Goal: Task Accomplishment & Management: Complete application form

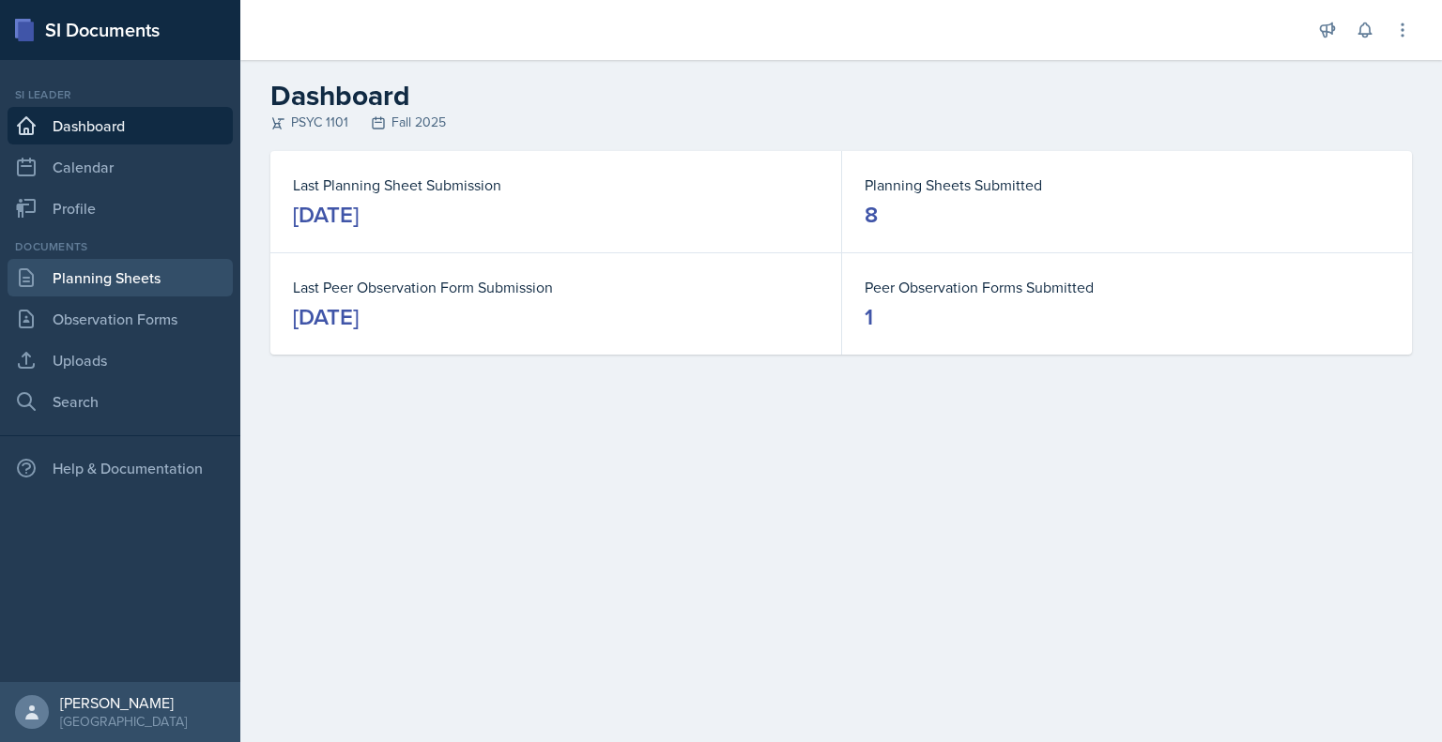
click at [109, 280] on link "Planning Sheets" at bounding box center [120, 278] width 225 height 38
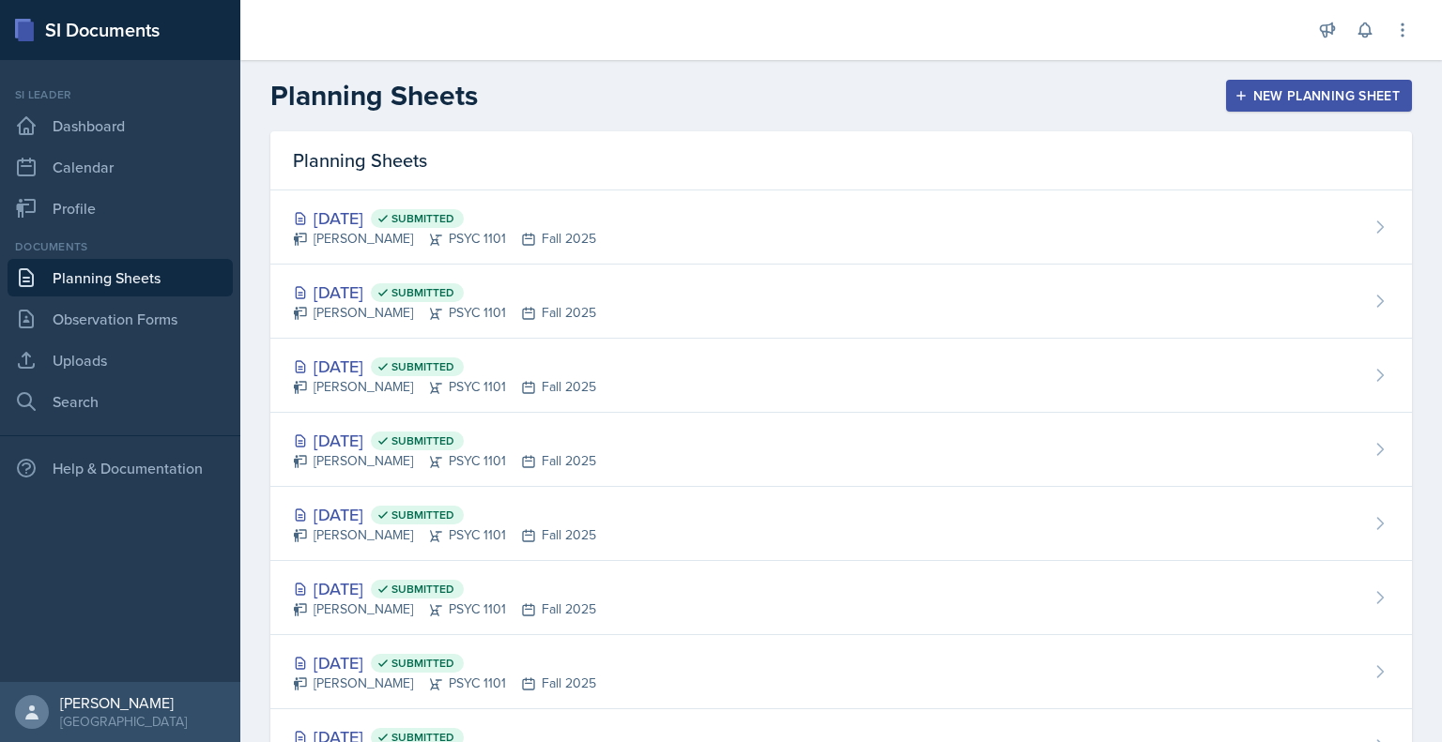
click at [1287, 98] on div "New Planning Sheet" at bounding box center [1318, 95] width 161 height 15
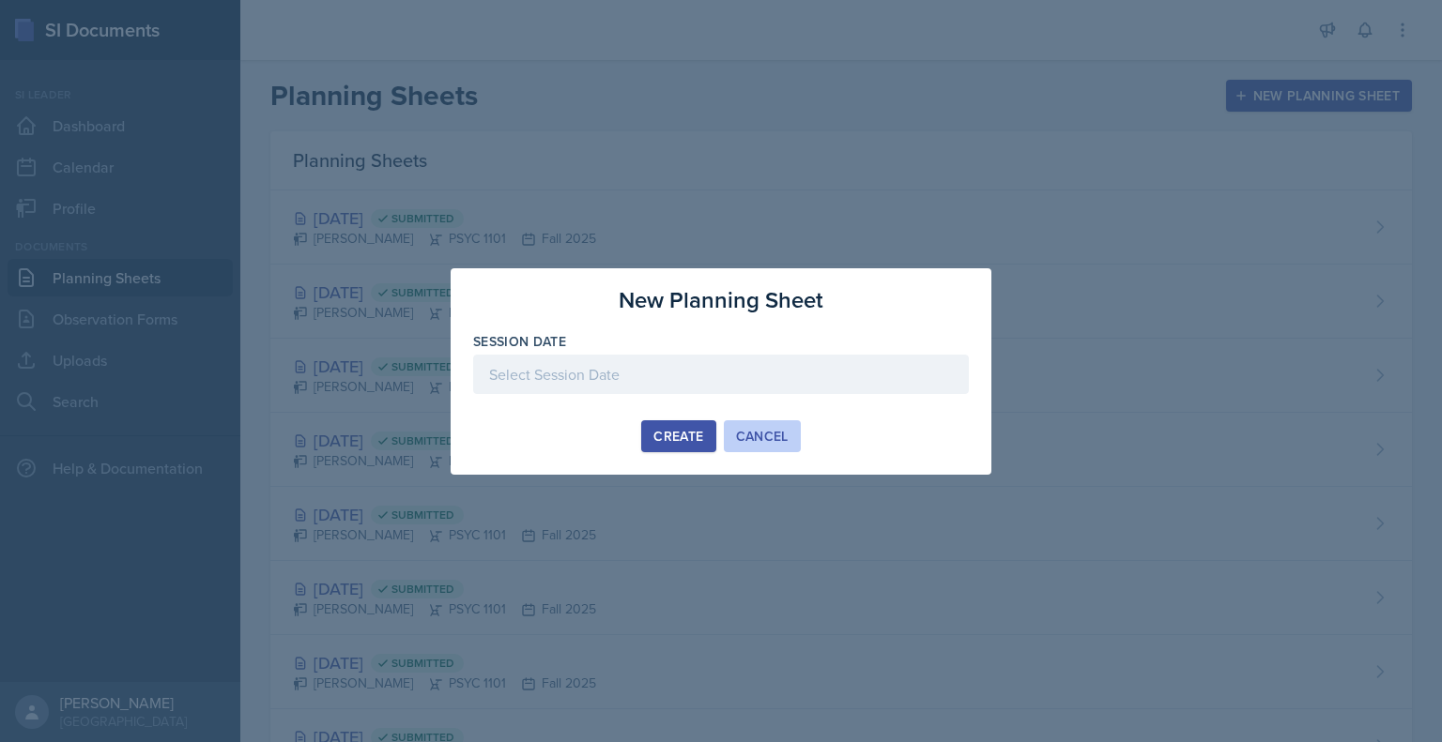
click at [752, 429] on div "Cancel" at bounding box center [762, 436] width 53 height 15
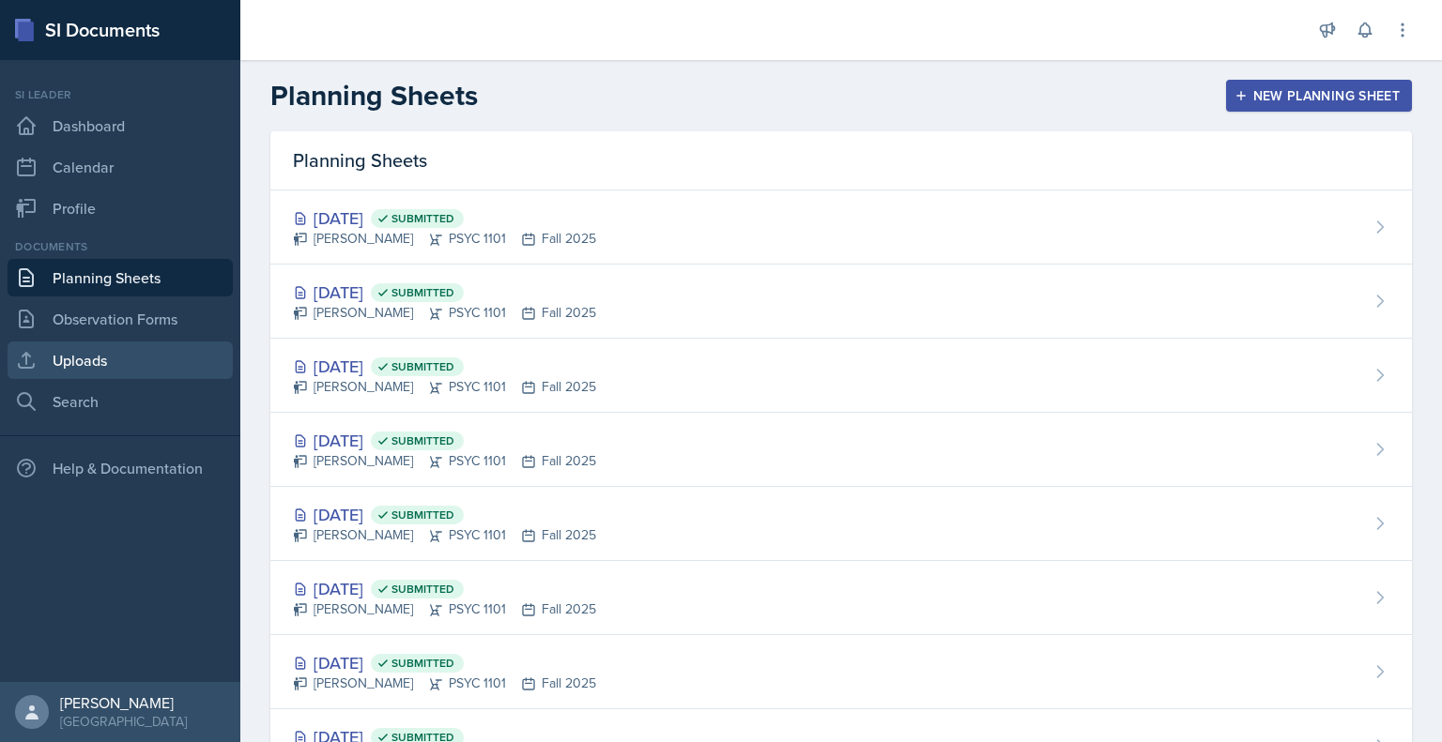
click at [124, 368] on link "Uploads" at bounding box center [120, 361] width 225 height 38
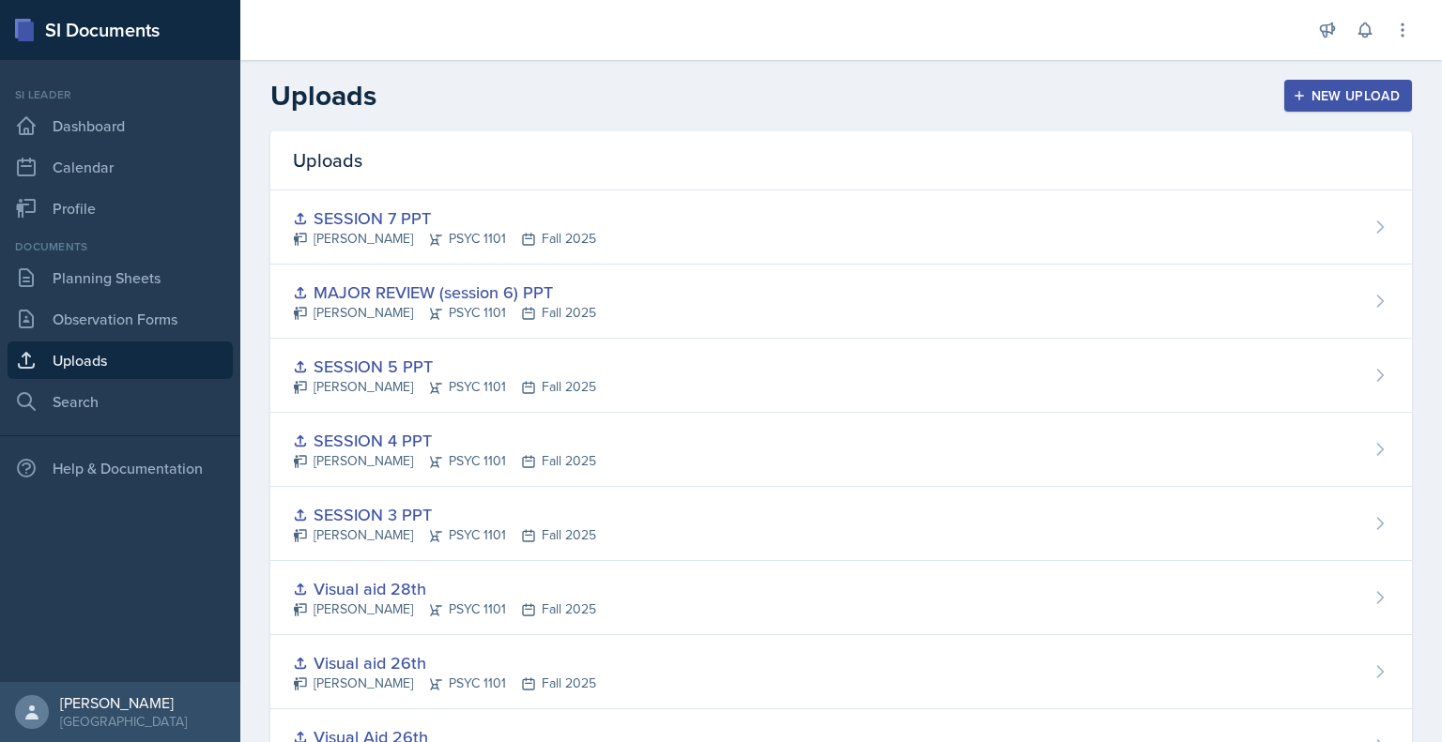
click at [1301, 88] on div "New Upload" at bounding box center [1348, 95] width 104 height 15
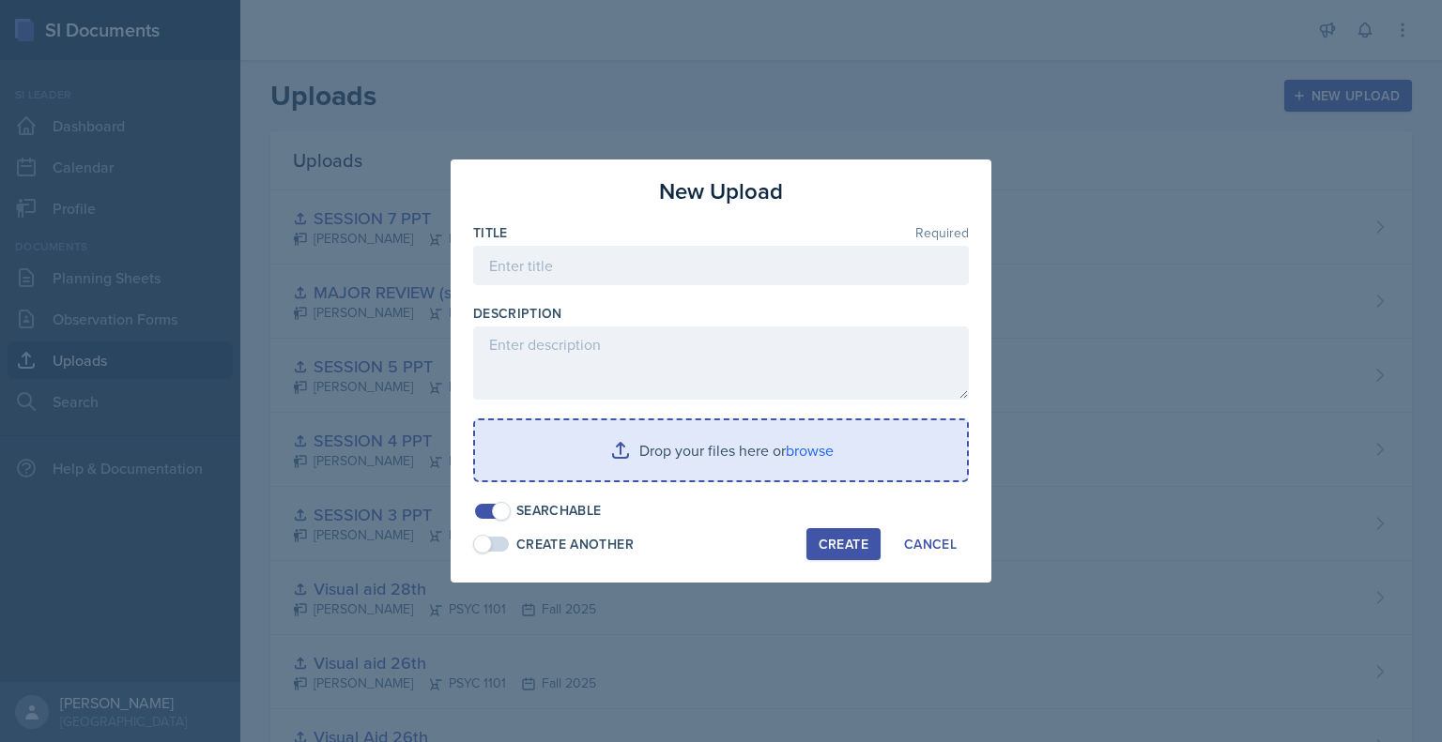
click at [765, 461] on input "file" at bounding box center [721, 450] width 492 height 60
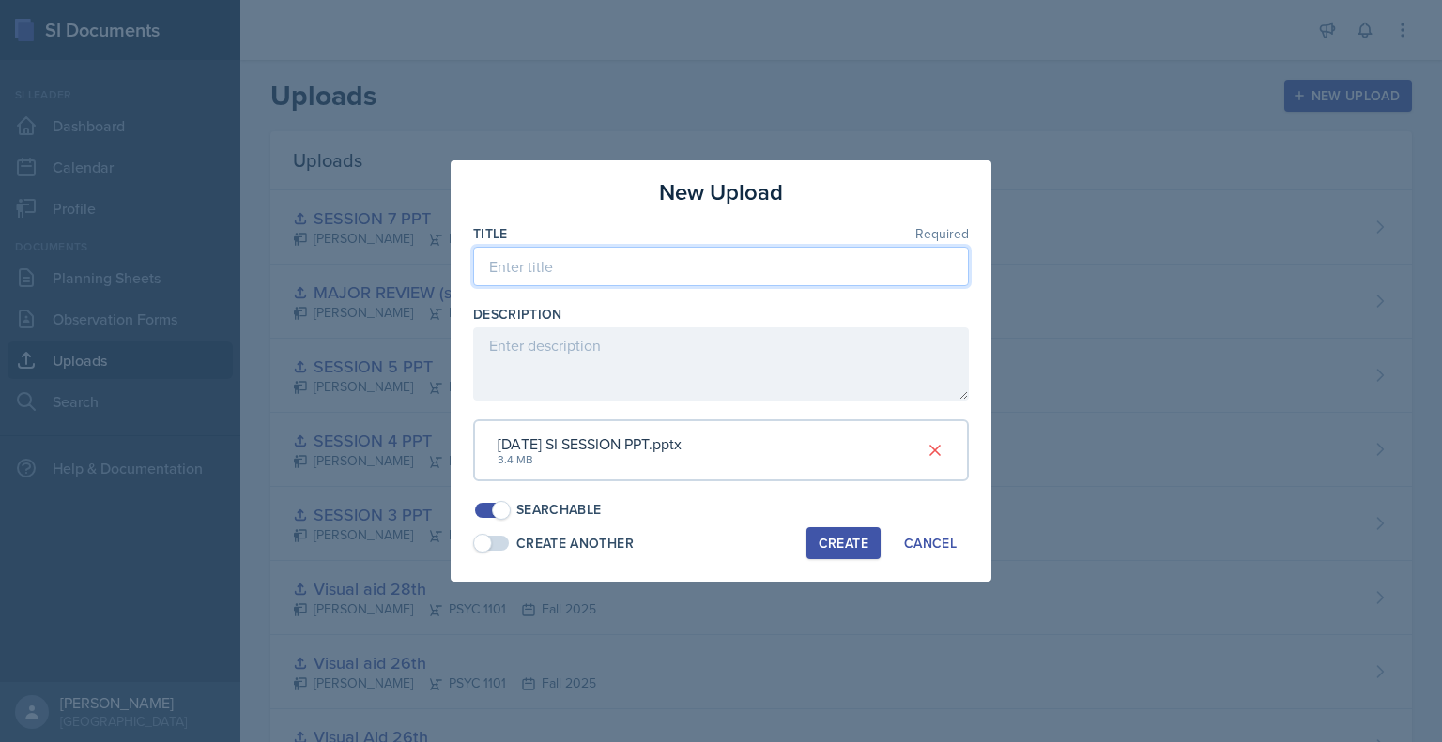
click at [683, 273] on input at bounding box center [721, 266] width 496 height 39
type input "SESSION 9 PPT"
click at [829, 541] on div "Create" at bounding box center [843, 543] width 50 height 15
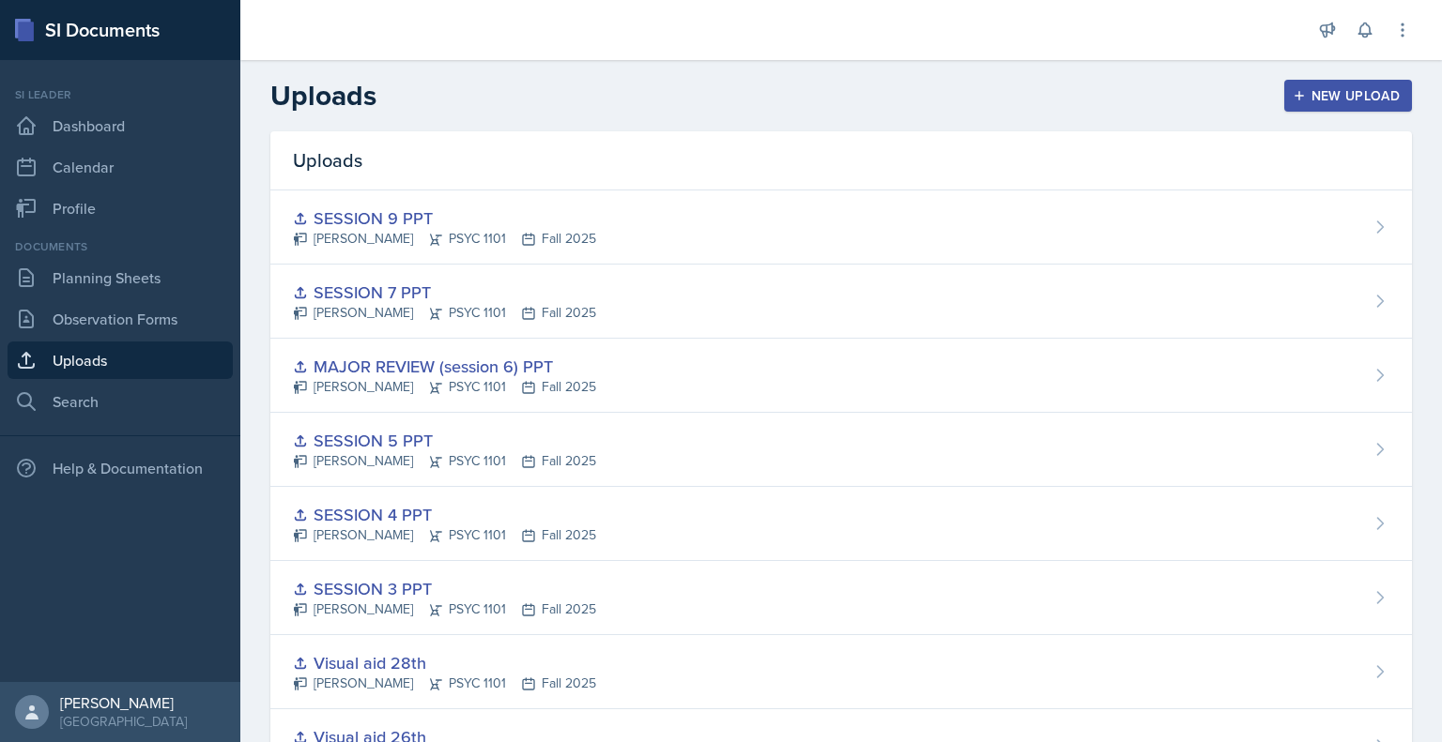
click at [1296, 95] on div "New Upload" at bounding box center [1348, 95] width 104 height 15
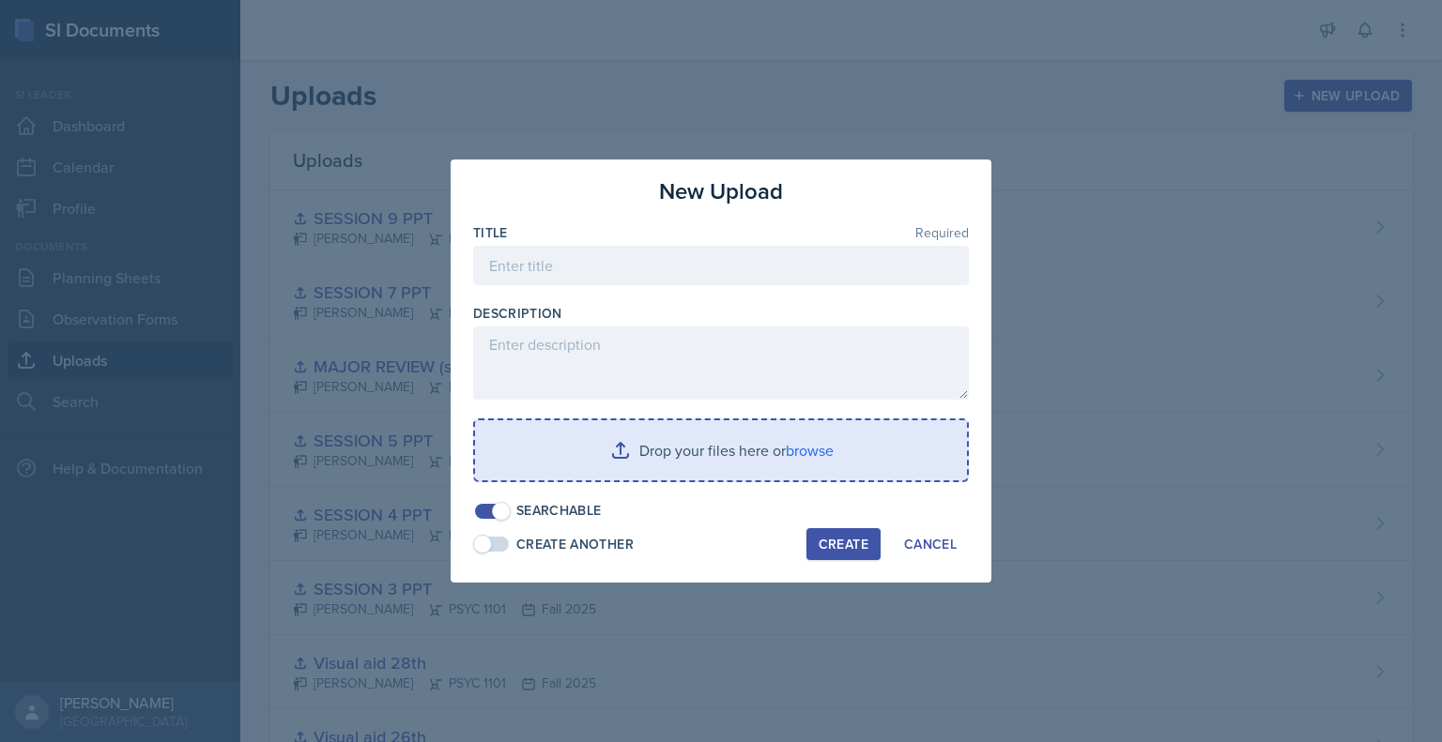
click at [679, 473] on input "file" at bounding box center [721, 450] width 492 height 60
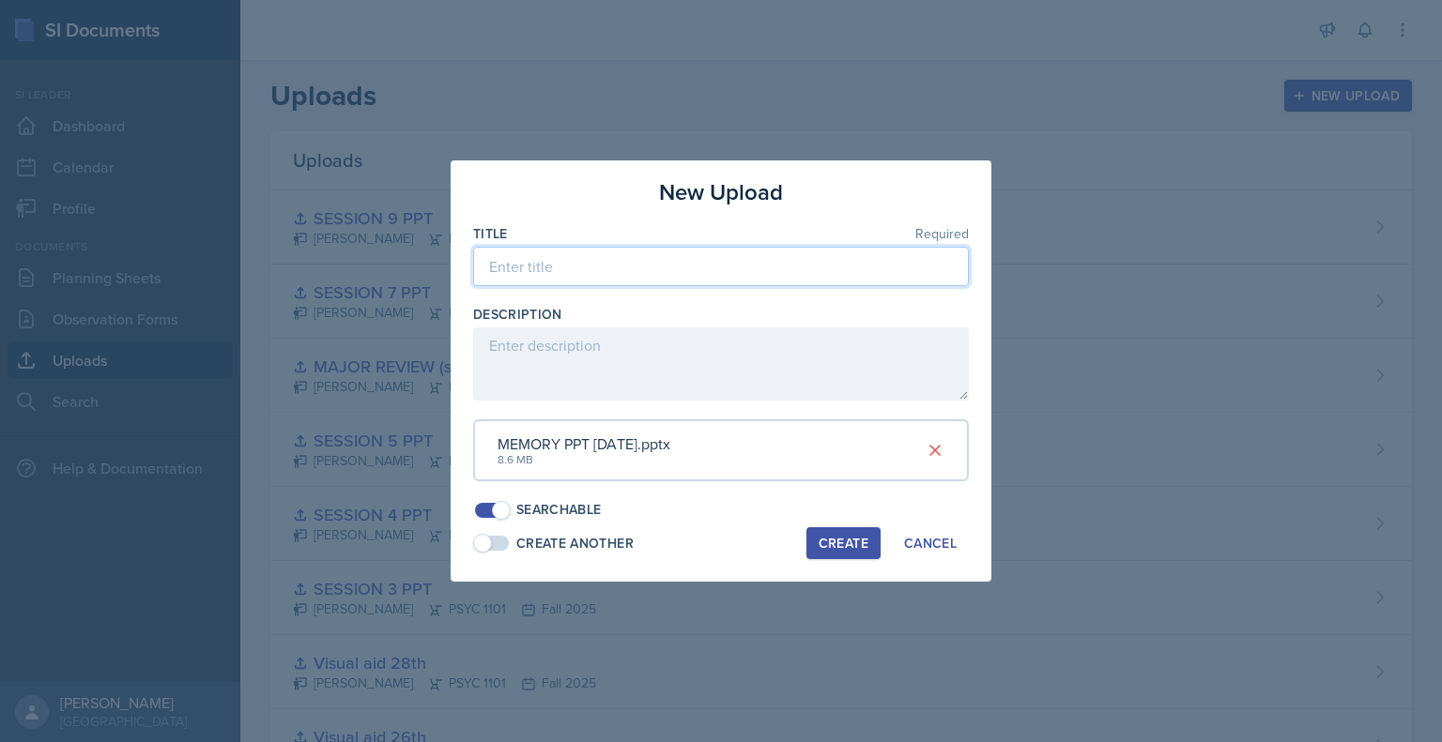
click at [709, 269] on input at bounding box center [721, 266] width 496 height 39
type input "SESSION 8 PPT"
click at [828, 532] on button "Create" at bounding box center [843, 543] width 74 height 32
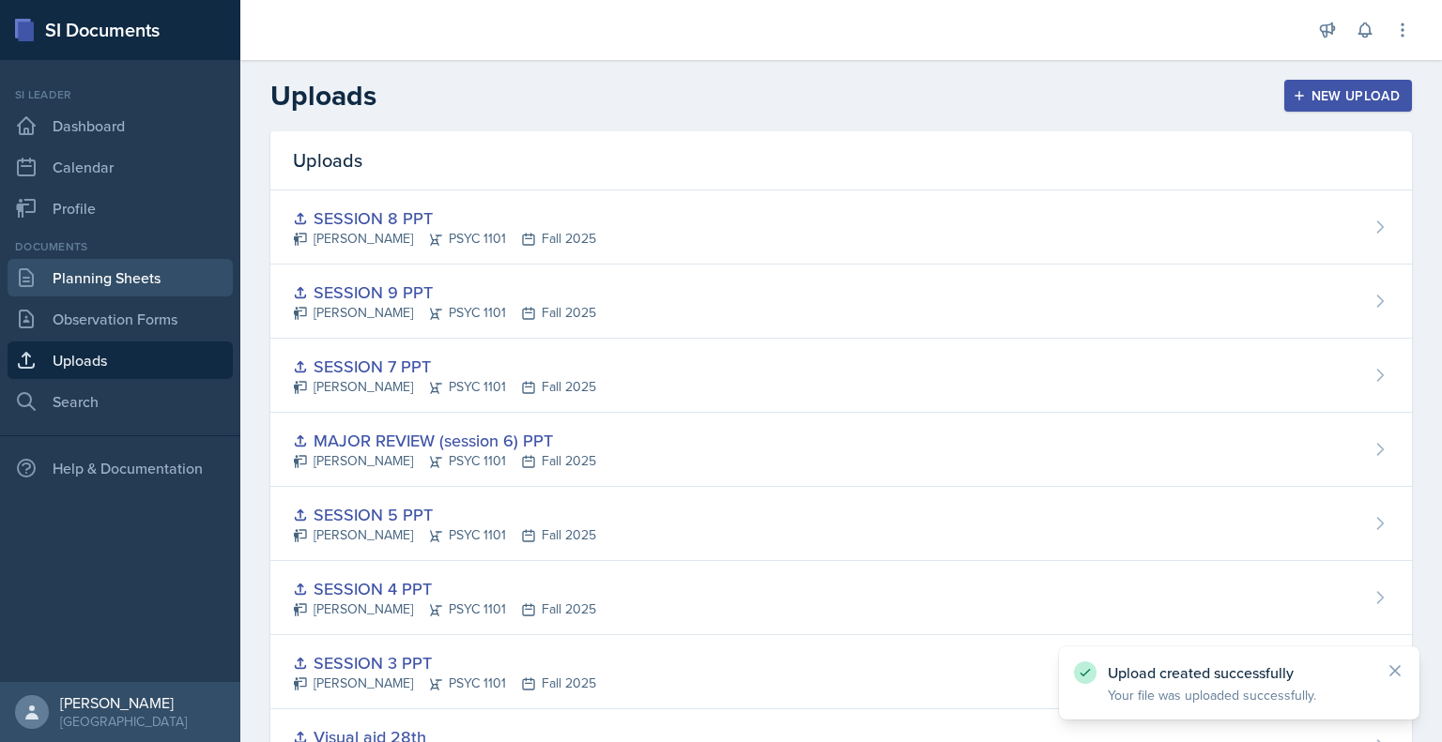
click at [130, 277] on link "Planning Sheets" at bounding box center [120, 278] width 225 height 38
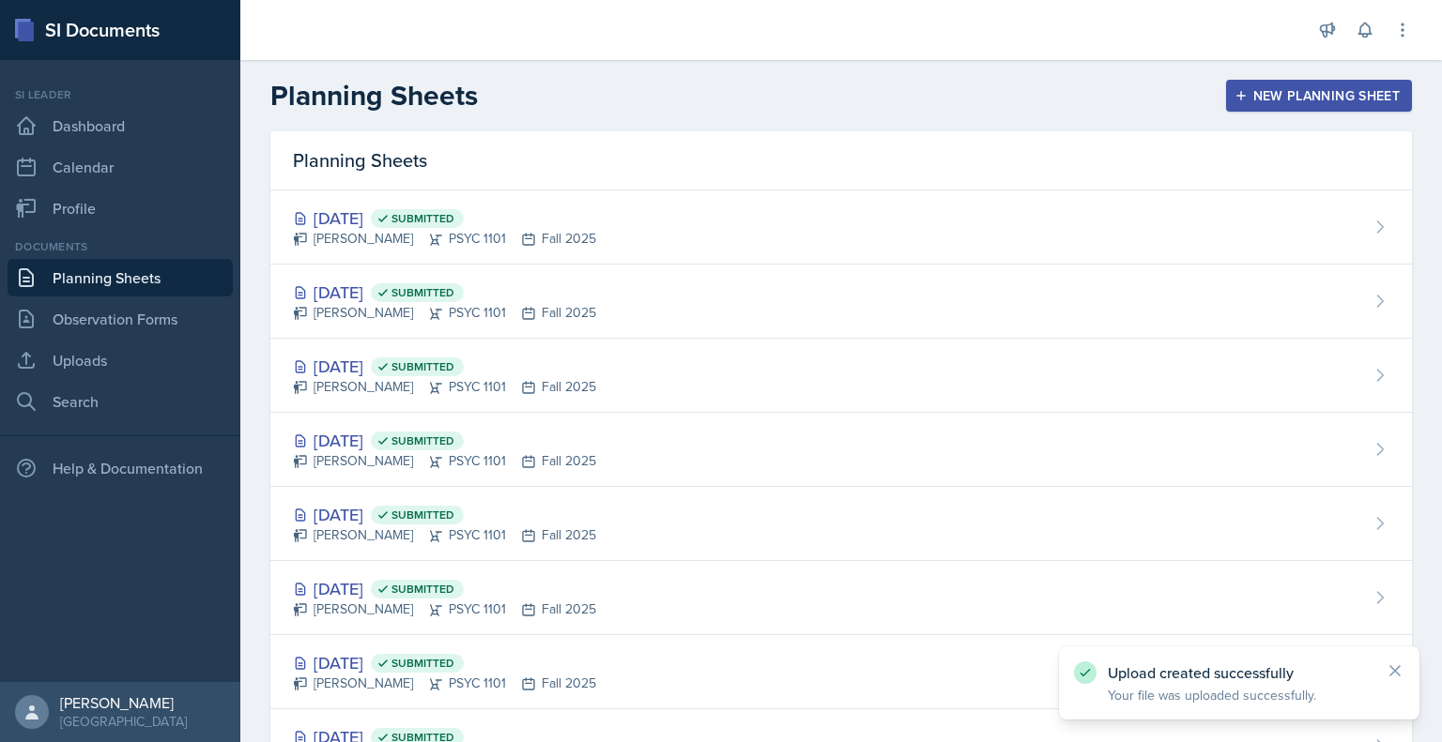
click at [1287, 98] on div "New Planning Sheet" at bounding box center [1318, 95] width 161 height 15
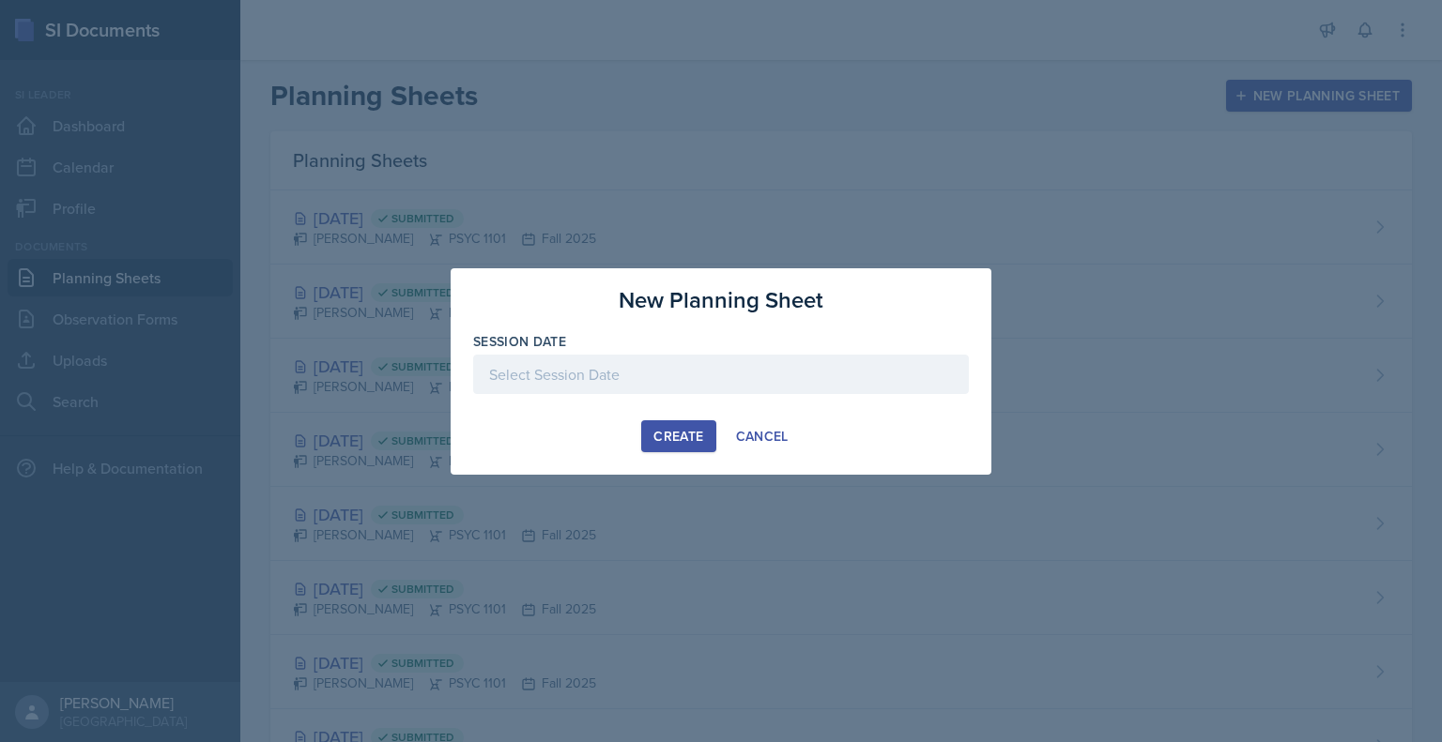
click at [728, 380] on div at bounding box center [721, 374] width 496 height 39
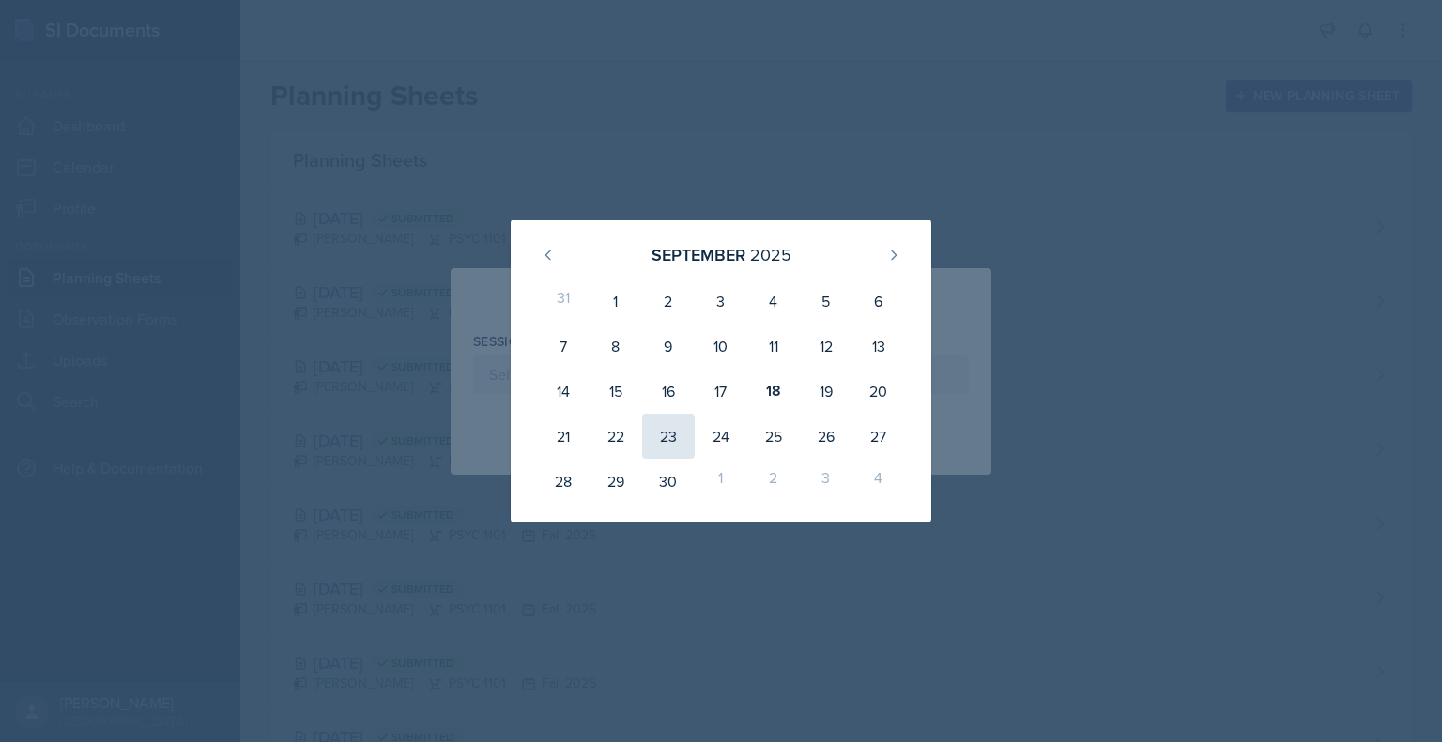
click at [669, 435] on div "23" at bounding box center [668, 436] width 53 height 45
type input "[DATE]"
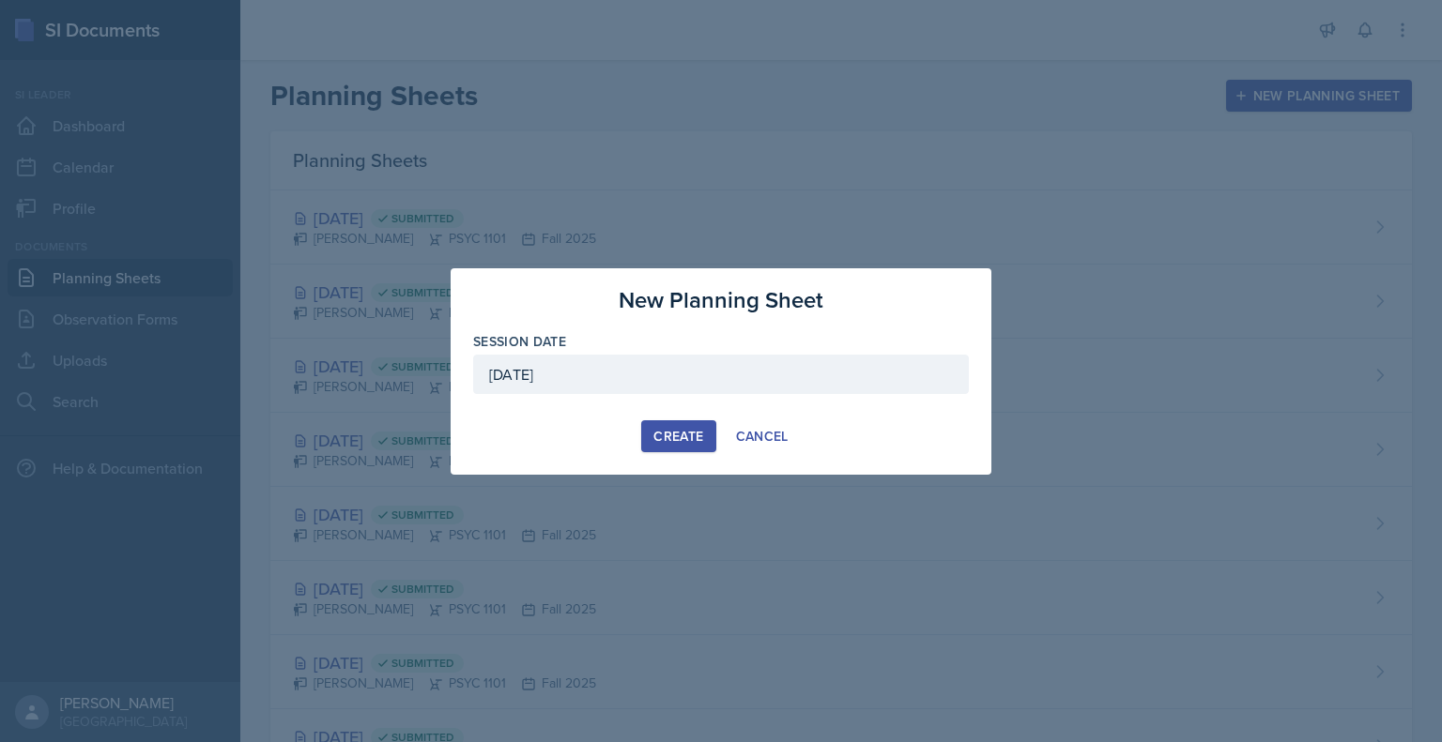
click at [669, 435] on div "Create" at bounding box center [678, 436] width 50 height 15
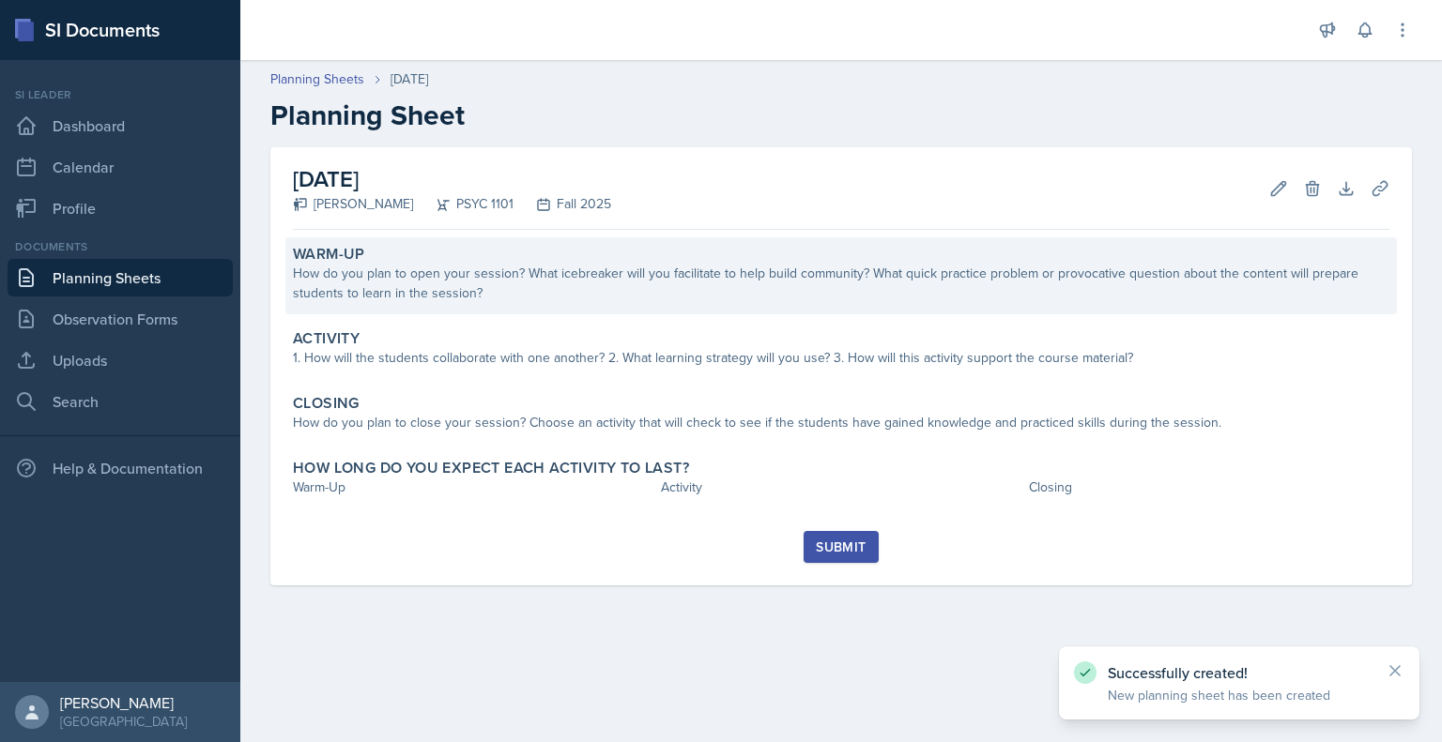
click at [844, 288] on div "How do you plan to open your session? What icebreaker will you facilitate to he…" at bounding box center [841, 283] width 1096 height 39
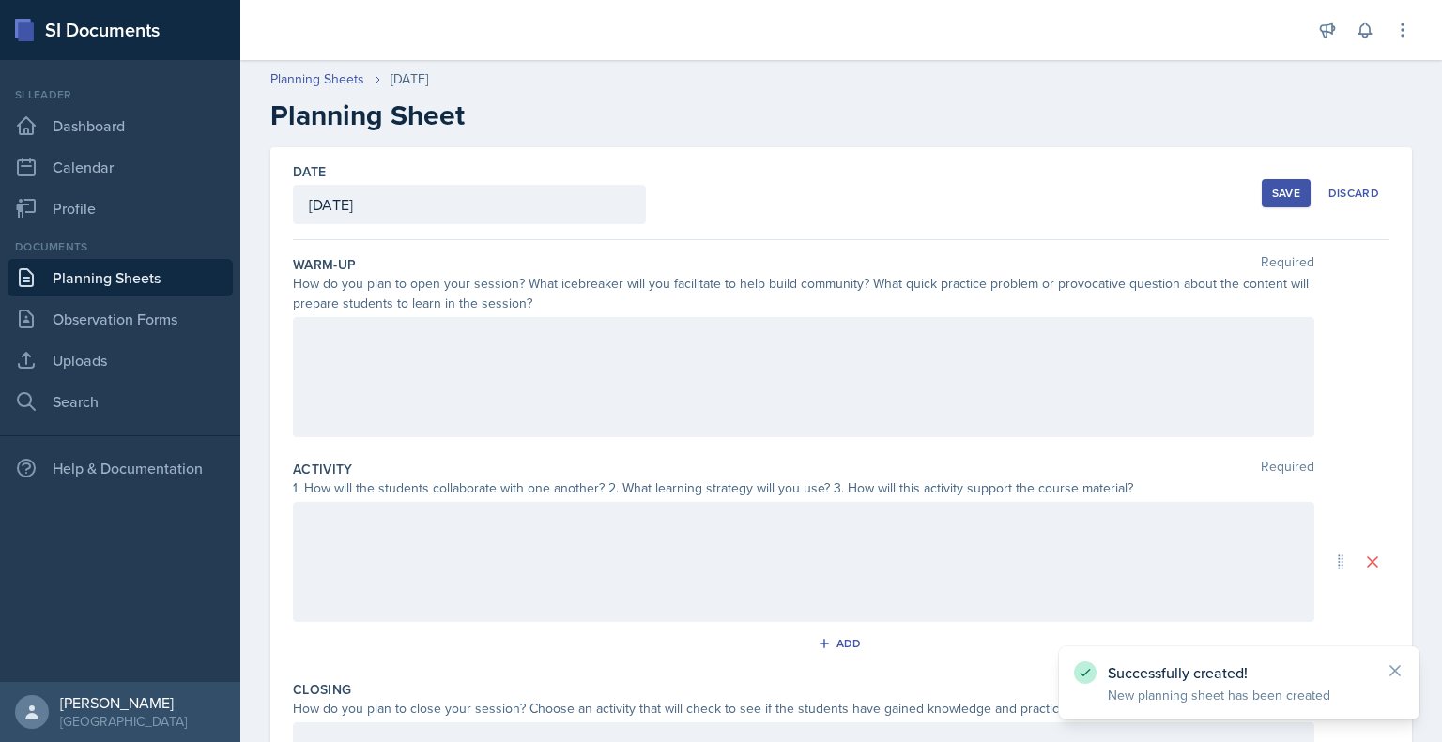
click at [577, 367] on div at bounding box center [803, 377] width 1021 height 120
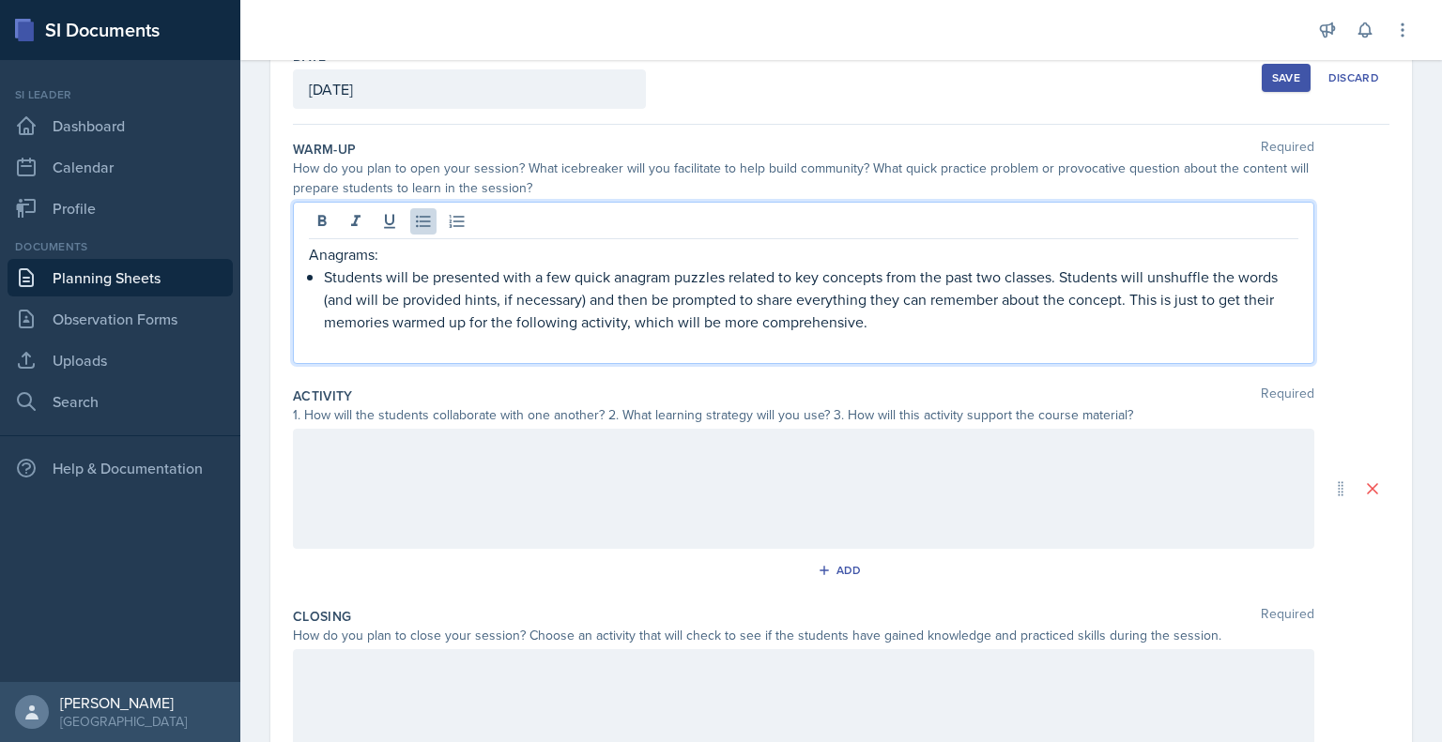
scroll to position [124, 0]
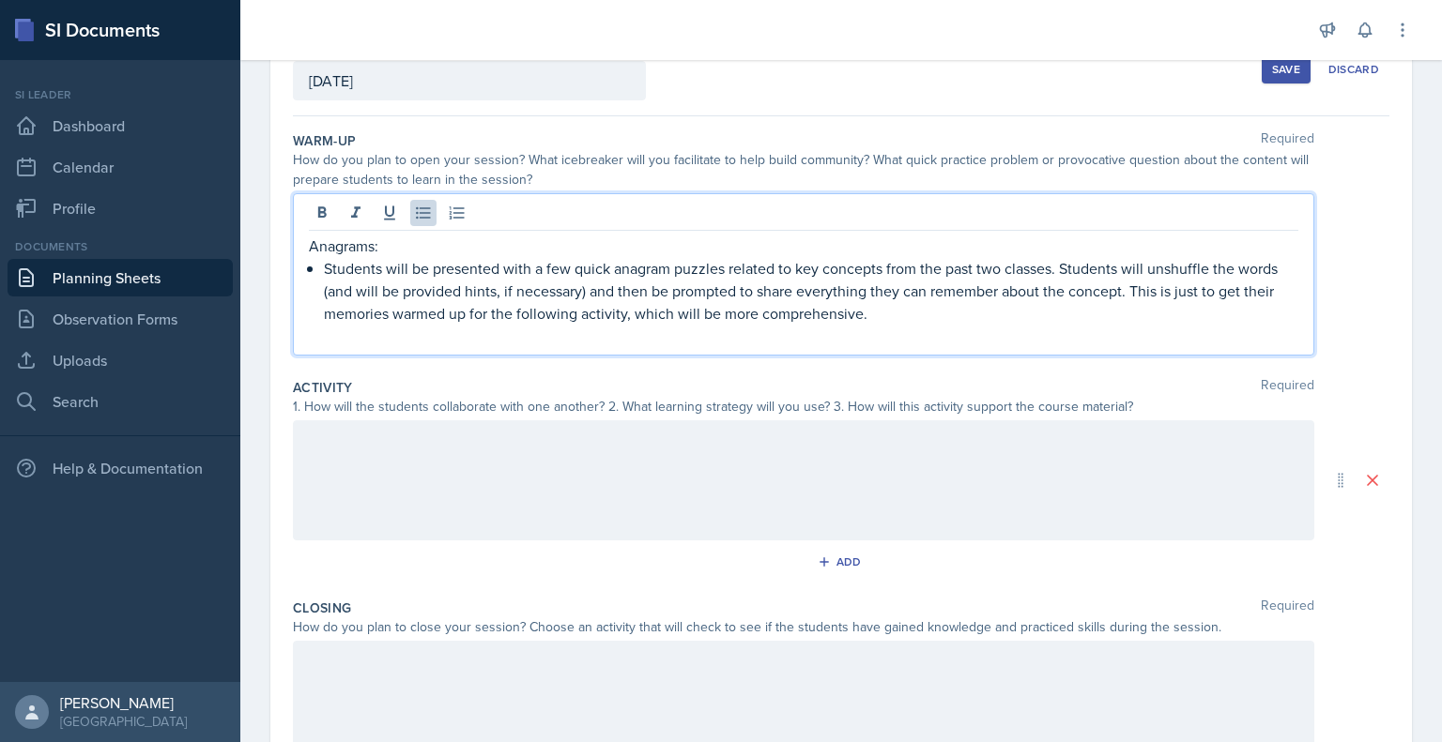
click at [320, 270] on div "Anagrams: Students will be presented with a few quick anagram puzzles related t…" at bounding box center [803, 291] width 989 height 113
click at [465, 460] on div at bounding box center [803, 480] width 1021 height 120
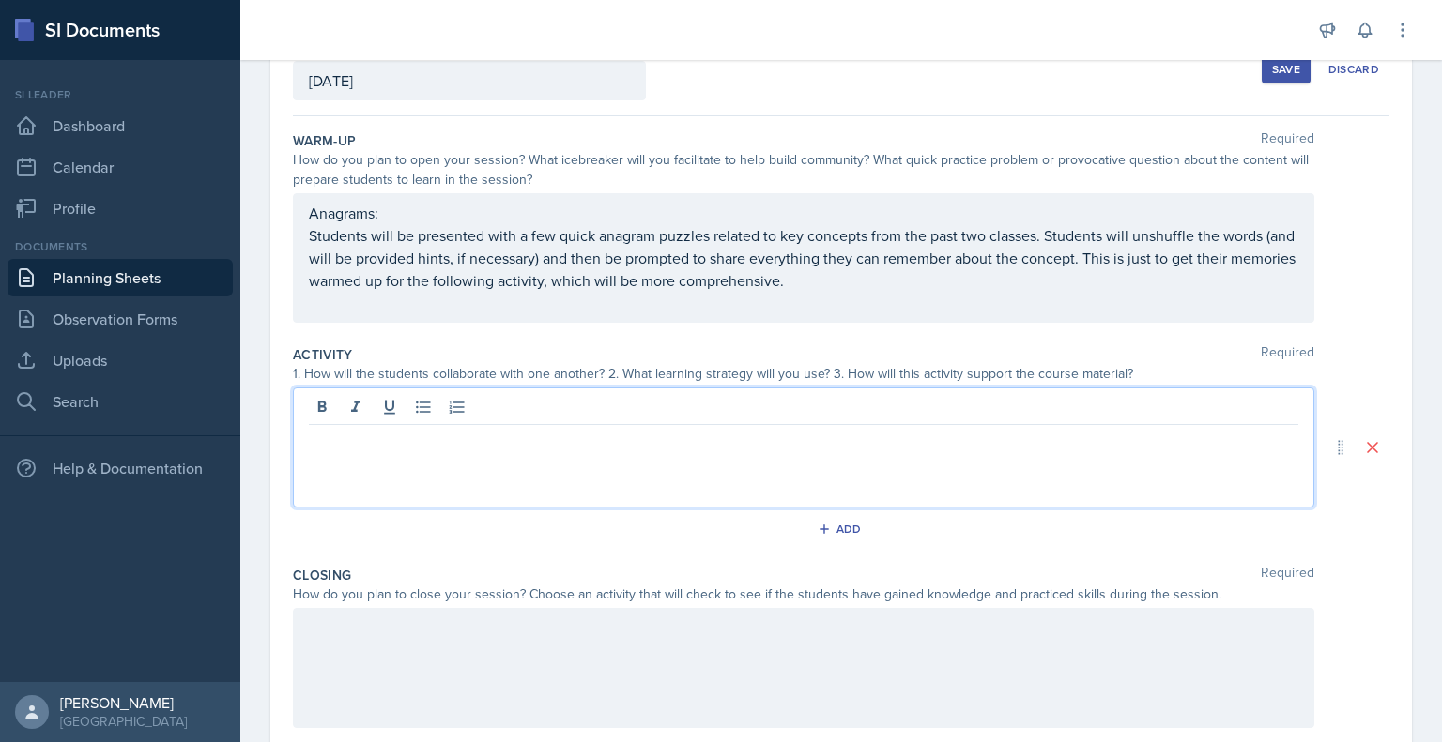
scroll to position [158, 0]
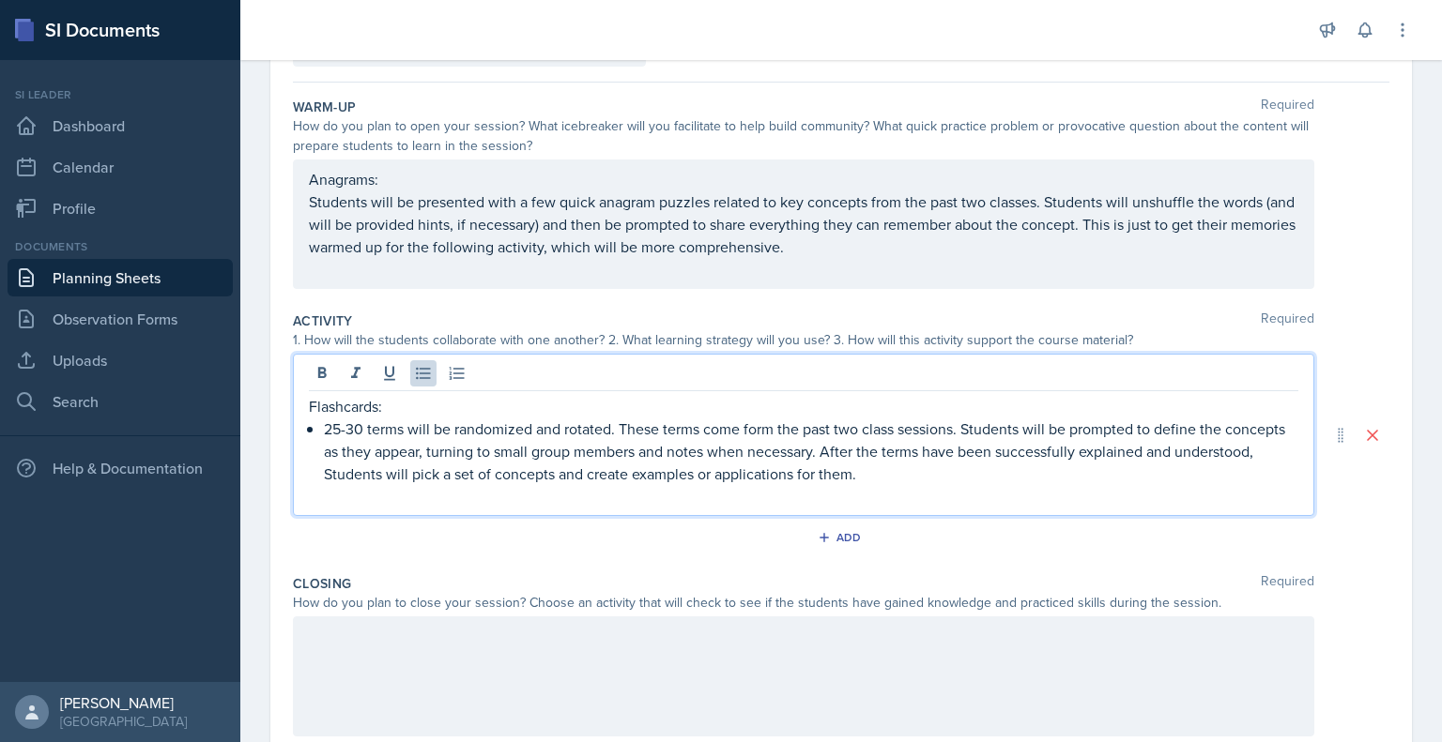
click at [317, 423] on div "Flashcards: 25-30 terms will be randomized and rotated. These terms come form t…" at bounding box center [803, 451] width 989 height 113
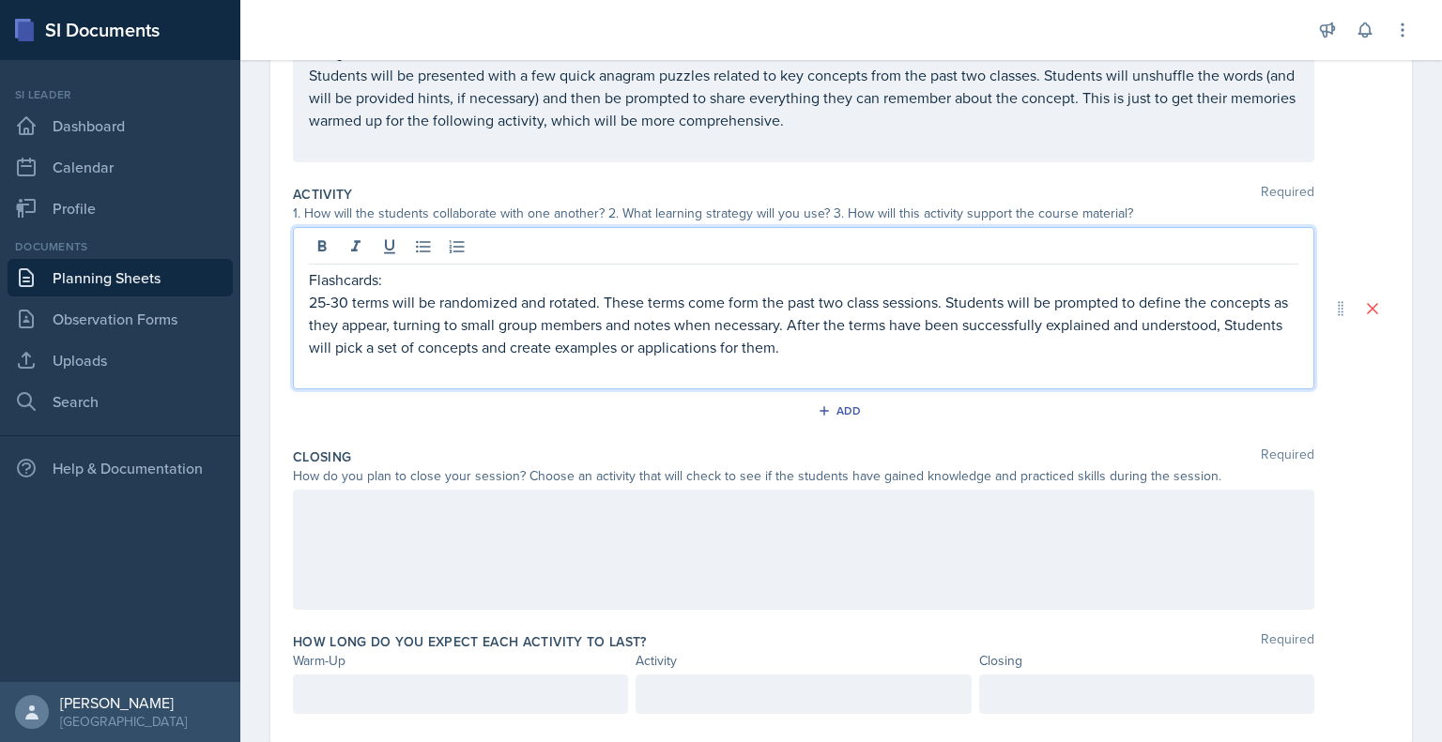
scroll to position [328, 0]
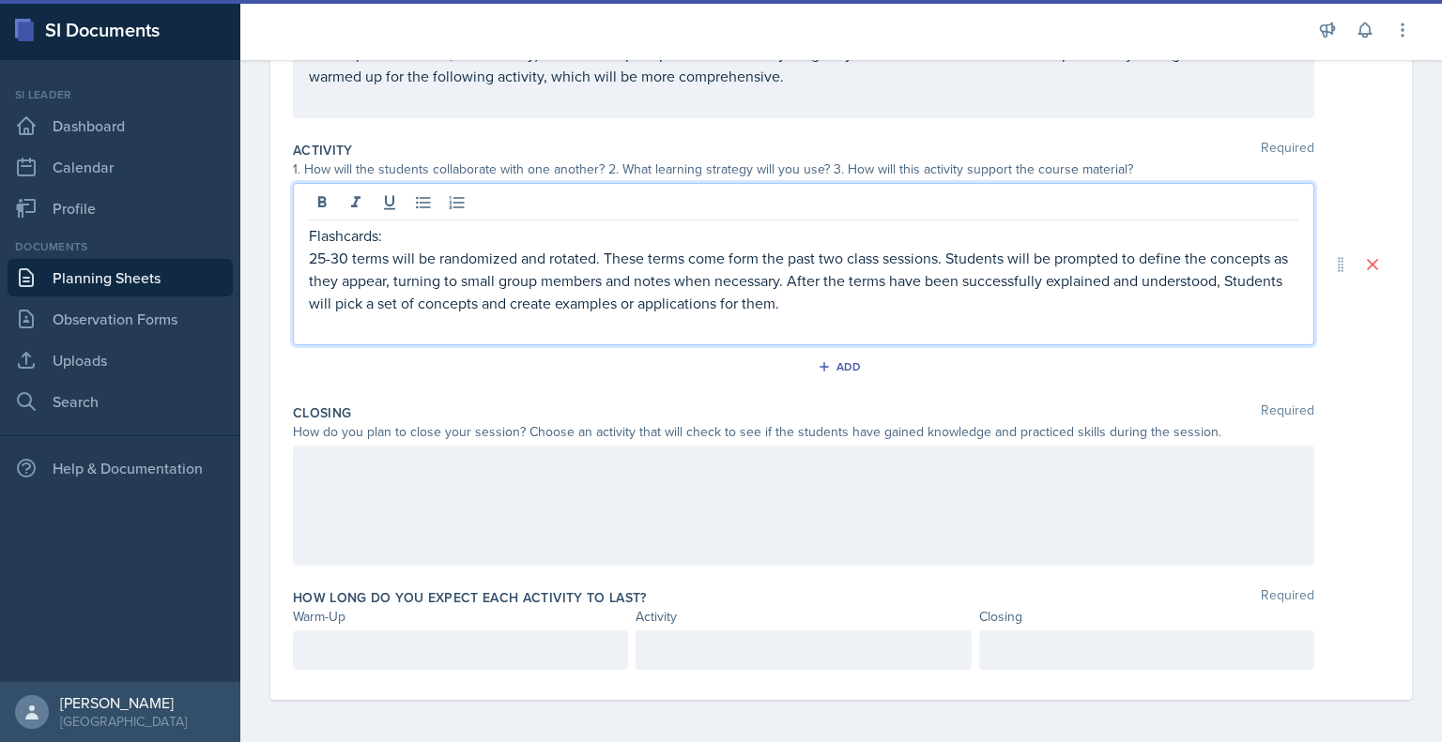
click at [512, 495] on div at bounding box center [803, 506] width 1021 height 120
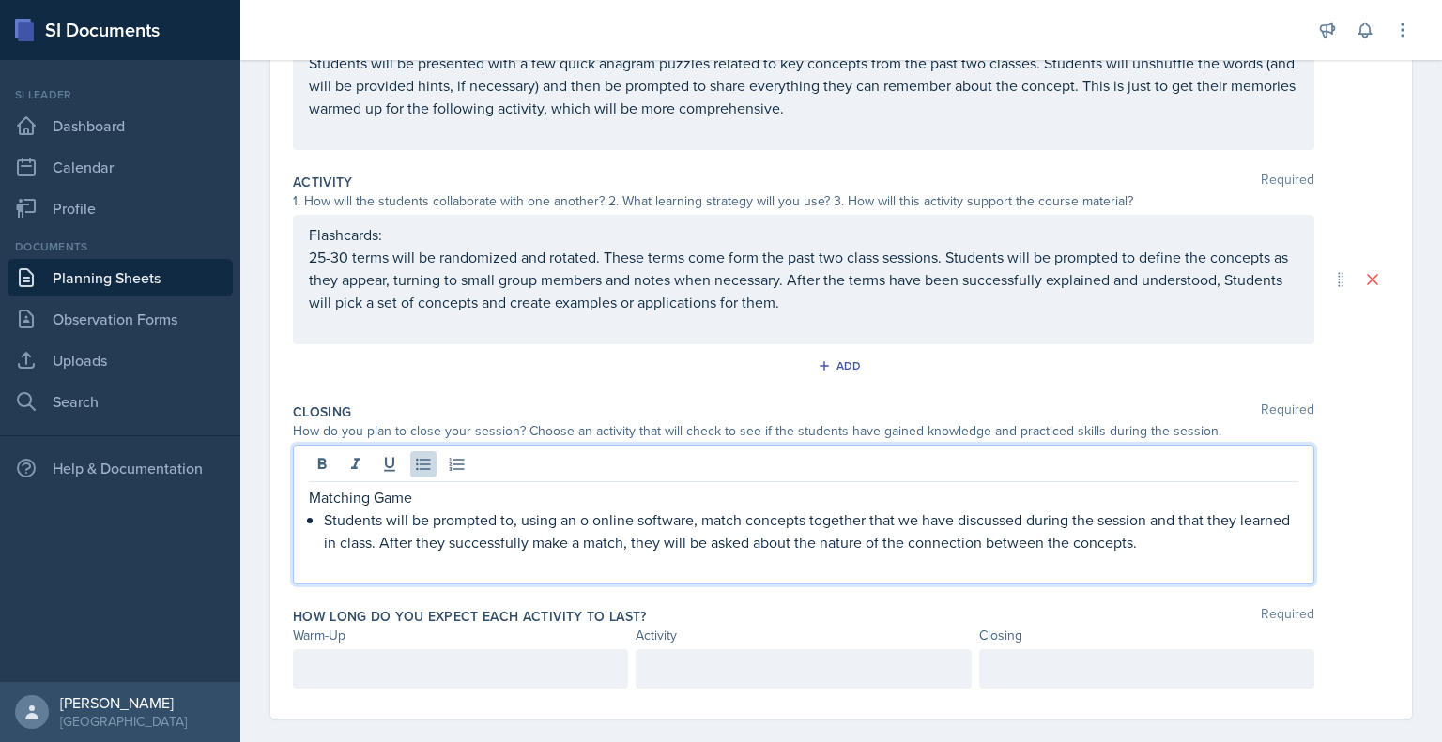
scroll to position [315, 0]
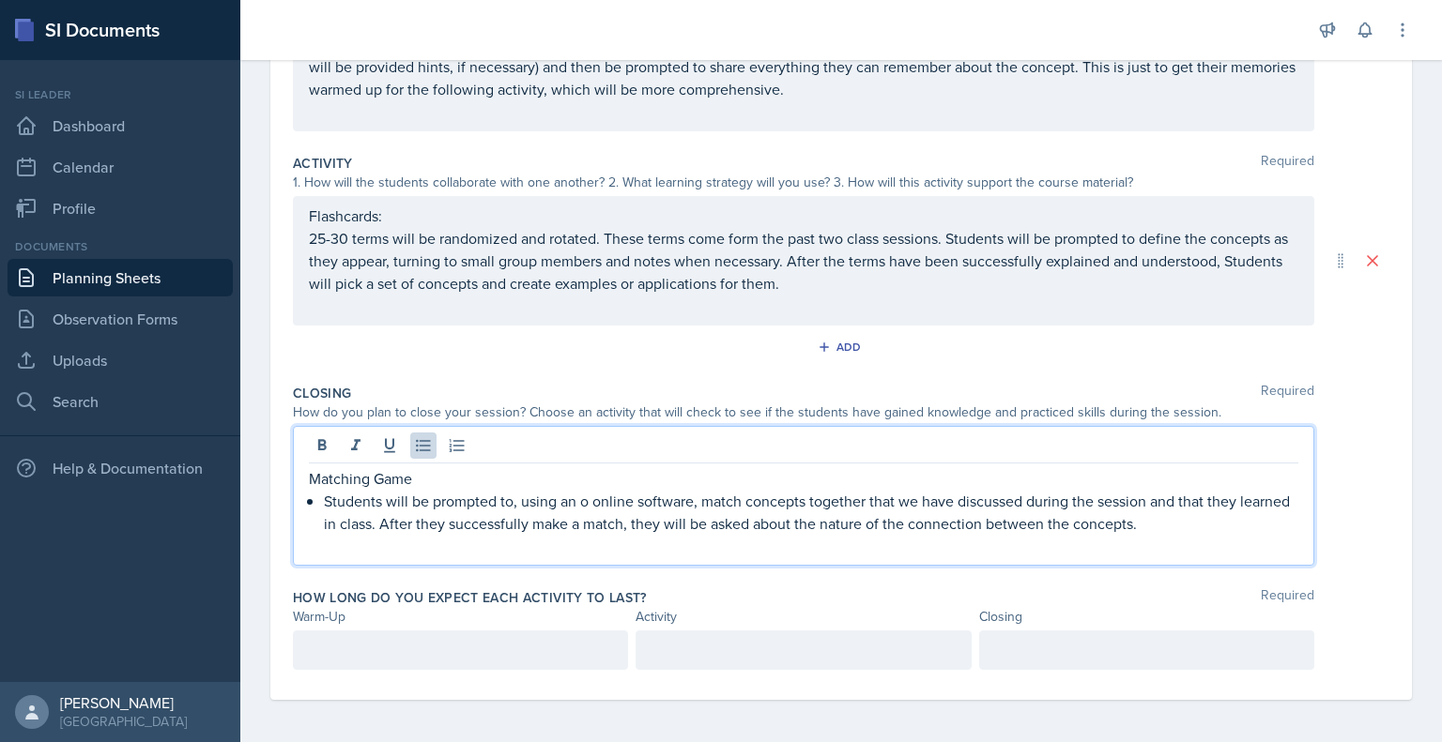
click at [322, 503] on div "Matching Game Students will be prompted to, using an o online software, match c…" at bounding box center [803, 512] width 989 height 90
click at [573, 507] on p "Students will be prompted to, using an o online software, match concepts togeth…" at bounding box center [803, 512] width 989 height 45
click at [518, 644] on p at bounding box center [460, 650] width 303 height 23
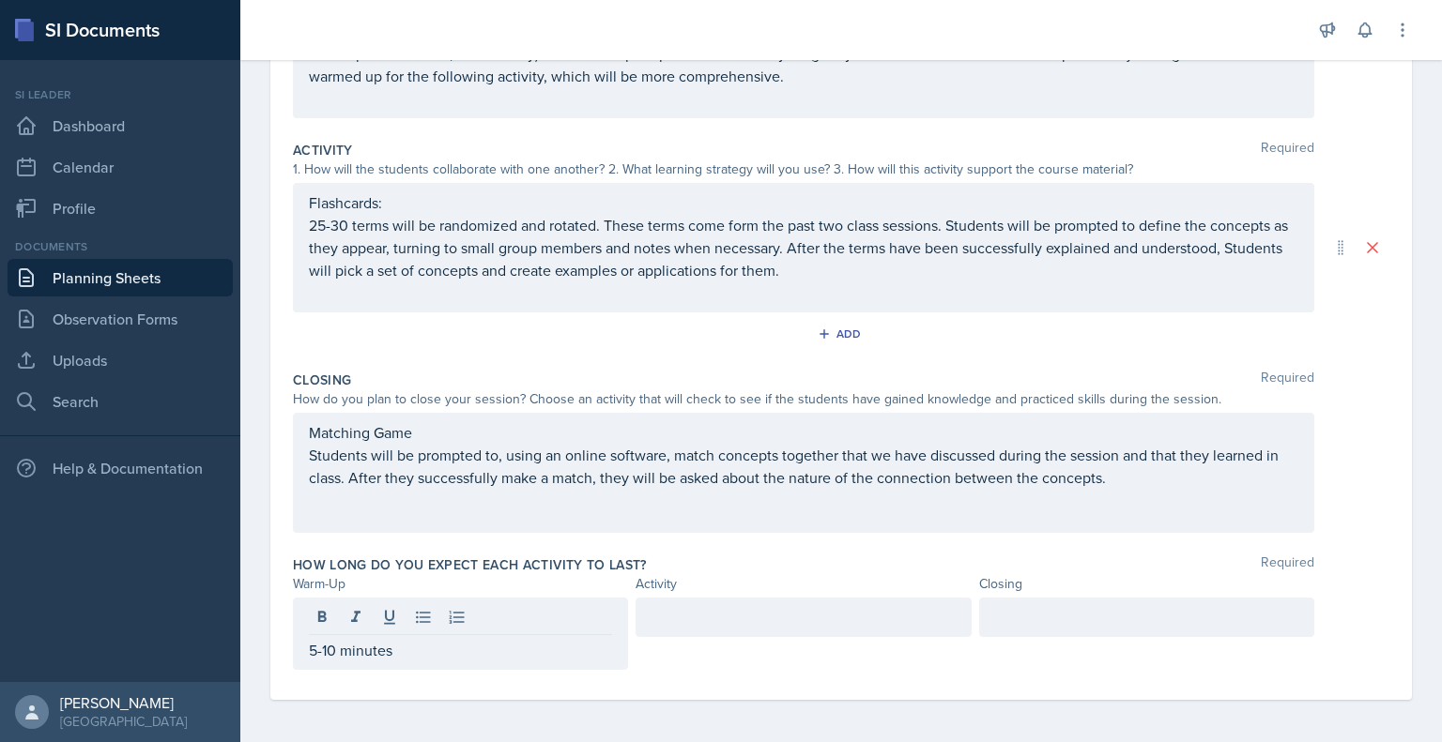
click at [701, 600] on div at bounding box center [802, 617] width 335 height 39
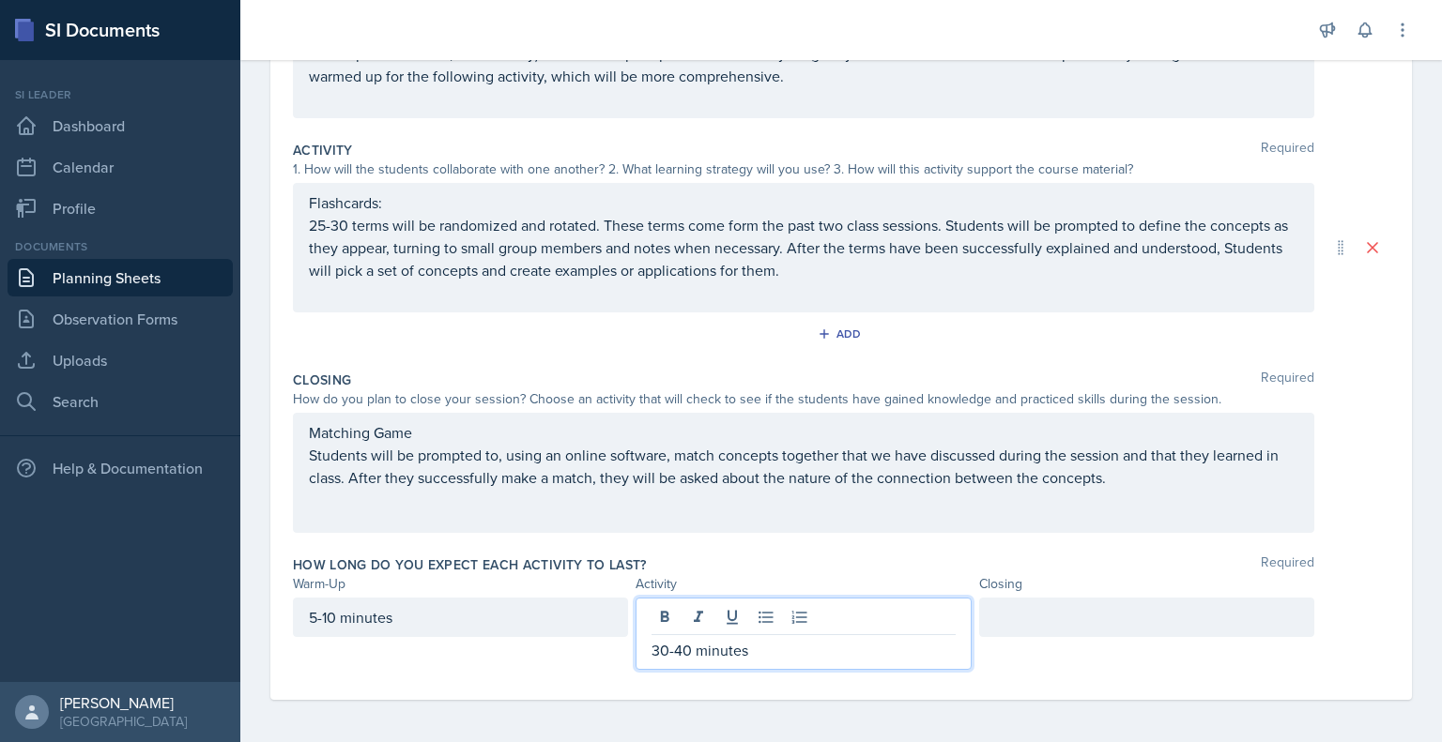
click at [1061, 600] on div at bounding box center [1146, 617] width 335 height 39
click at [693, 618] on div "30-40 minutes" at bounding box center [802, 634] width 335 height 72
click at [1034, 618] on div "5-10 Minutes" at bounding box center [1146, 617] width 335 height 39
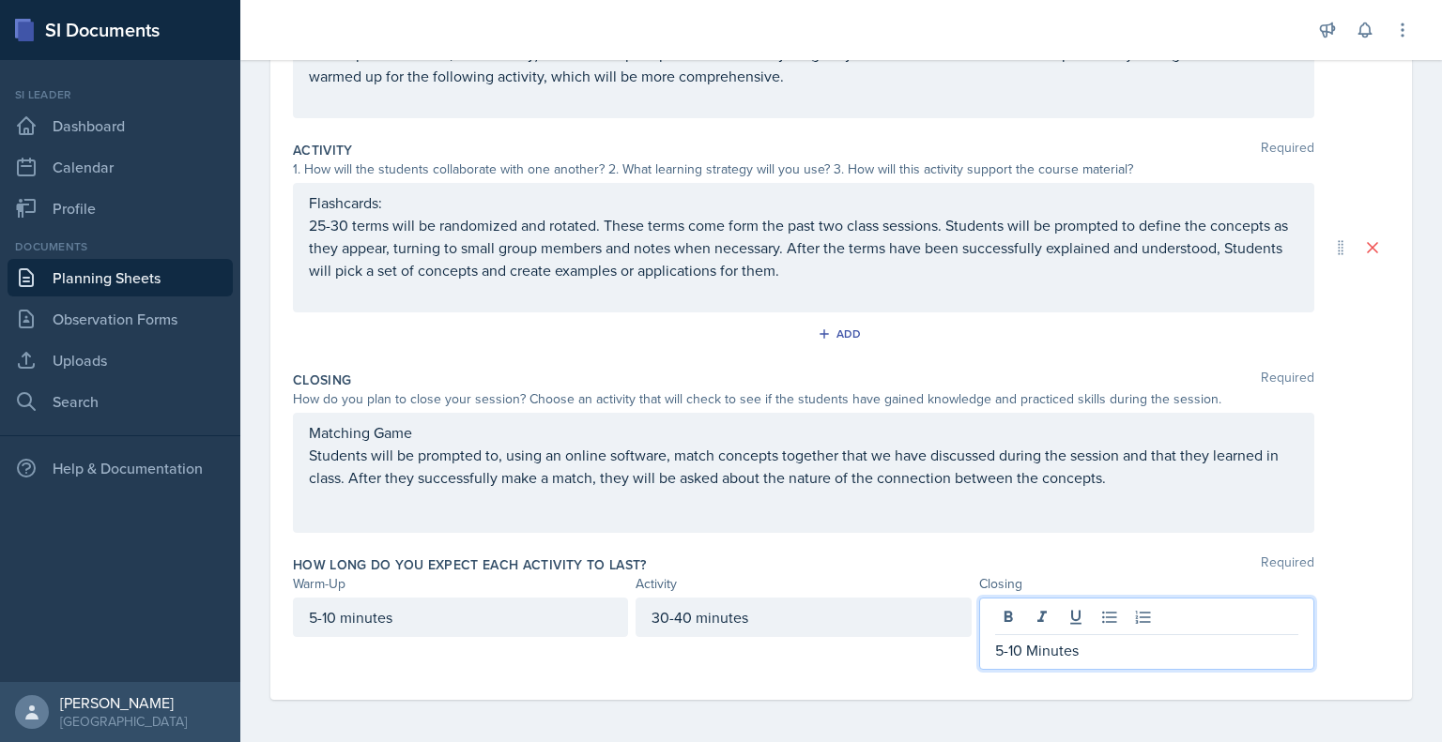
click at [1026, 644] on p "5-10 Minutes" at bounding box center [1146, 650] width 303 height 23
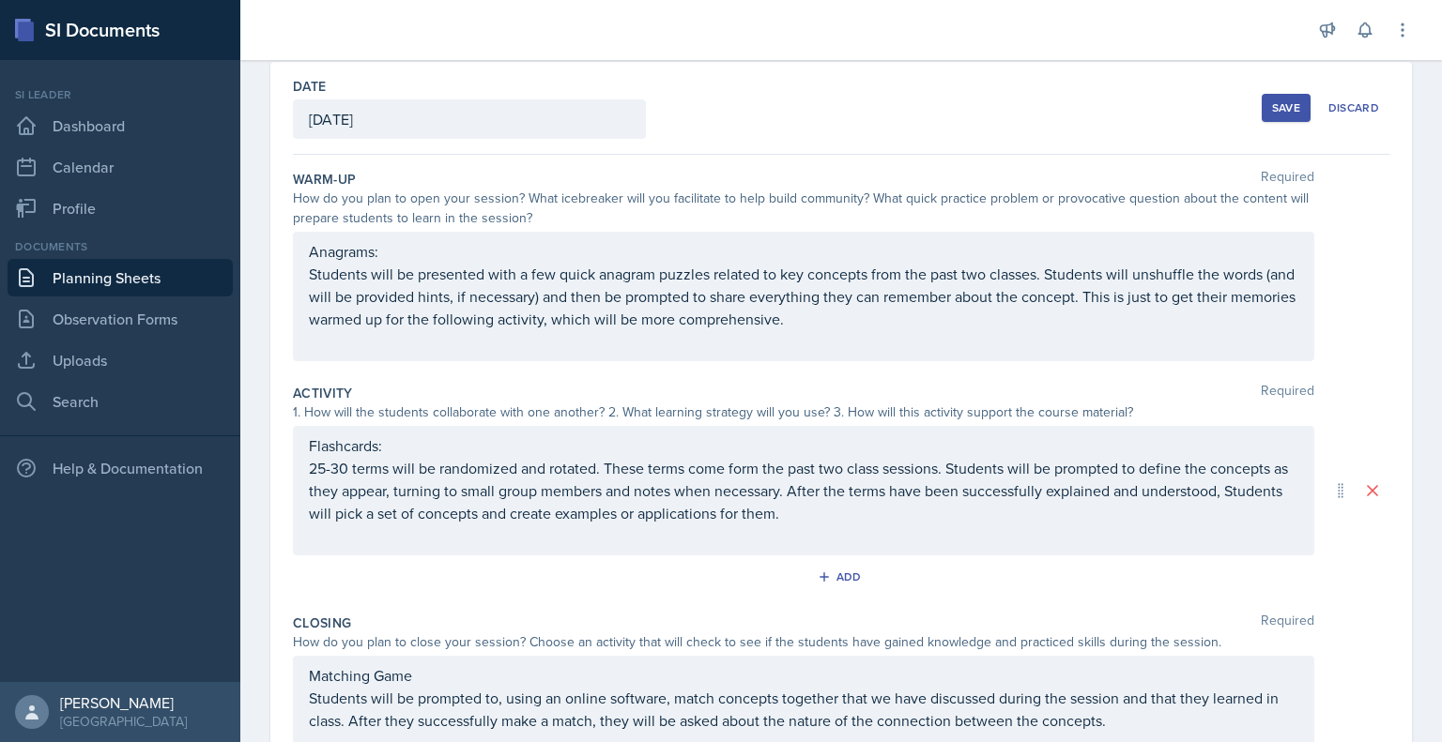
scroll to position [0, 0]
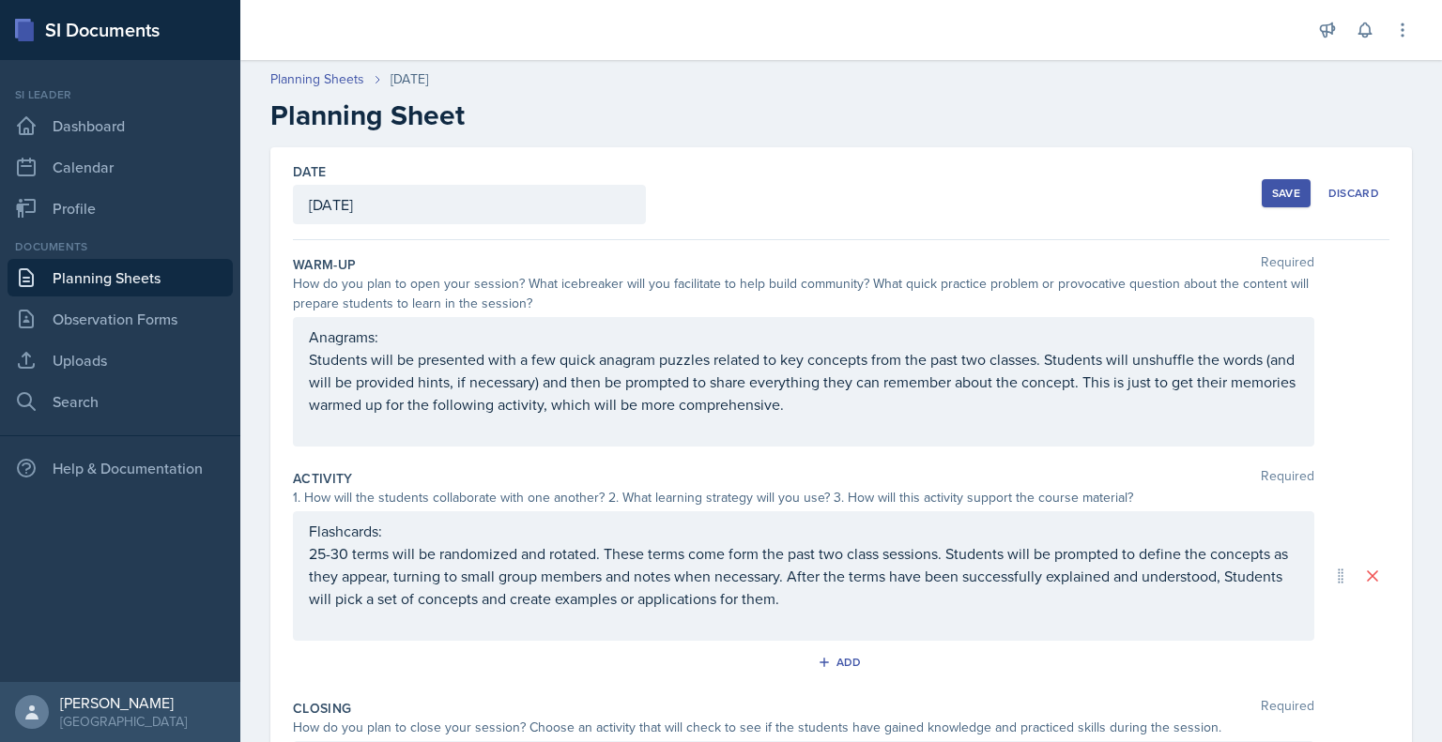
click at [1261, 186] on button "Save" at bounding box center [1285, 193] width 49 height 28
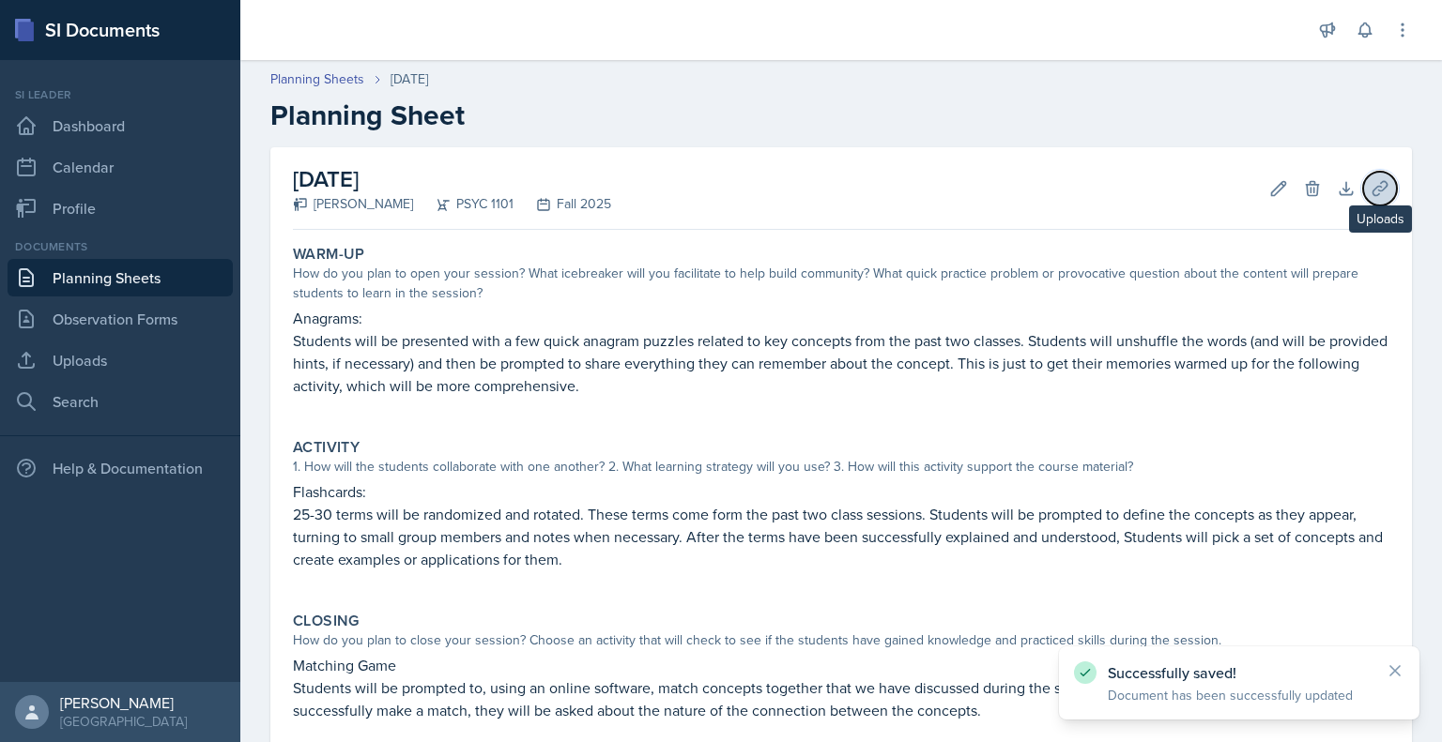
click at [1370, 183] on icon at bounding box center [1379, 188] width 19 height 19
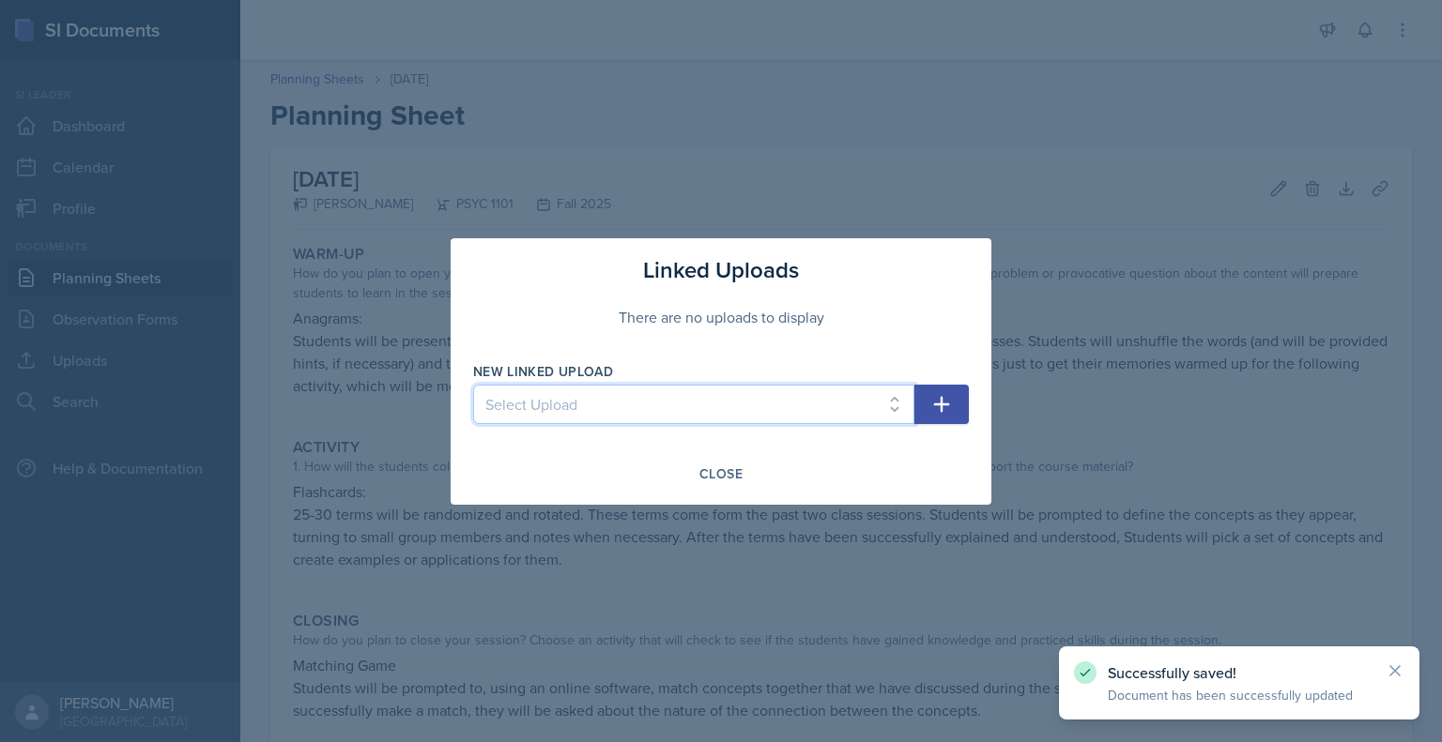
click at [899, 404] on select "Select Upload Mock PowerPoint Visual Aid 26th Visual aid 26th Visual aid 28th S…" at bounding box center [693, 404] width 441 height 39
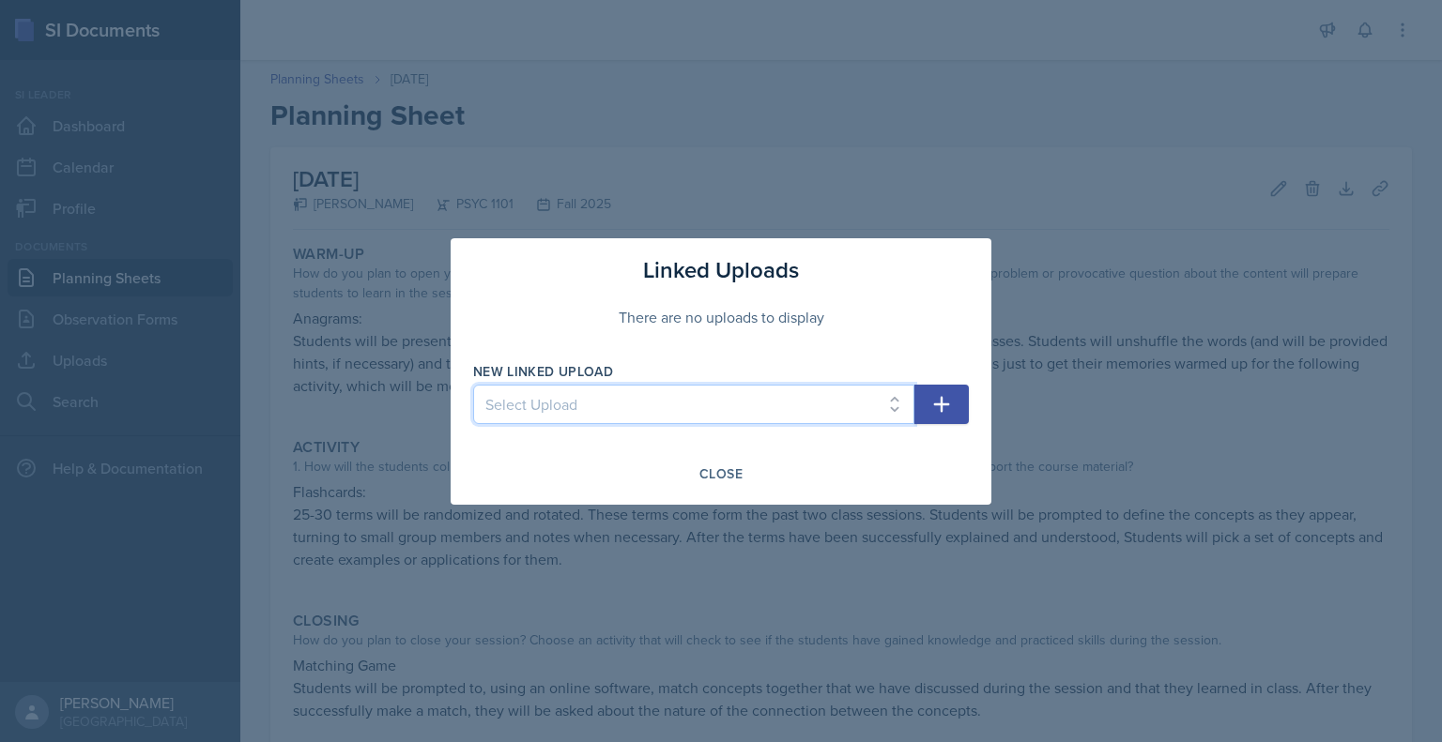
select select "67ab5a00-26e7-4f50-8cb4-6aec9d61a73f"
click at [473, 385] on select "Select Upload Mock PowerPoint Visual Aid 26th Visual aid 26th Visual aid 28th S…" at bounding box center [693, 404] width 441 height 39
click at [933, 408] on icon "button" at bounding box center [941, 404] width 23 height 23
select select
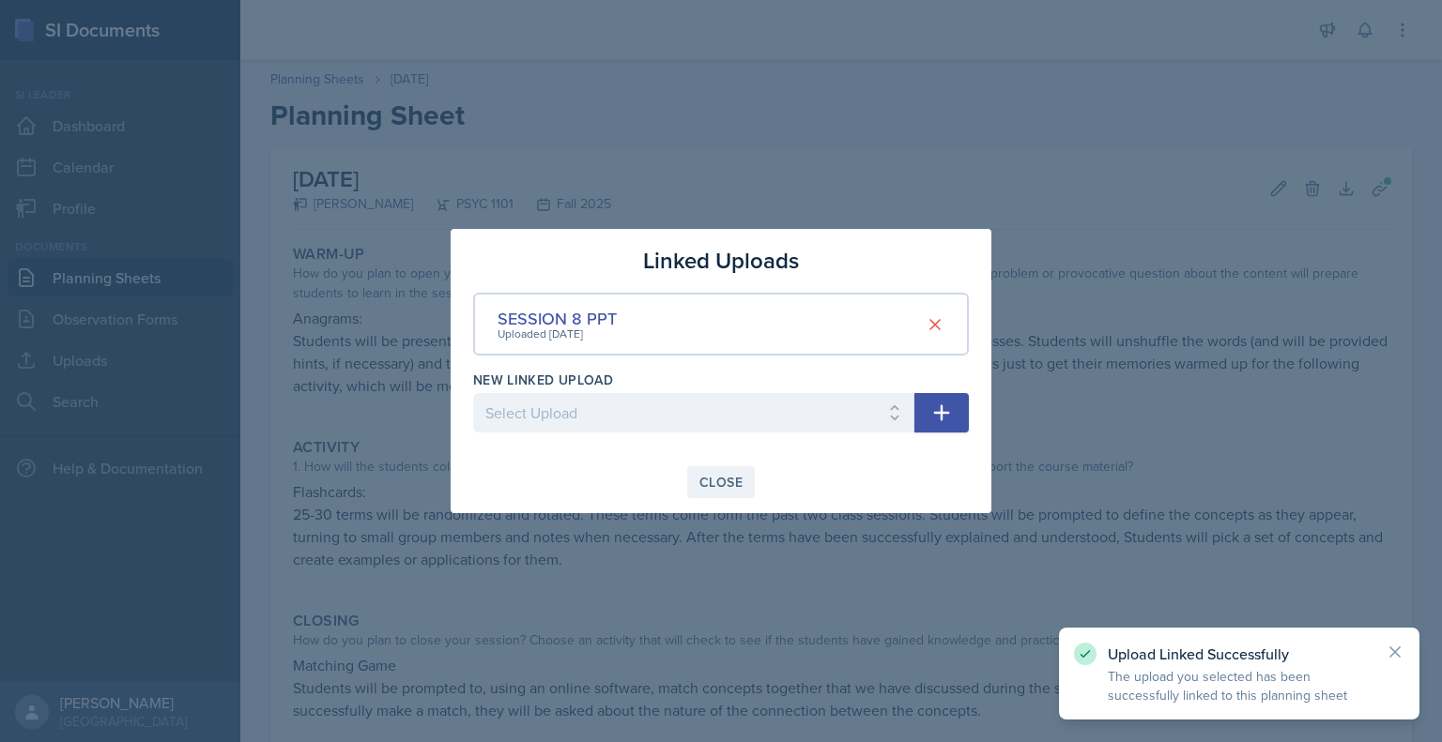
click at [720, 492] on button "Close" at bounding box center [721, 482] width 68 height 32
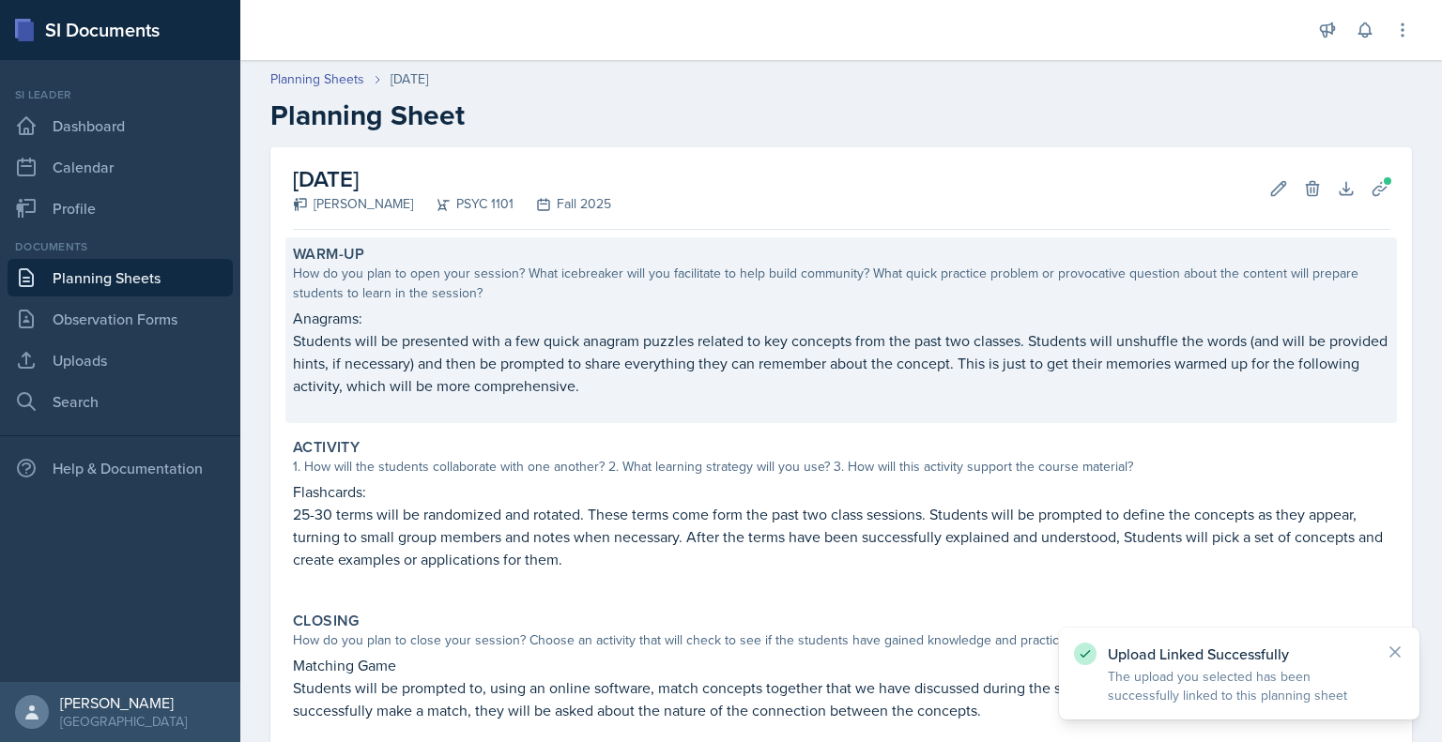
scroll to position [214, 0]
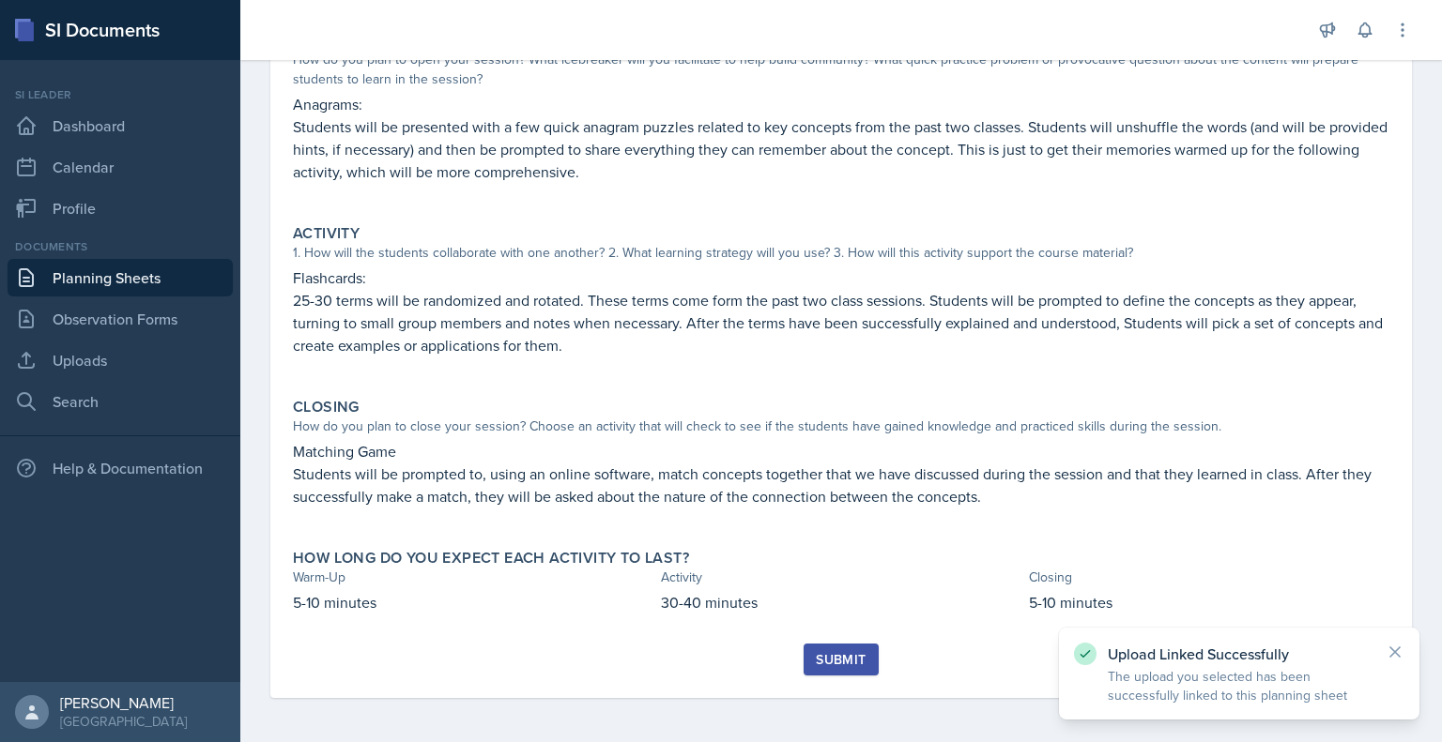
click at [835, 671] on button "Submit" at bounding box center [840, 660] width 74 height 32
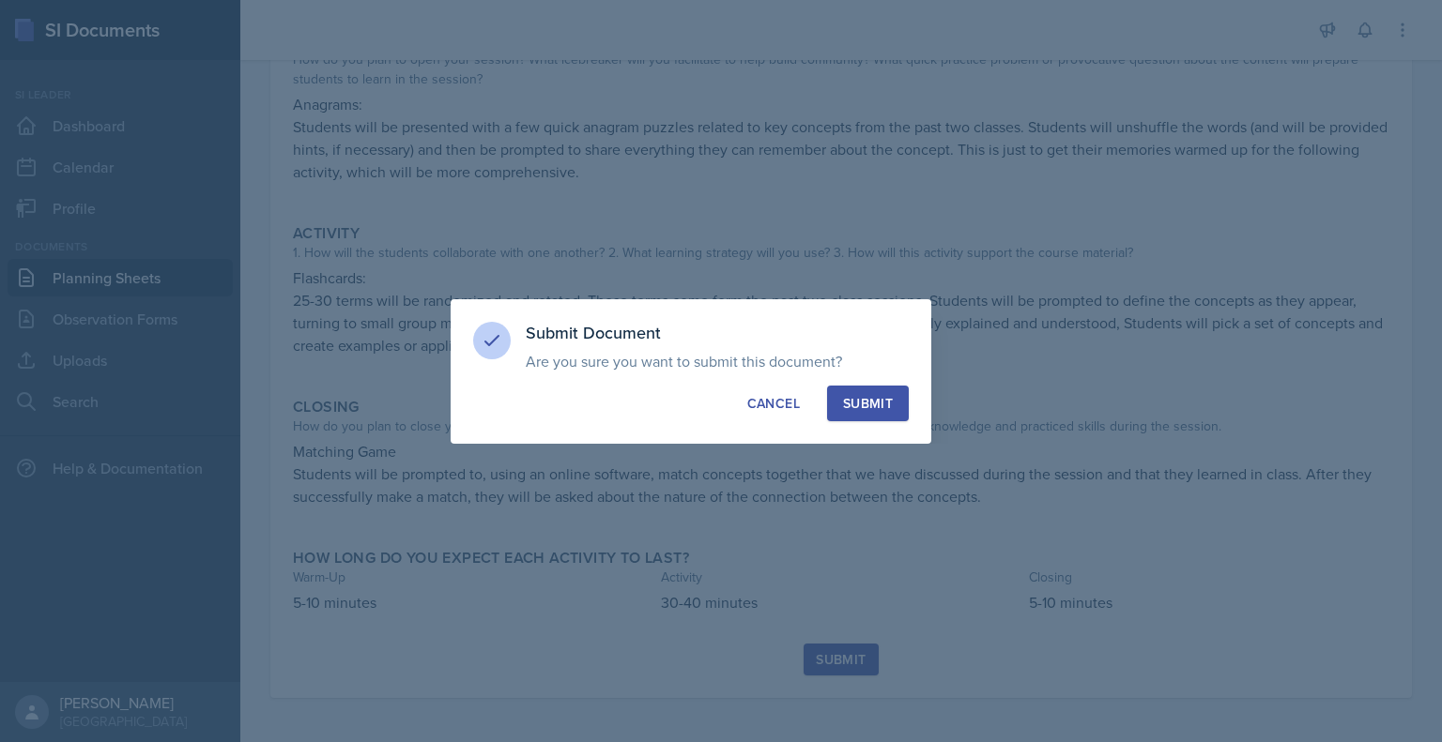
click at [863, 414] on button "Submit" at bounding box center [868, 404] width 82 height 36
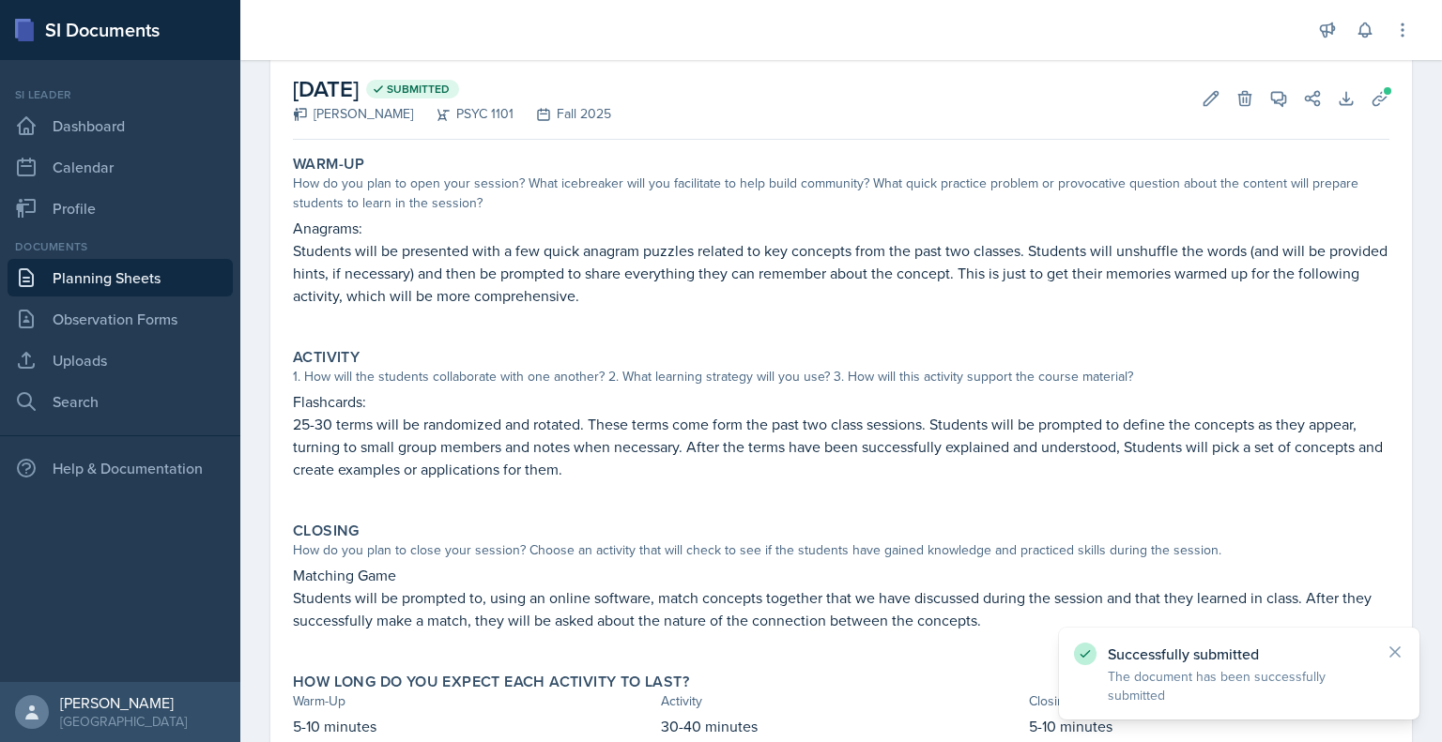
scroll to position [0, 0]
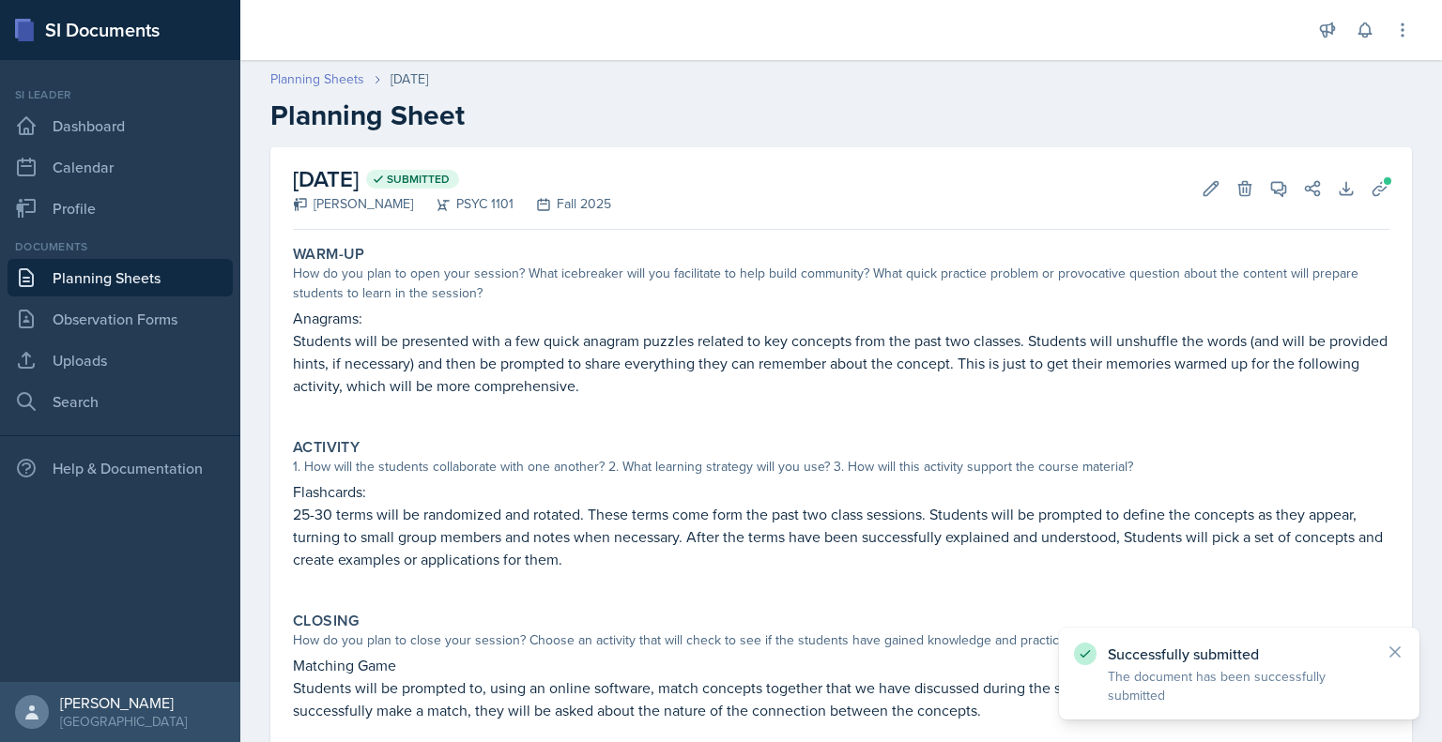
click at [346, 78] on link "Planning Sheets" at bounding box center [317, 79] width 94 height 20
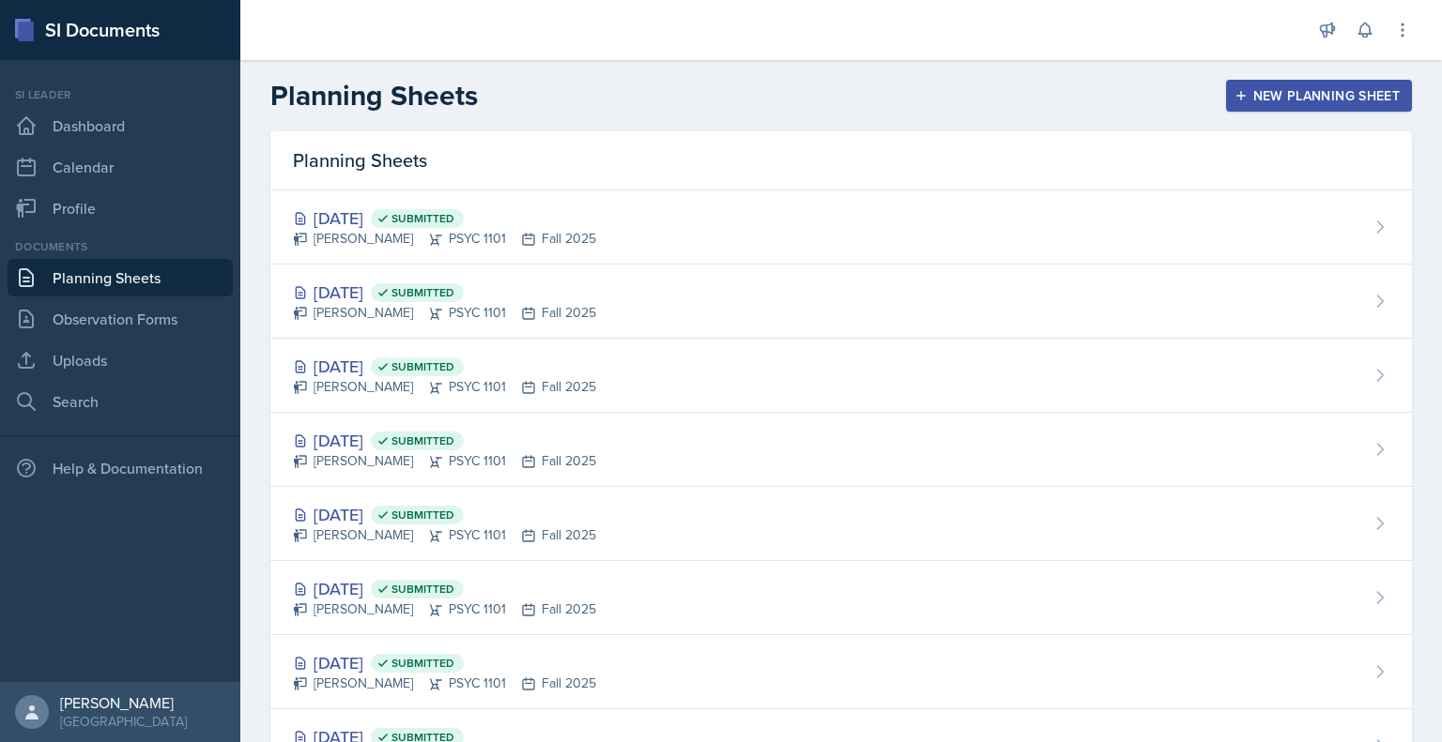
click at [1250, 98] on div "New Planning Sheet" at bounding box center [1318, 95] width 161 height 15
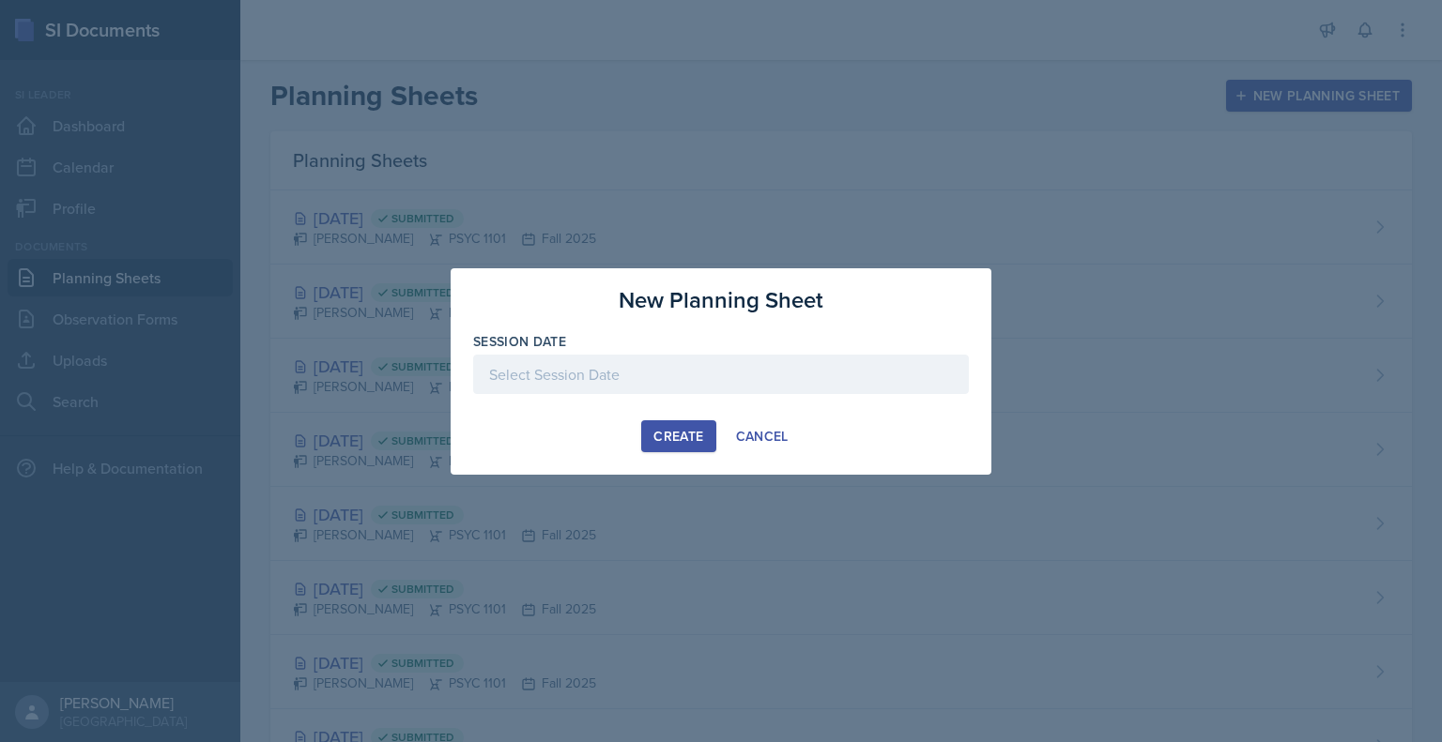
click at [683, 384] on div at bounding box center [721, 374] width 496 height 39
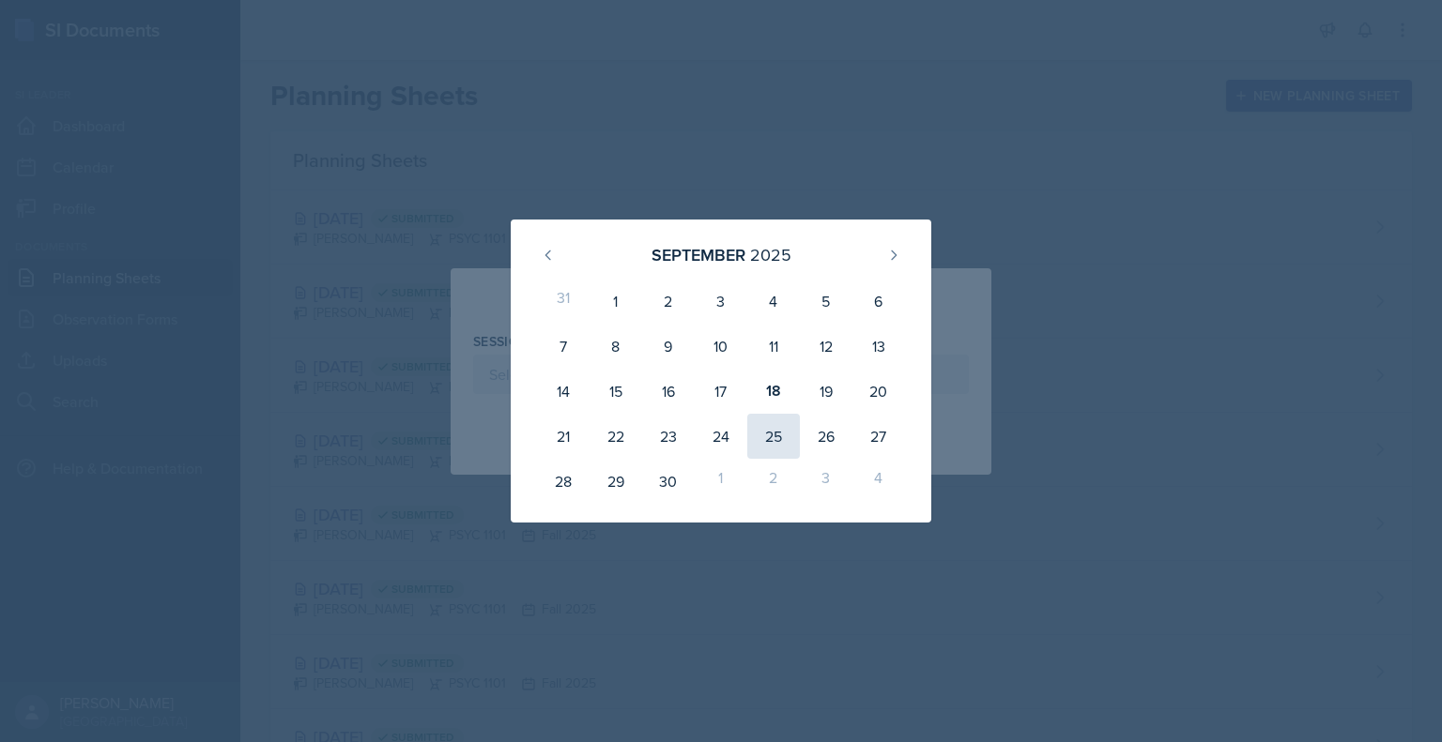
click at [776, 446] on div "25" at bounding box center [773, 436] width 53 height 45
type input "[DATE]"
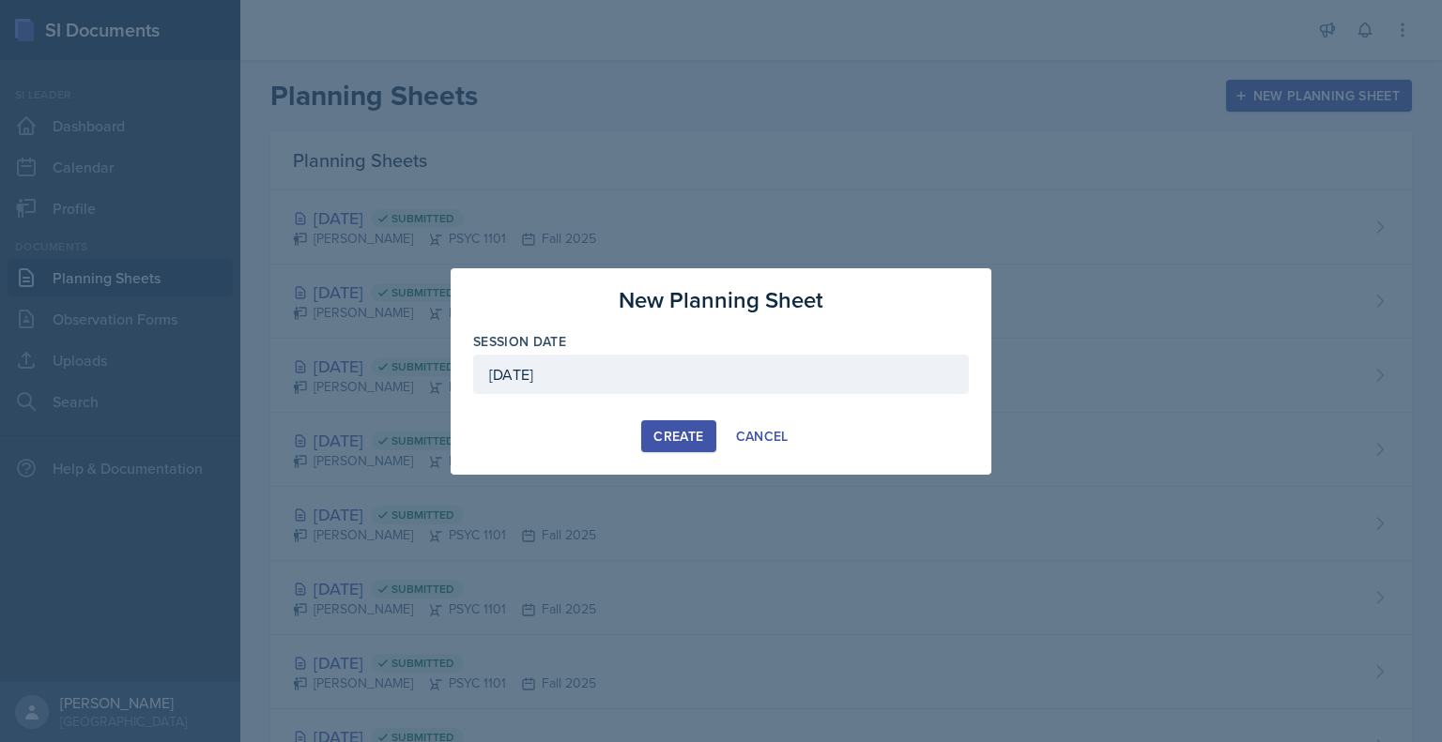
click at [685, 431] on div "Create" at bounding box center [678, 436] width 50 height 15
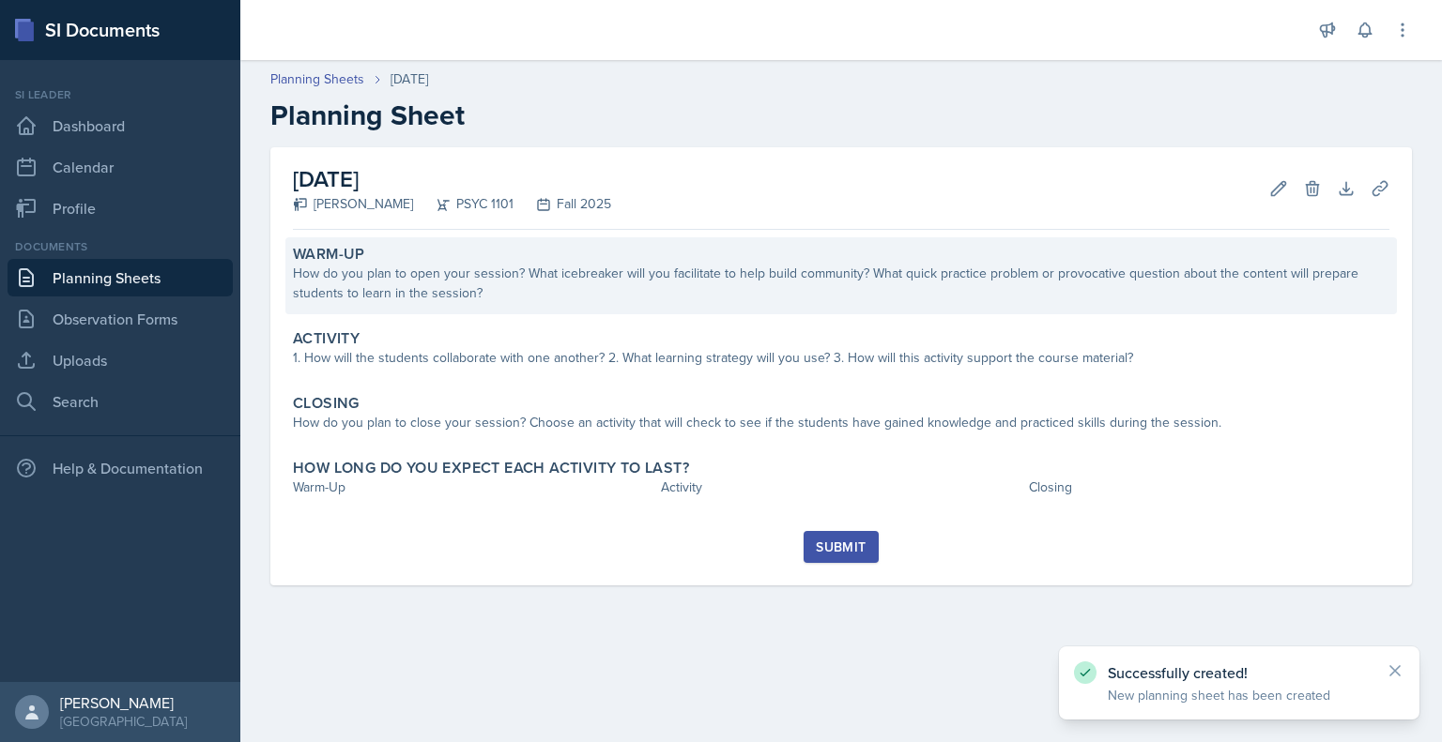
click at [436, 284] on div "How do you plan to open your session? What icebreaker will you facilitate to he…" at bounding box center [841, 283] width 1096 height 39
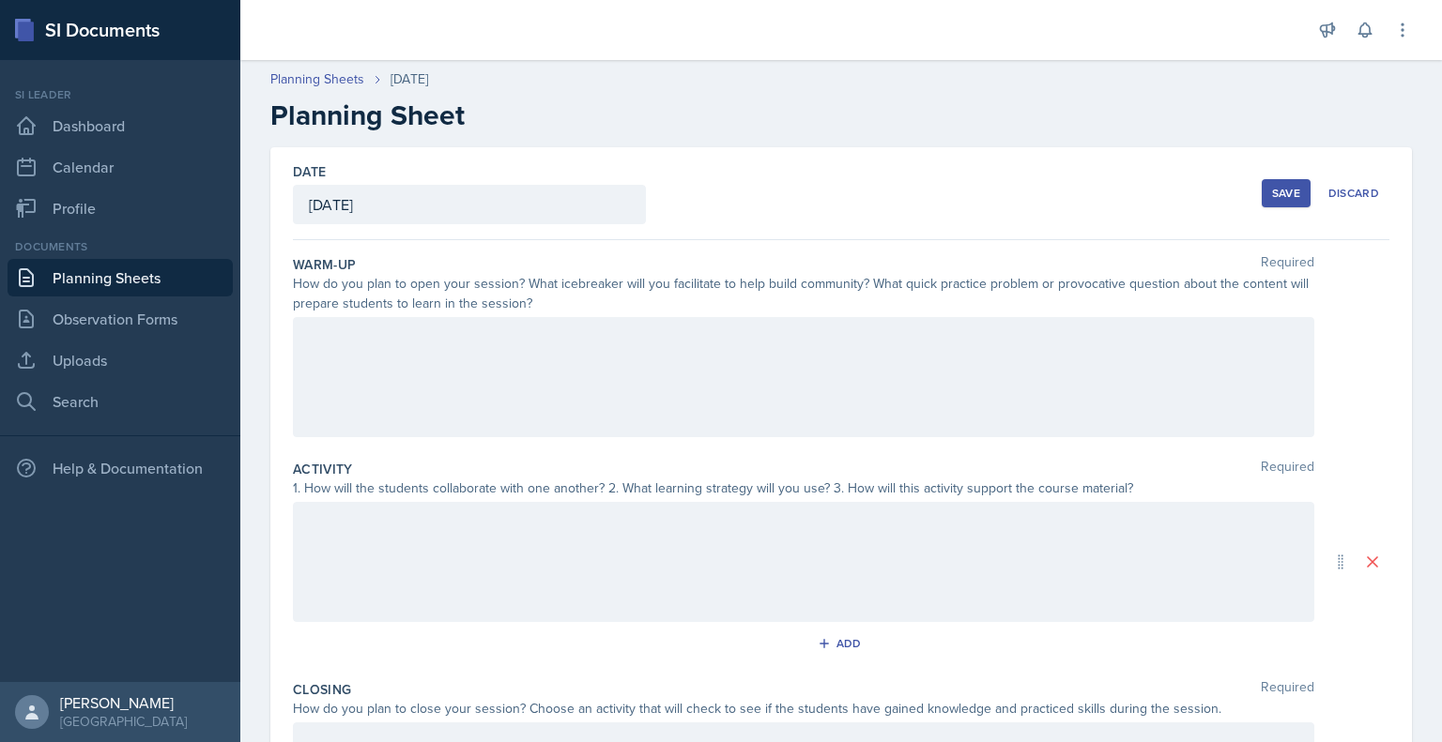
click at [525, 375] on div at bounding box center [803, 377] width 1021 height 120
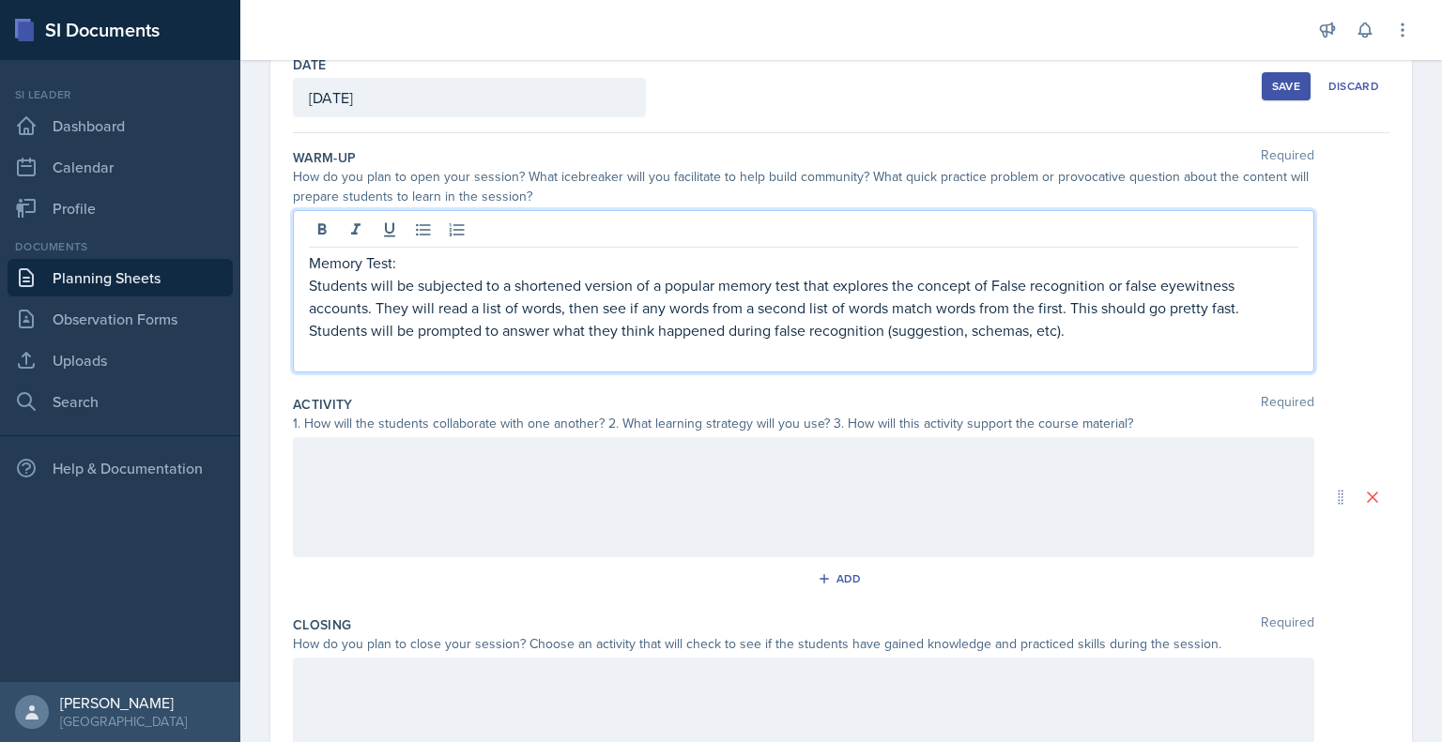
scroll to position [108, 0]
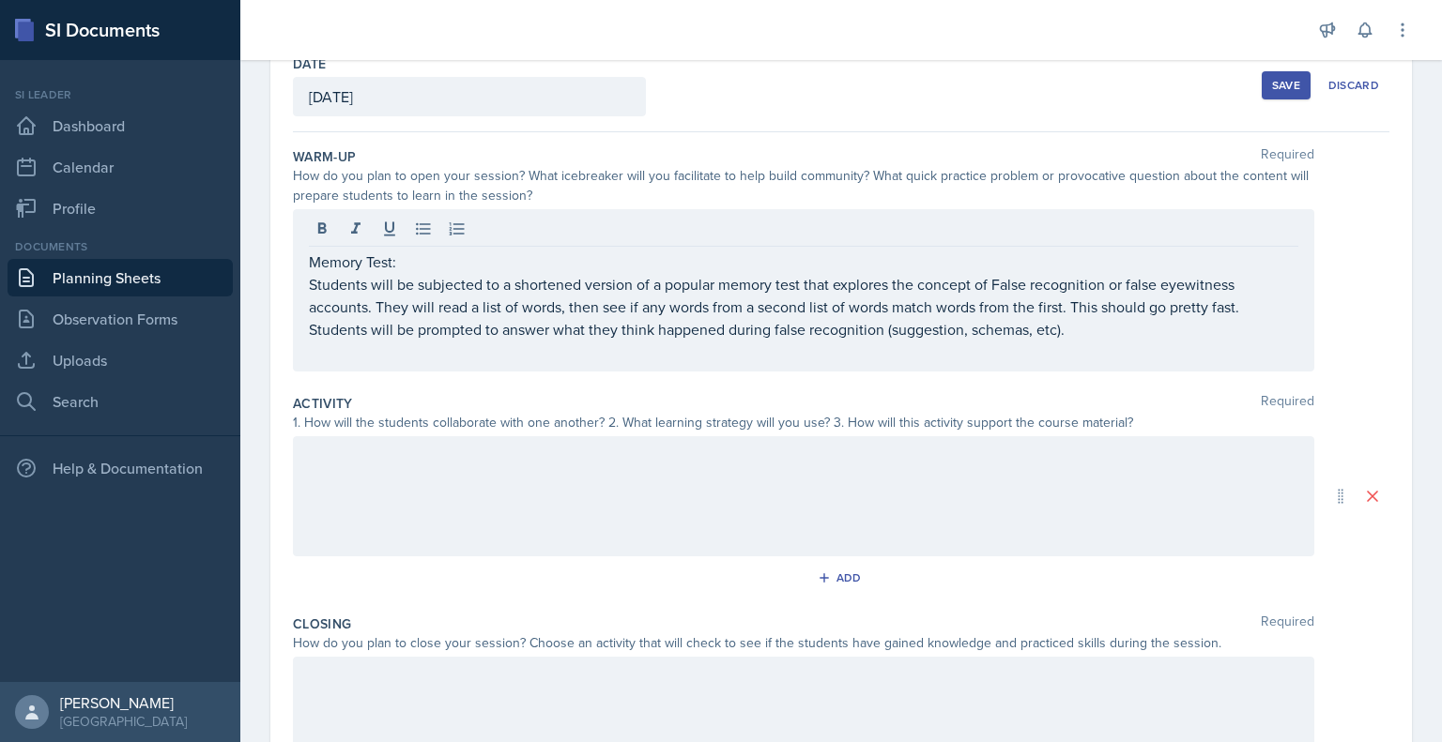
click at [538, 510] on div at bounding box center [803, 496] width 1021 height 120
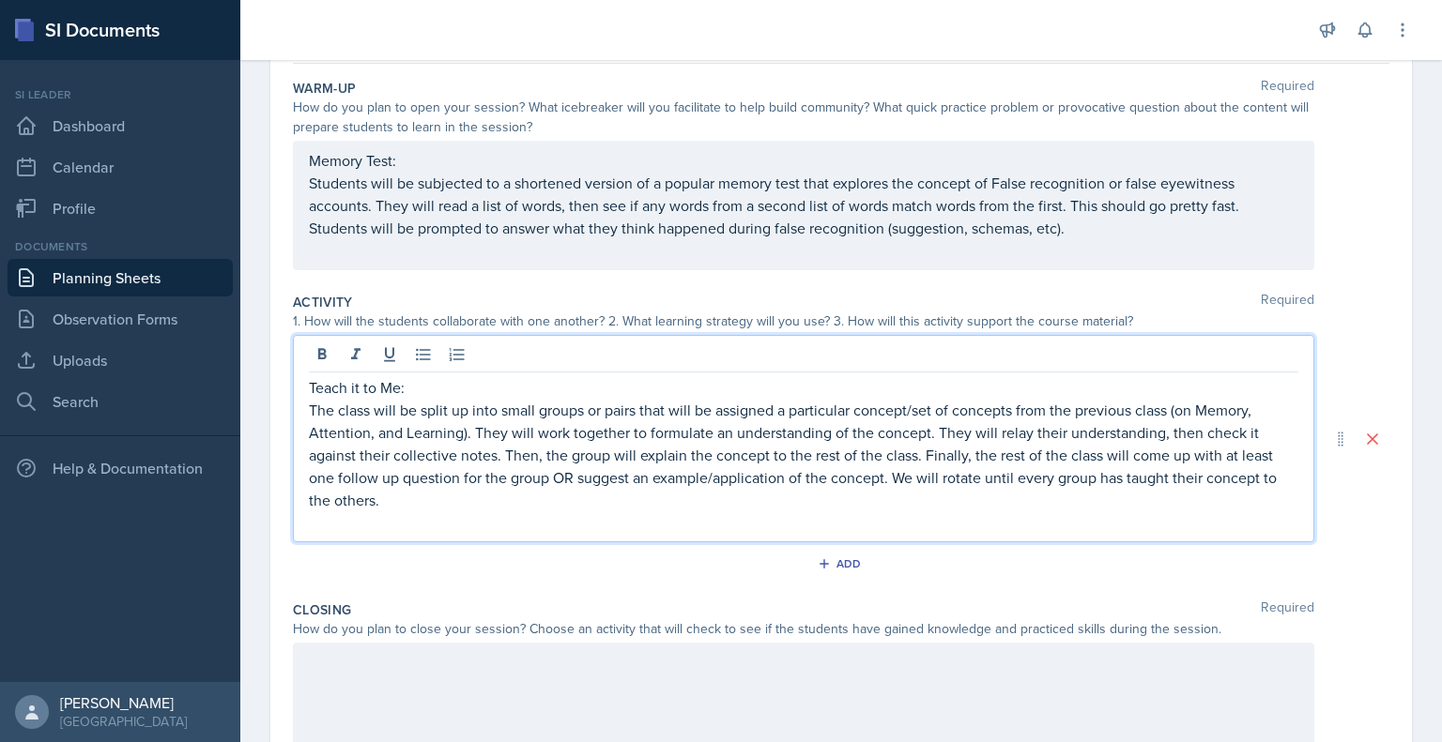
scroll to position [180, 0]
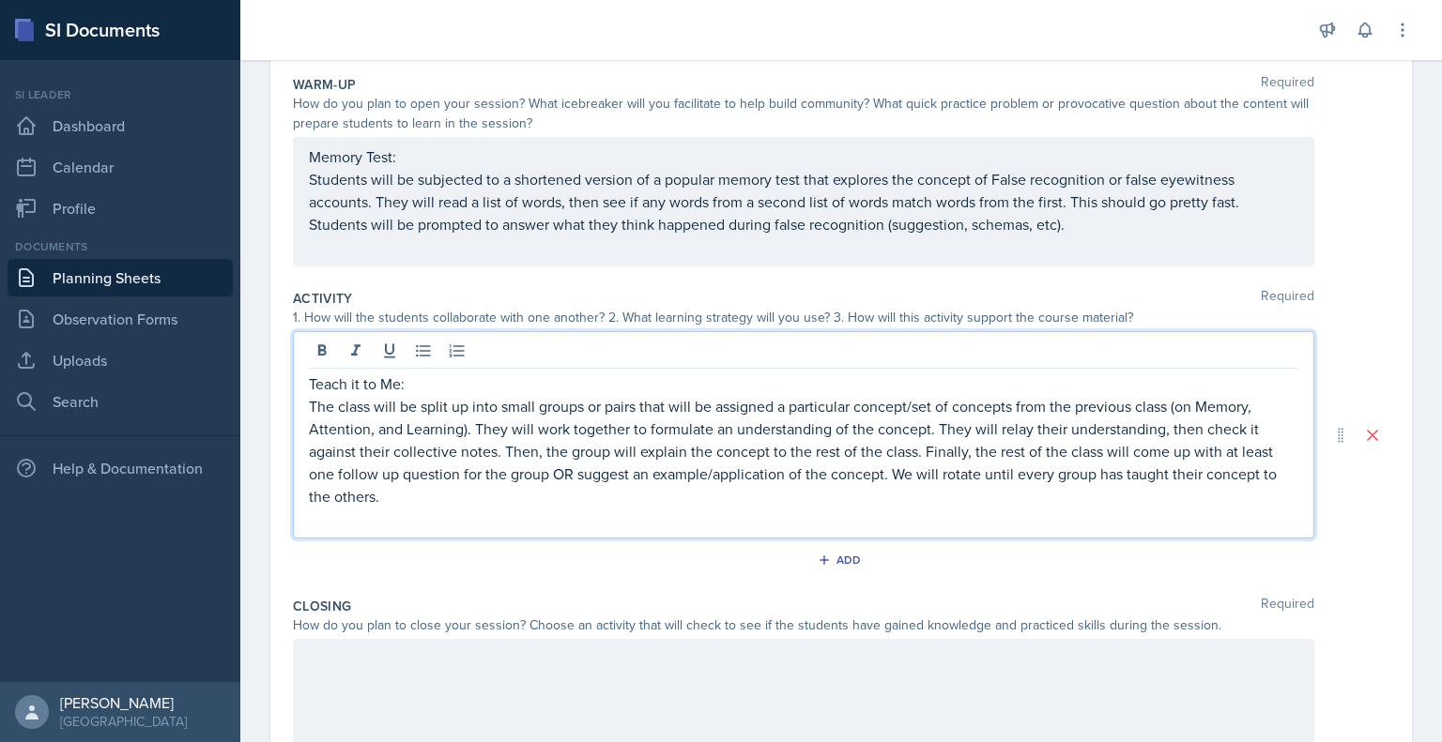
click at [638, 405] on p "The class will be split up into small groups or pairs that will be assigned a p…" at bounding box center [803, 451] width 989 height 113
click at [816, 420] on p "The class will be split up into small groups or pairs (or work as one group if …" at bounding box center [803, 451] width 989 height 113
click at [832, 409] on p "The class will be split up into small groups or pairs (or work as one group if …" at bounding box center [803, 451] width 989 height 113
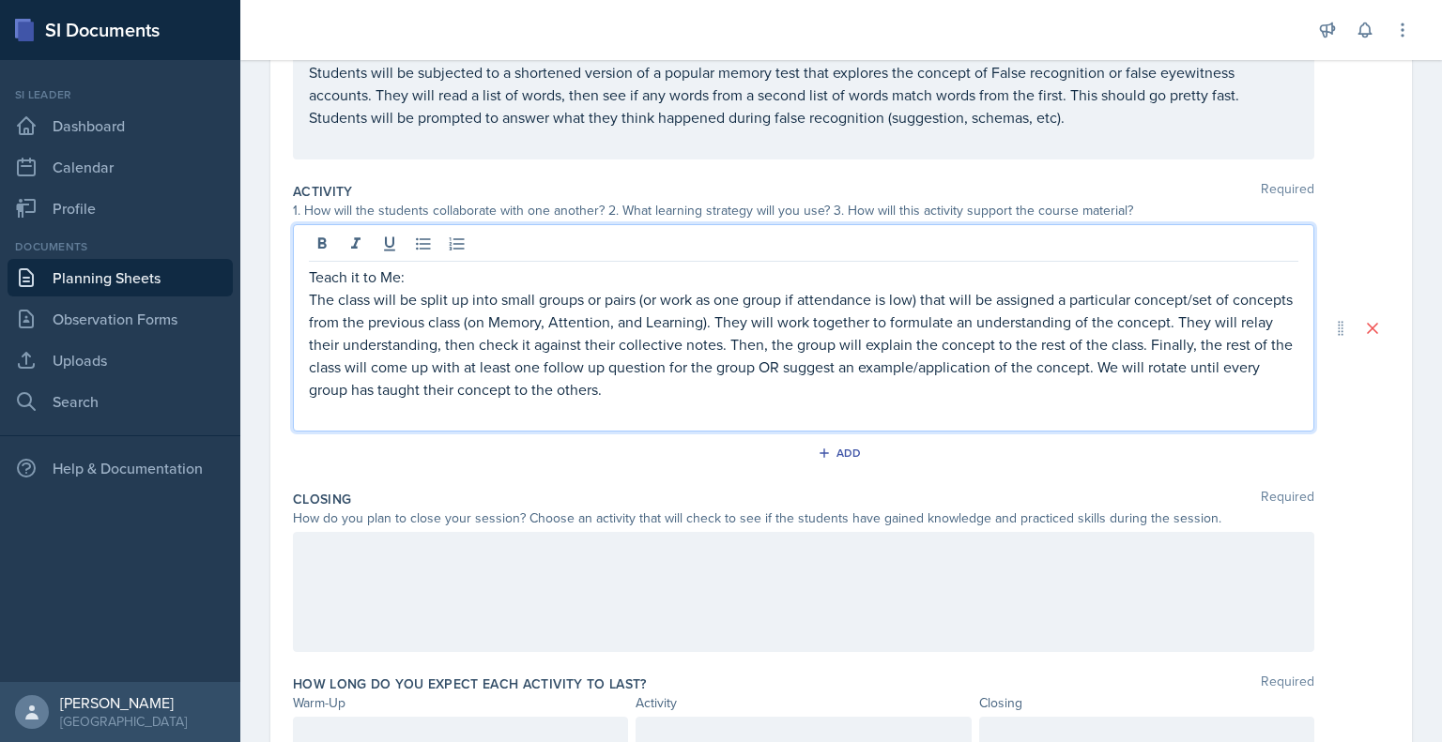
scroll to position [306, 0]
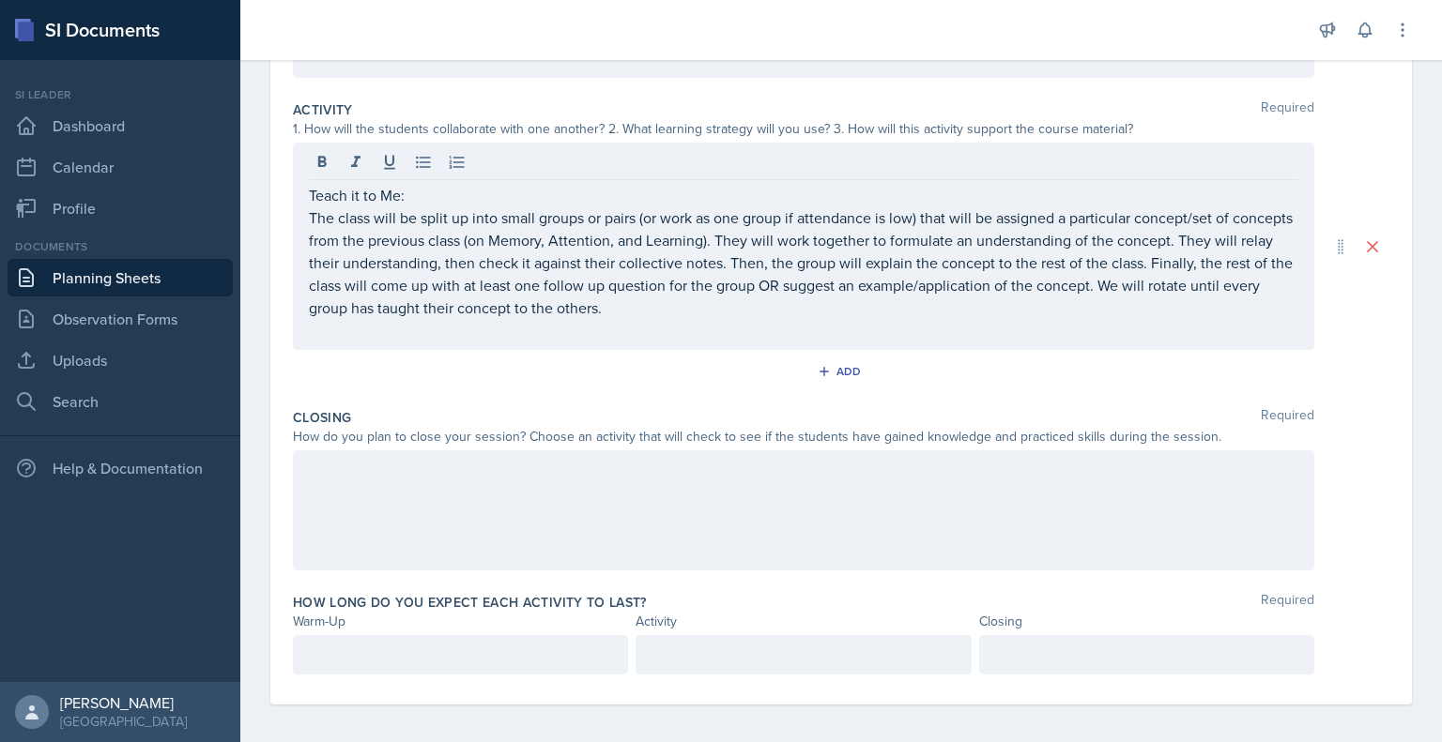
click at [644, 496] on div at bounding box center [803, 510] width 1021 height 120
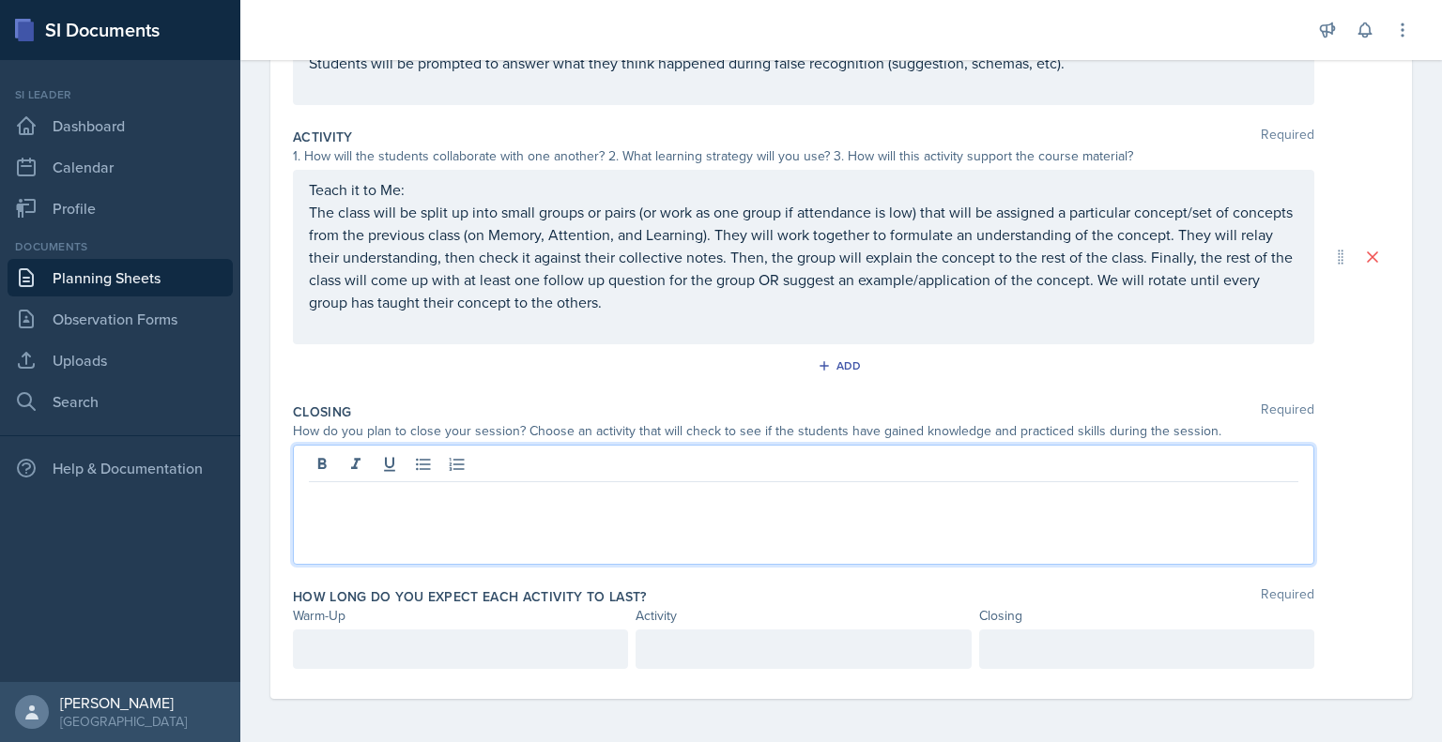
scroll to position [360, 0]
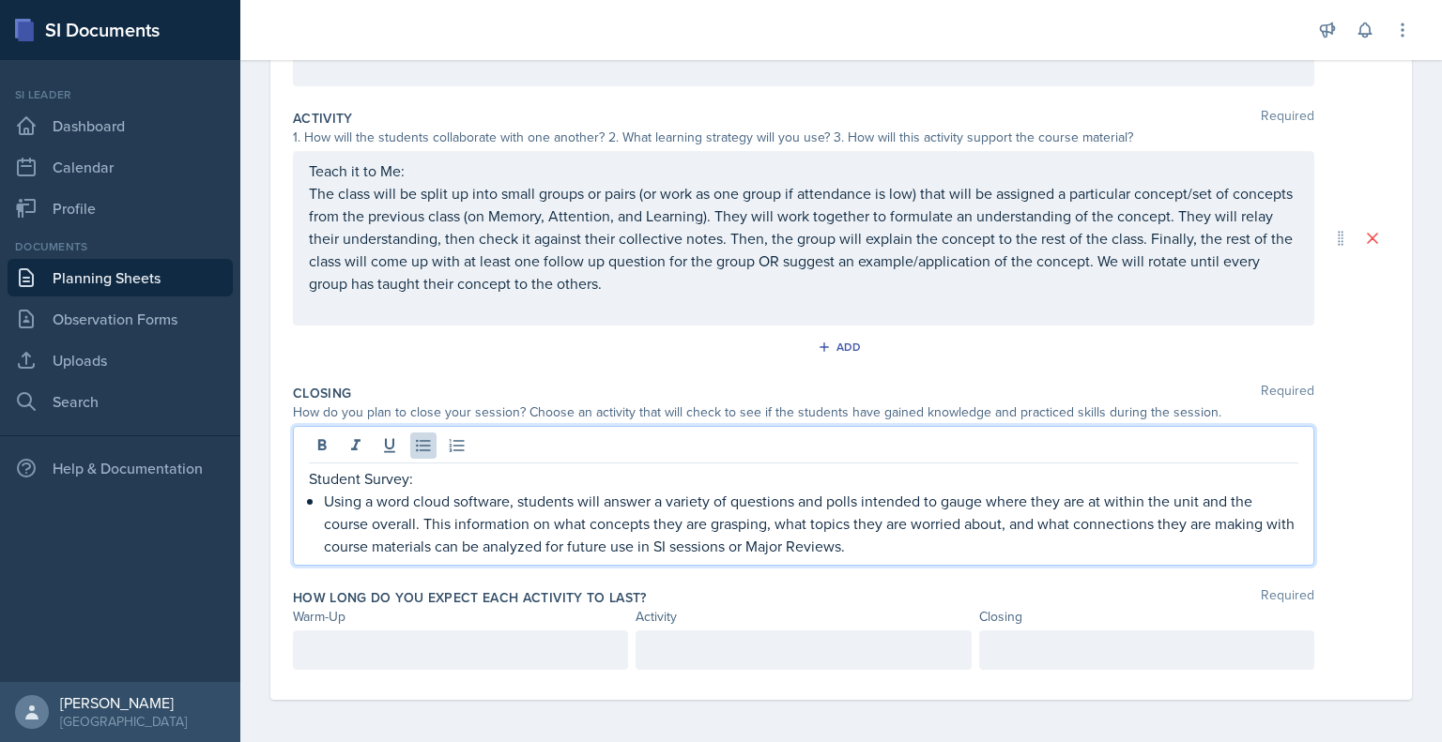
click at [320, 495] on div "Student Survey: Using a word cloud software, students will answer a variety of …" at bounding box center [803, 512] width 989 height 90
click at [522, 646] on div at bounding box center [460, 650] width 335 height 39
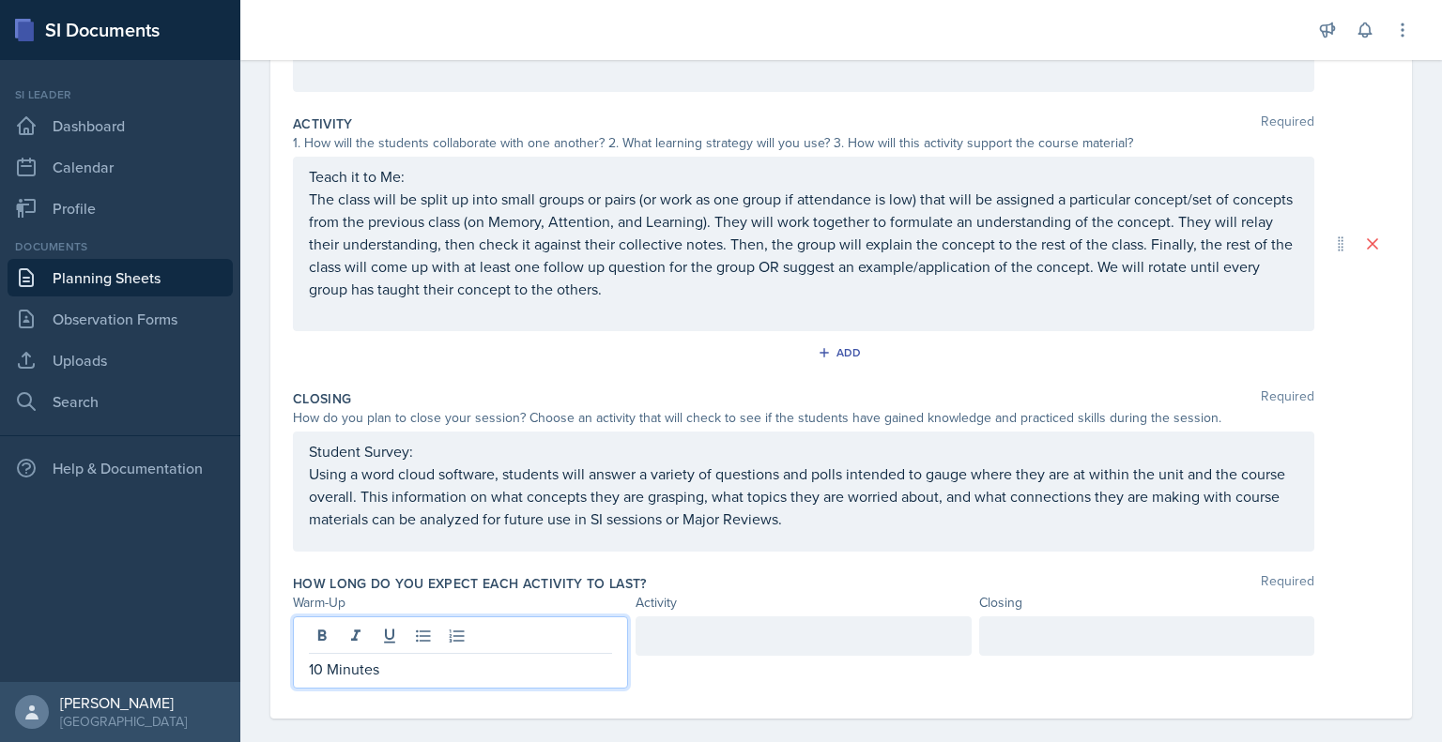
click at [689, 634] on div at bounding box center [802, 636] width 335 height 39
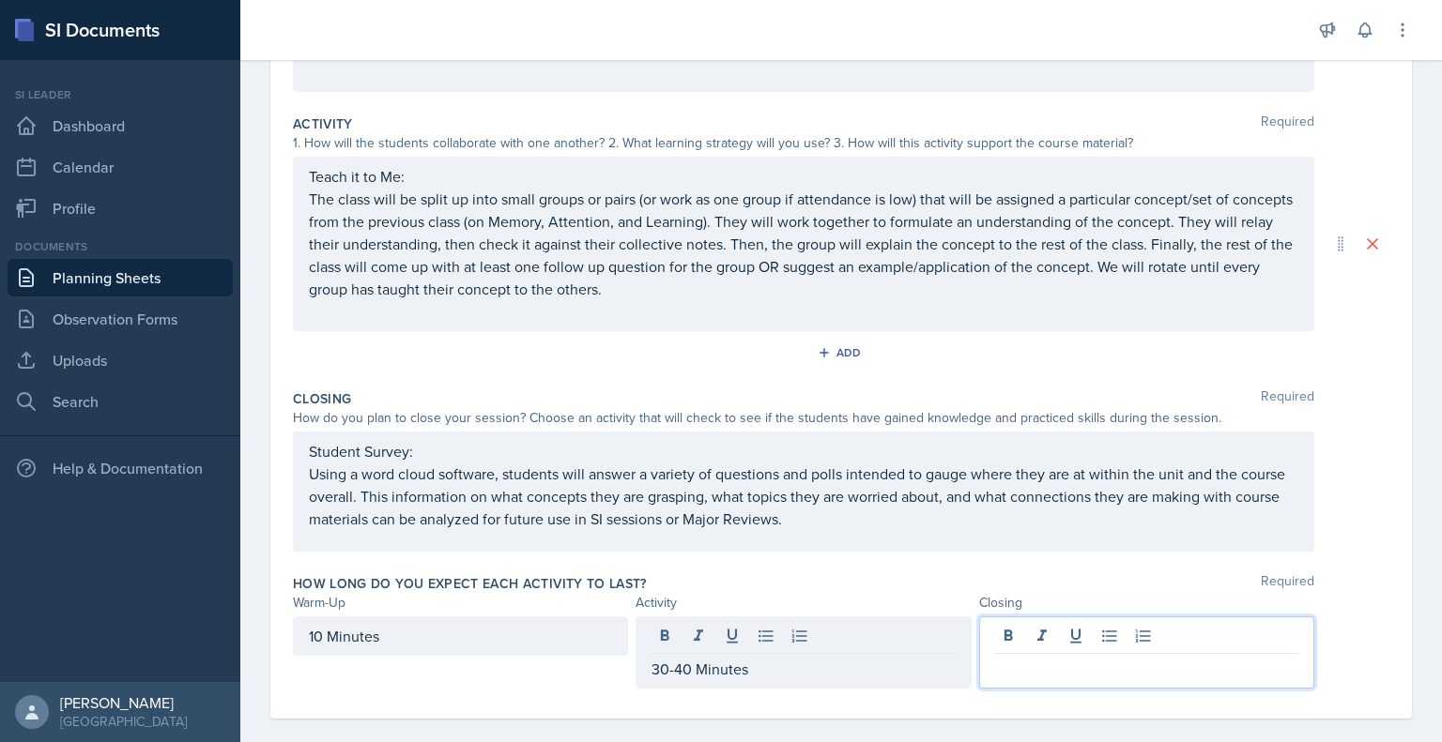
click at [1069, 637] on div at bounding box center [1146, 653] width 335 height 72
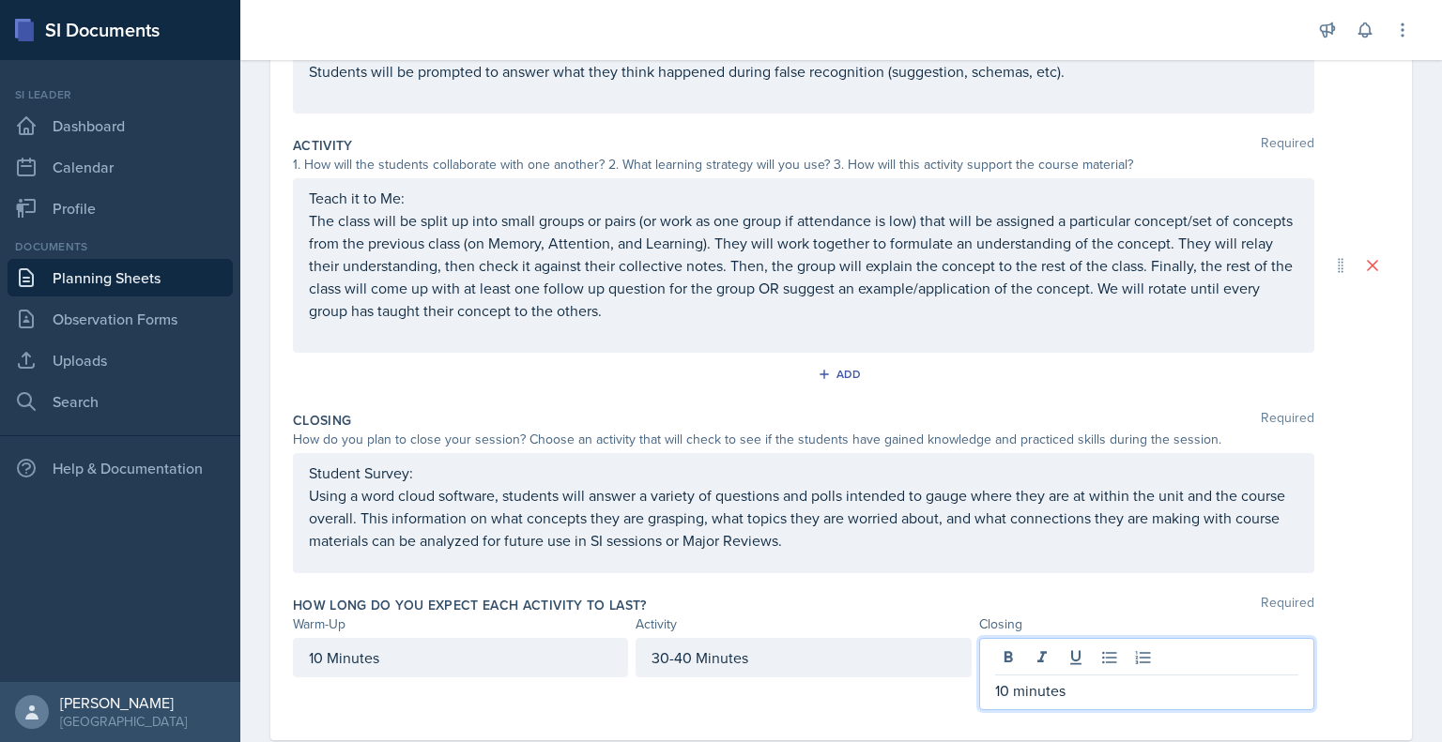
scroll to position [0, 0]
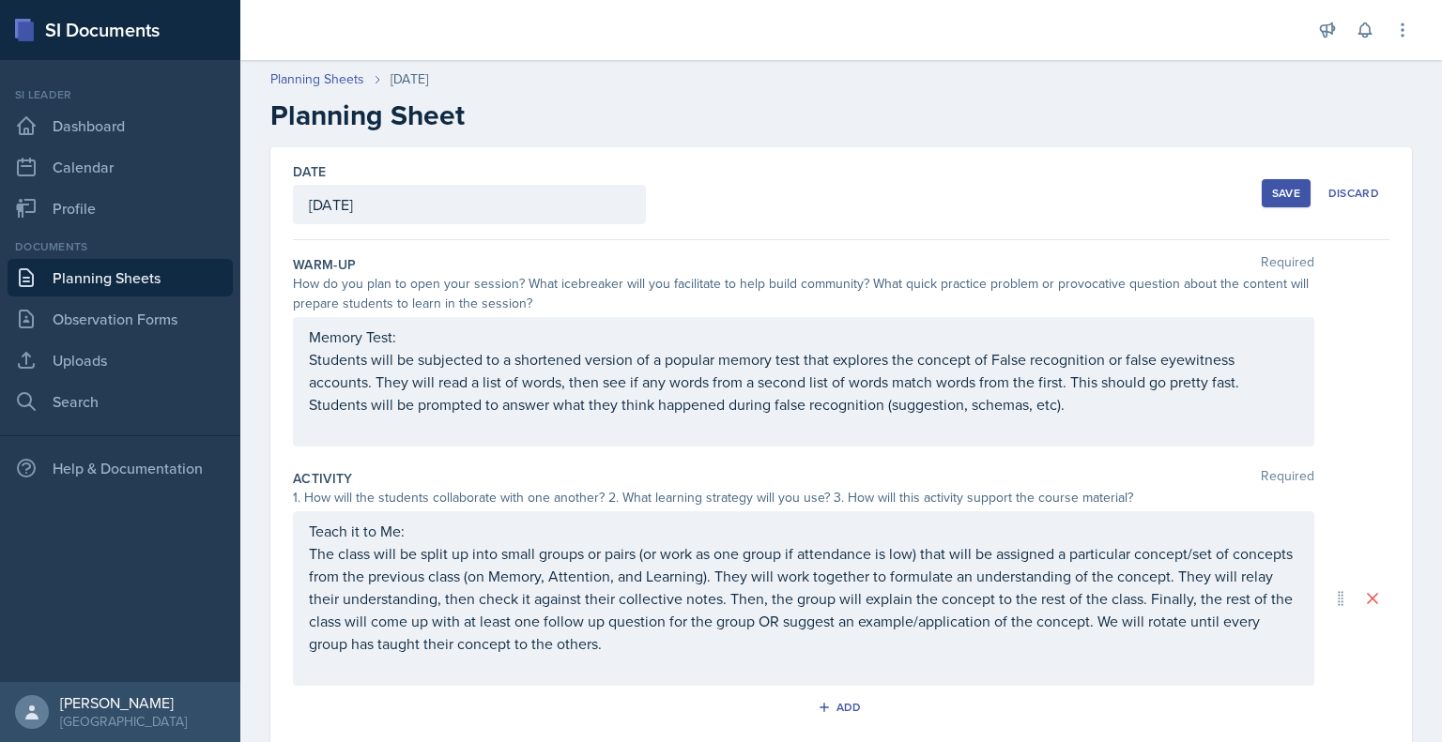
click at [1265, 202] on button "Save" at bounding box center [1285, 193] width 49 height 28
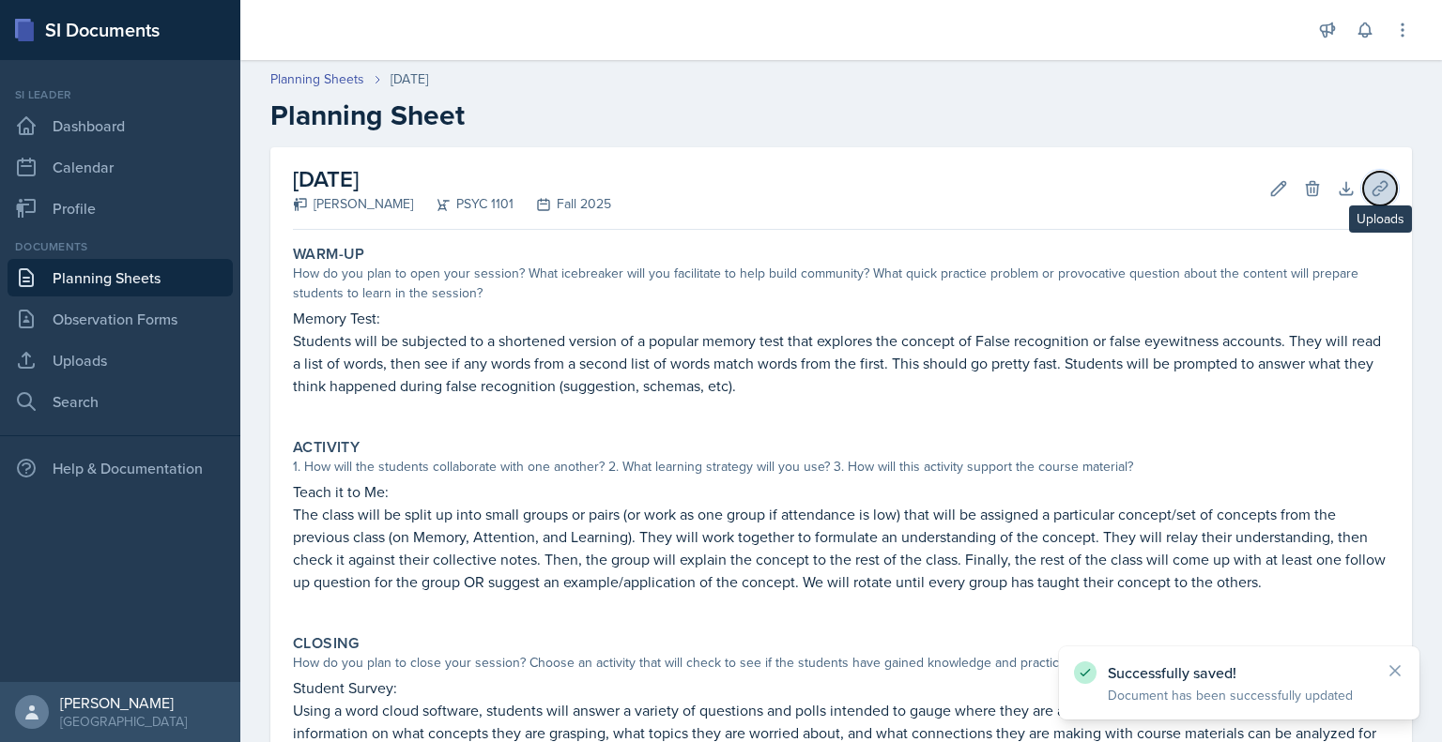
click at [1370, 194] on icon at bounding box center [1379, 188] width 19 height 19
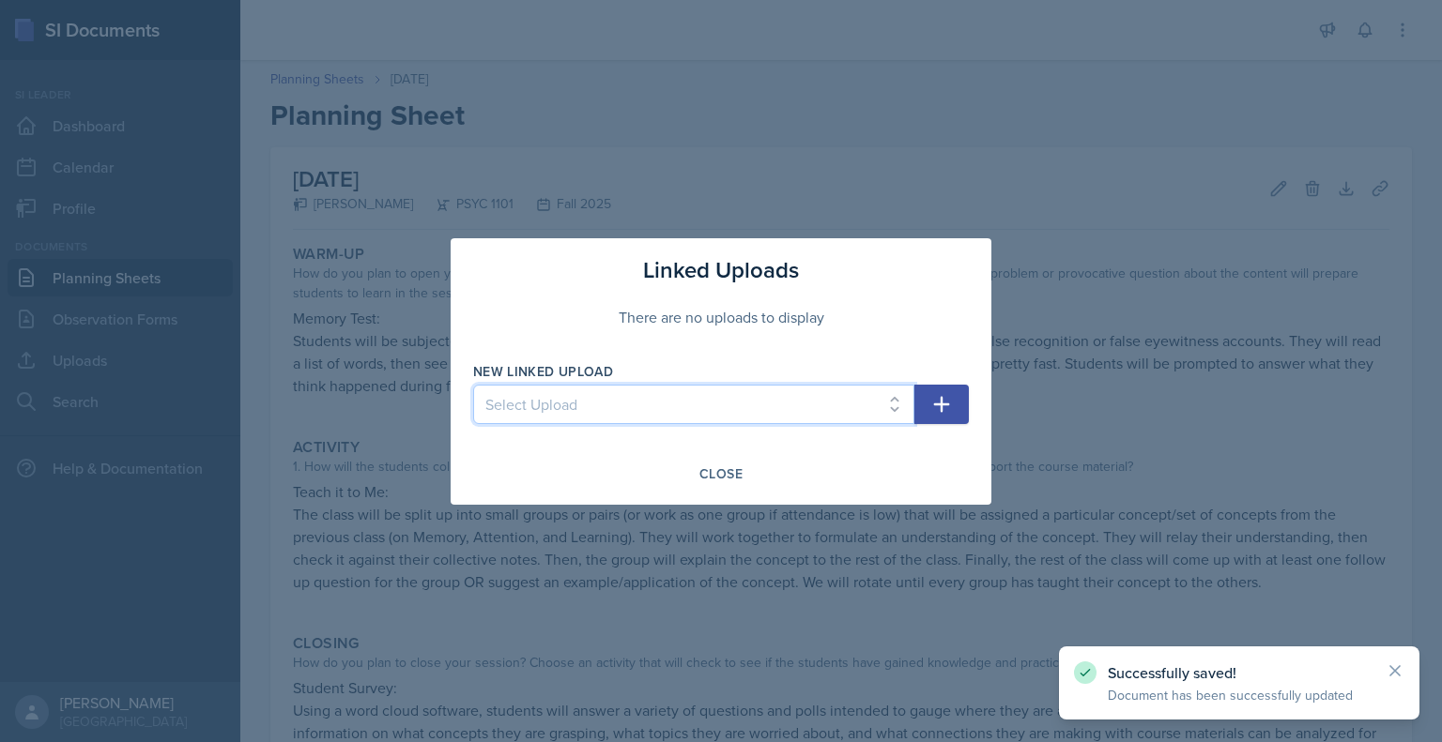
click at [774, 398] on select "Select Upload Mock PowerPoint Visual Aid 26th Visual aid 26th Visual aid 28th S…" at bounding box center [693, 404] width 441 height 39
select select "135fcbd8-6ee8-4e5b-a385-57e89d4e8f59"
click at [473, 385] on select "Select Upload Mock PowerPoint Visual Aid 26th Visual aid 26th Visual aid 28th S…" at bounding box center [693, 404] width 441 height 39
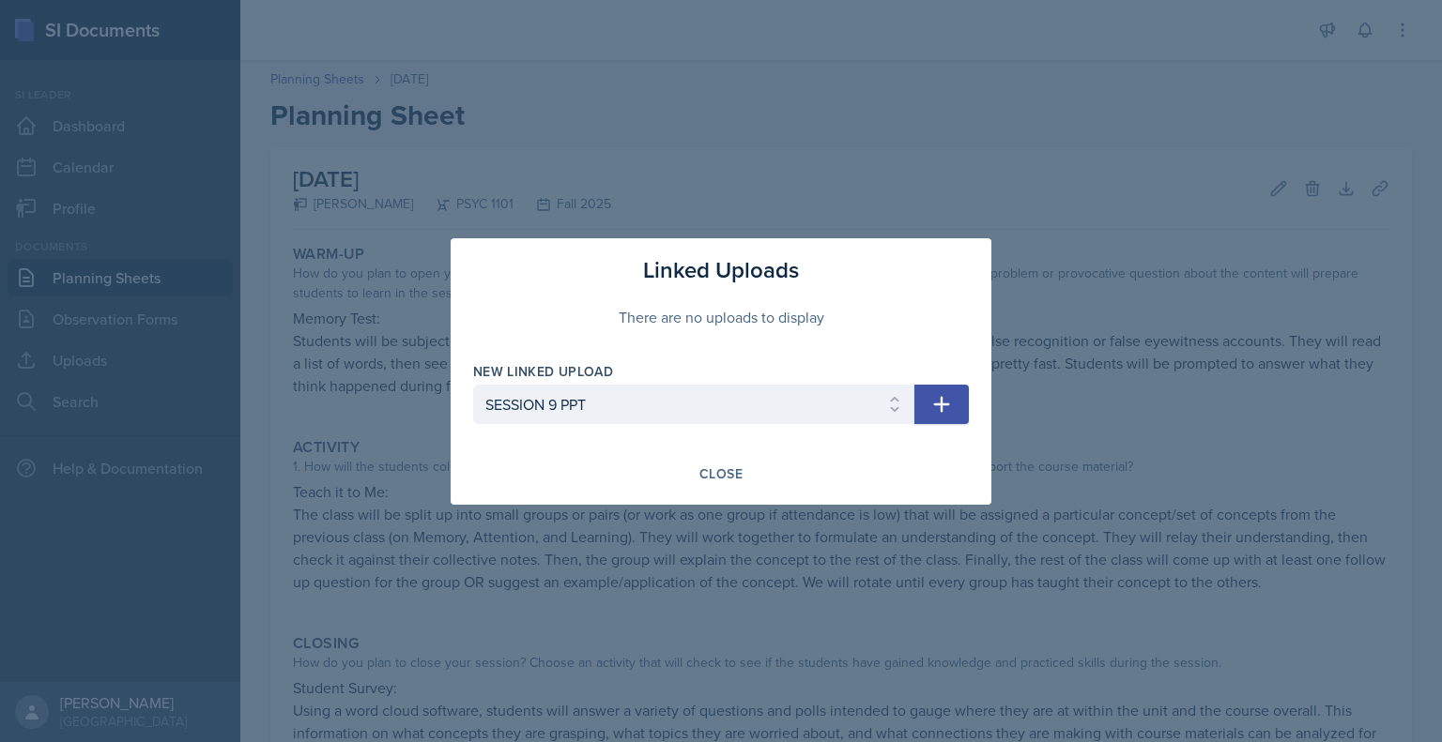
click at [942, 398] on icon "button" at bounding box center [942, 404] width 16 height 16
select select
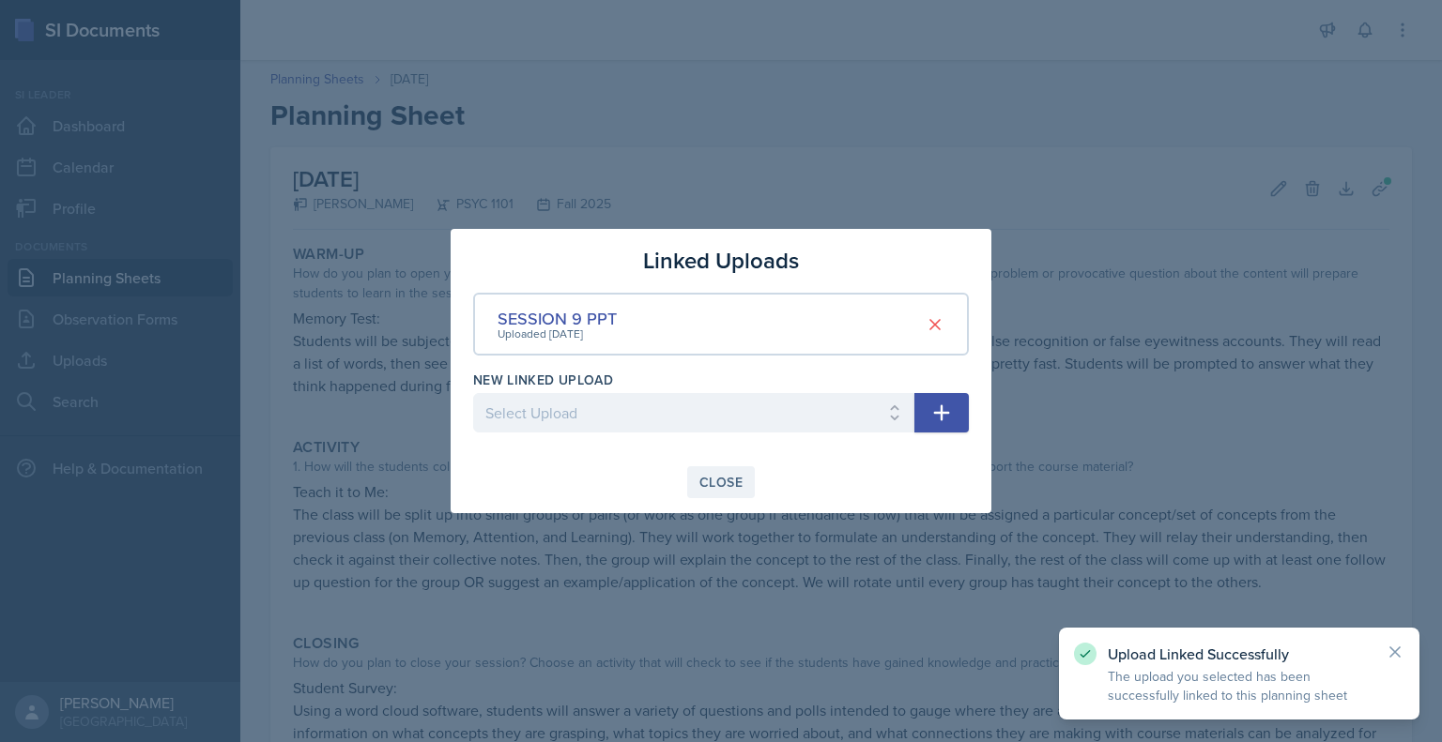
click at [725, 492] on button "Close" at bounding box center [721, 482] width 68 height 32
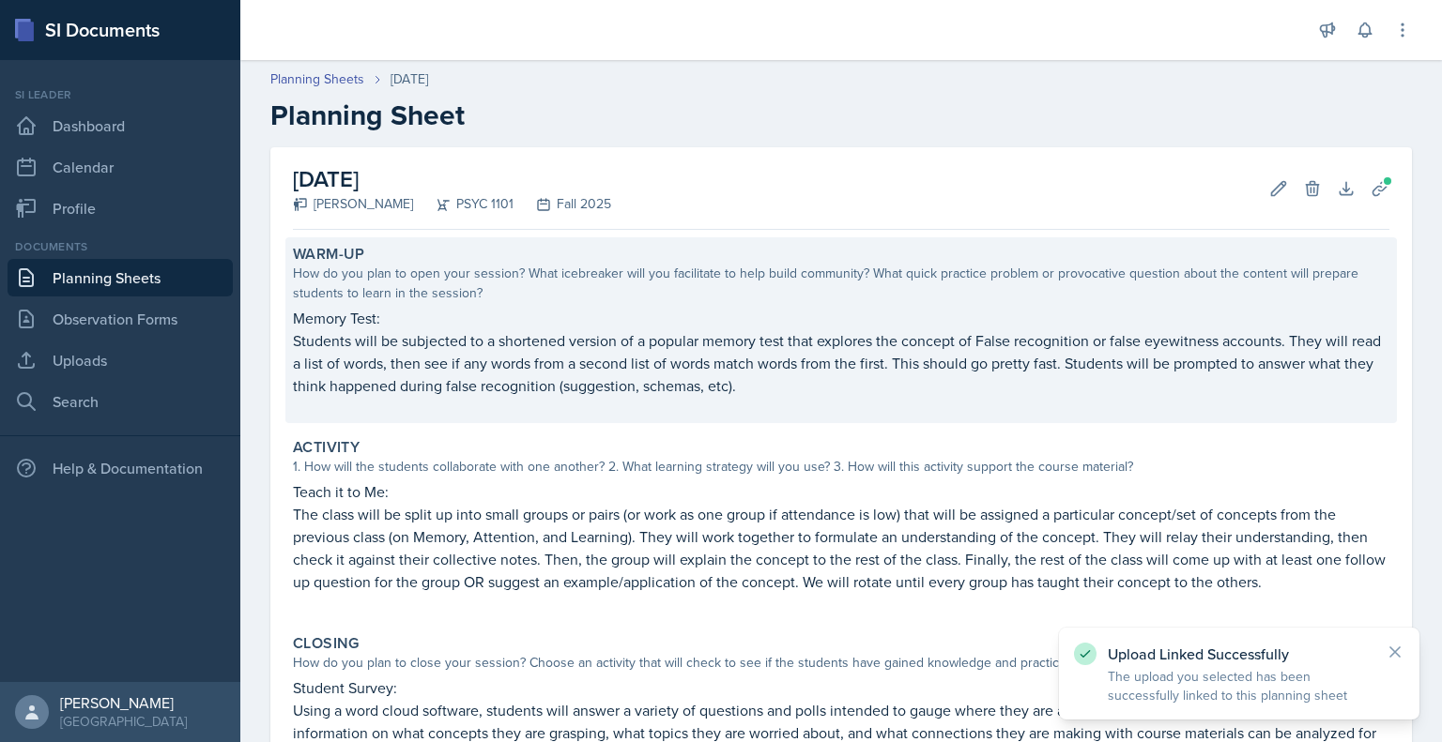
scroll to position [240, 0]
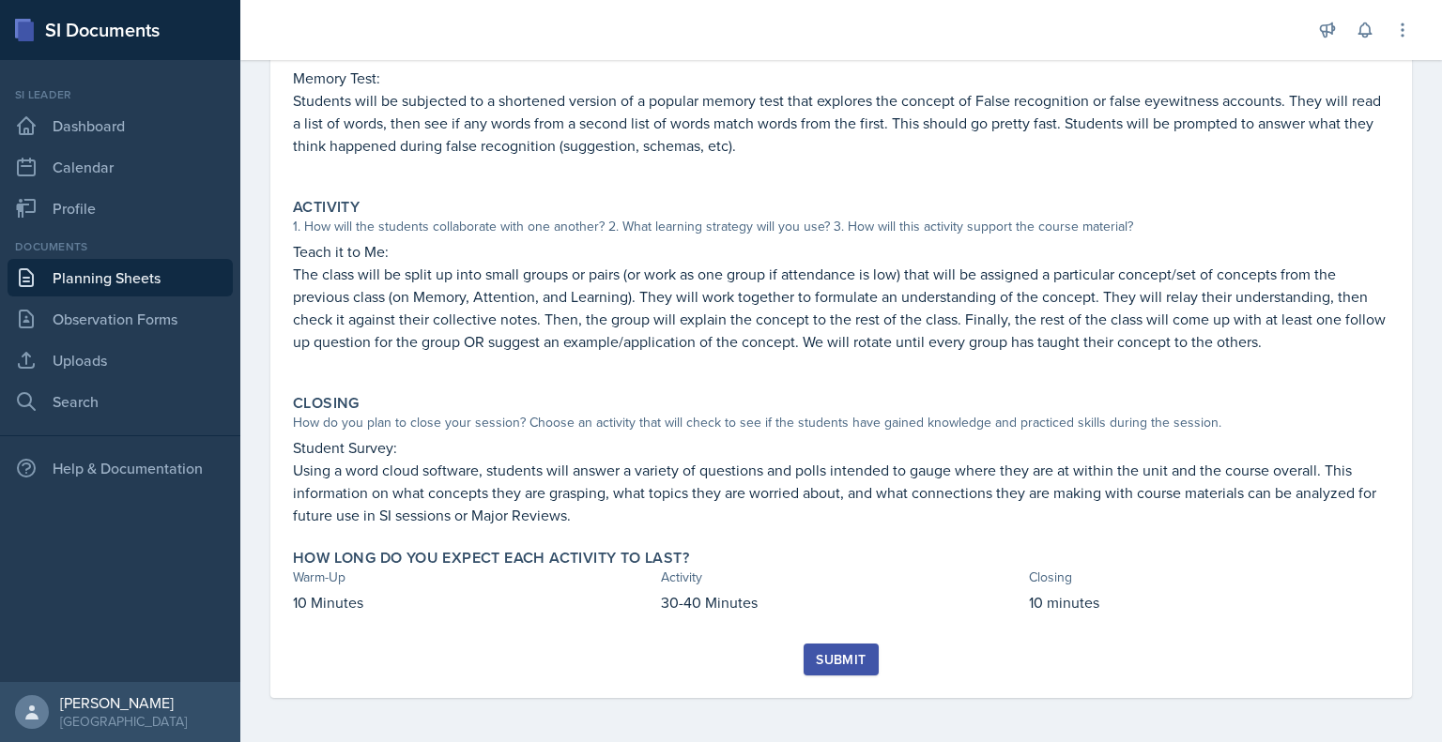
click at [863, 655] on button "Submit" at bounding box center [840, 660] width 74 height 32
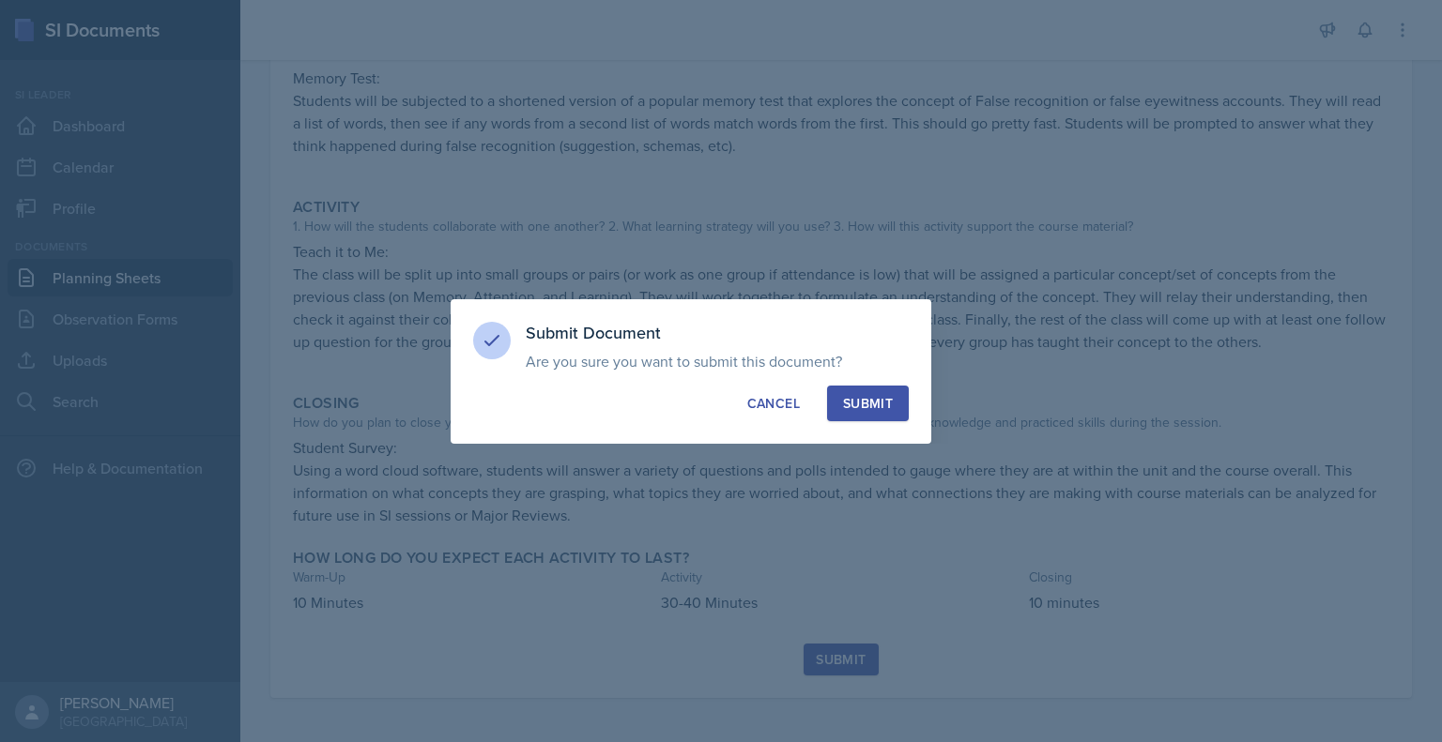
click at [877, 397] on div "Submit" at bounding box center [868, 403] width 50 height 19
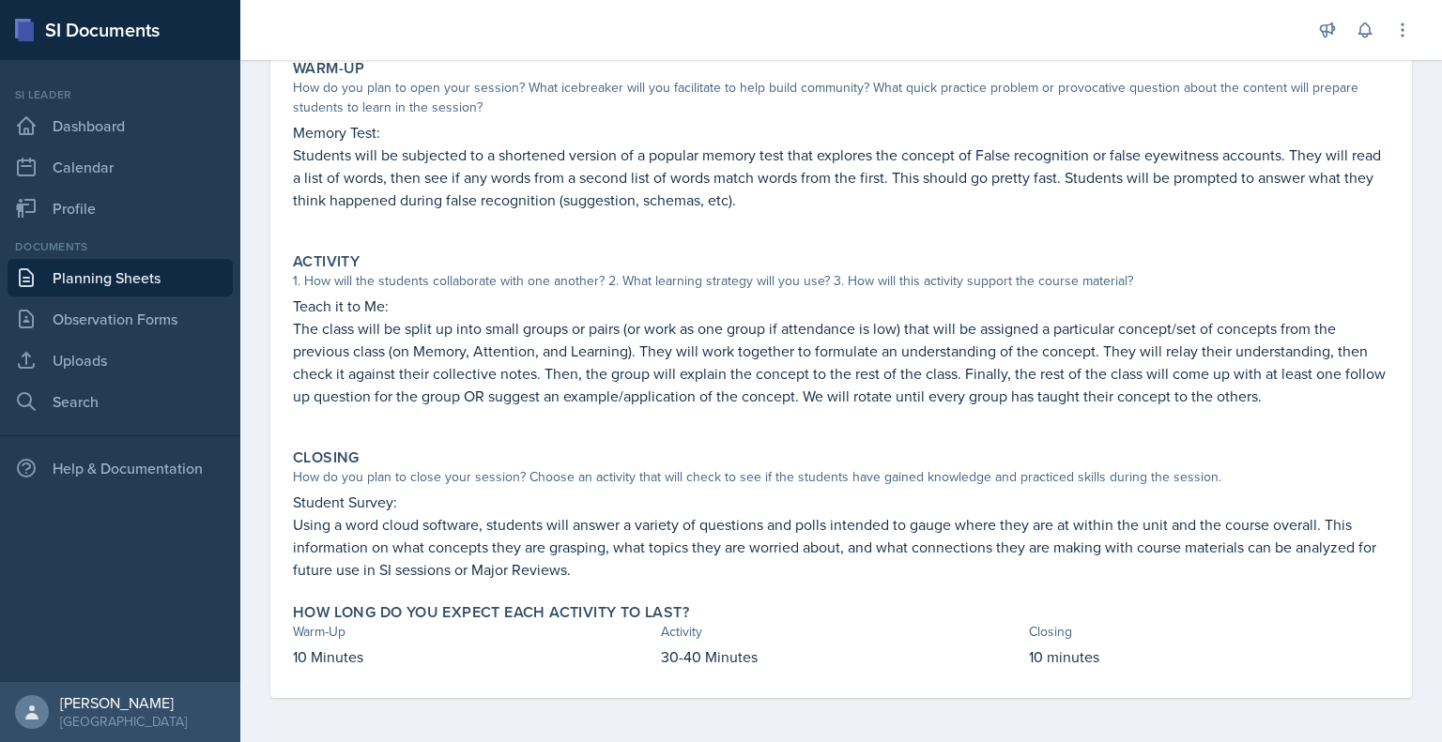
scroll to position [0, 0]
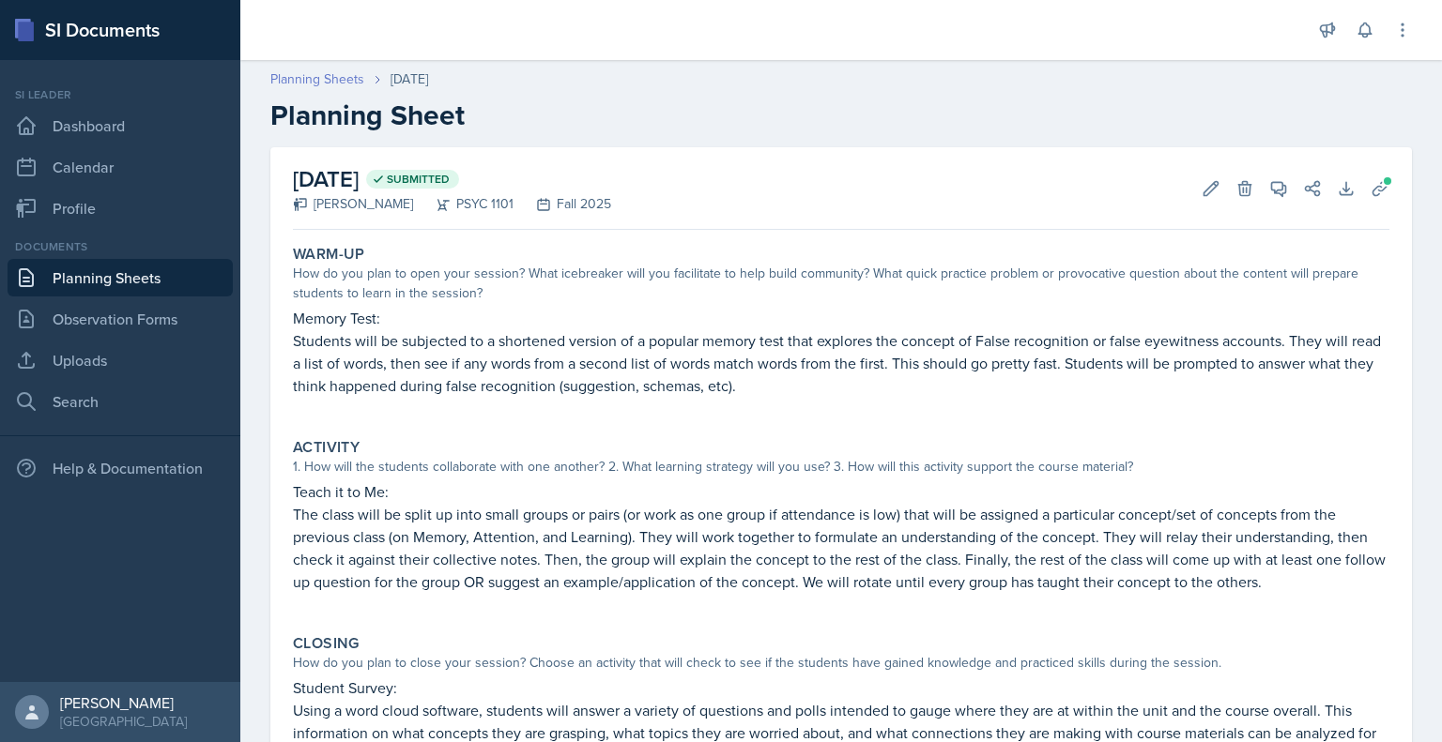
click at [338, 80] on link "Planning Sheets" at bounding box center [317, 79] width 94 height 20
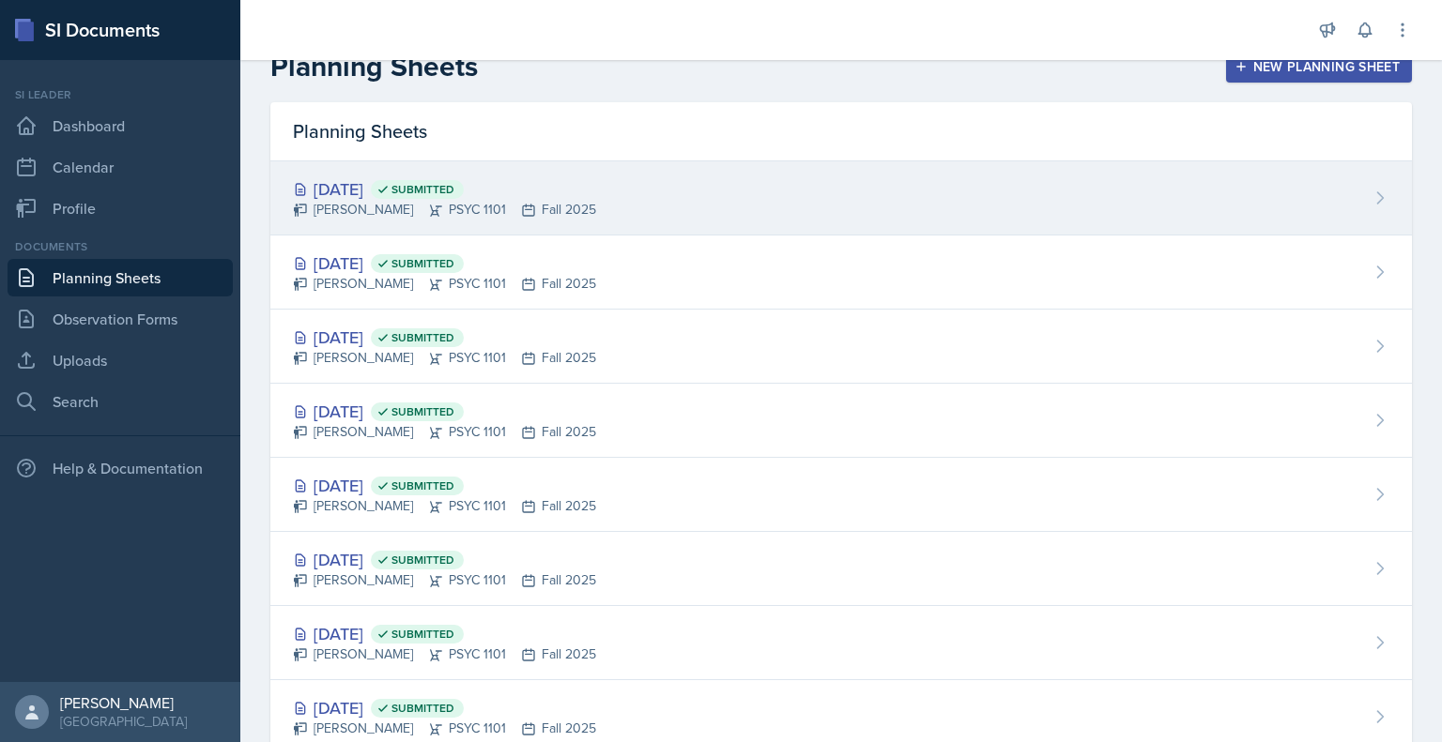
scroll to position [30, 0]
